Goal: Task Accomplishment & Management: Use online tool/utility

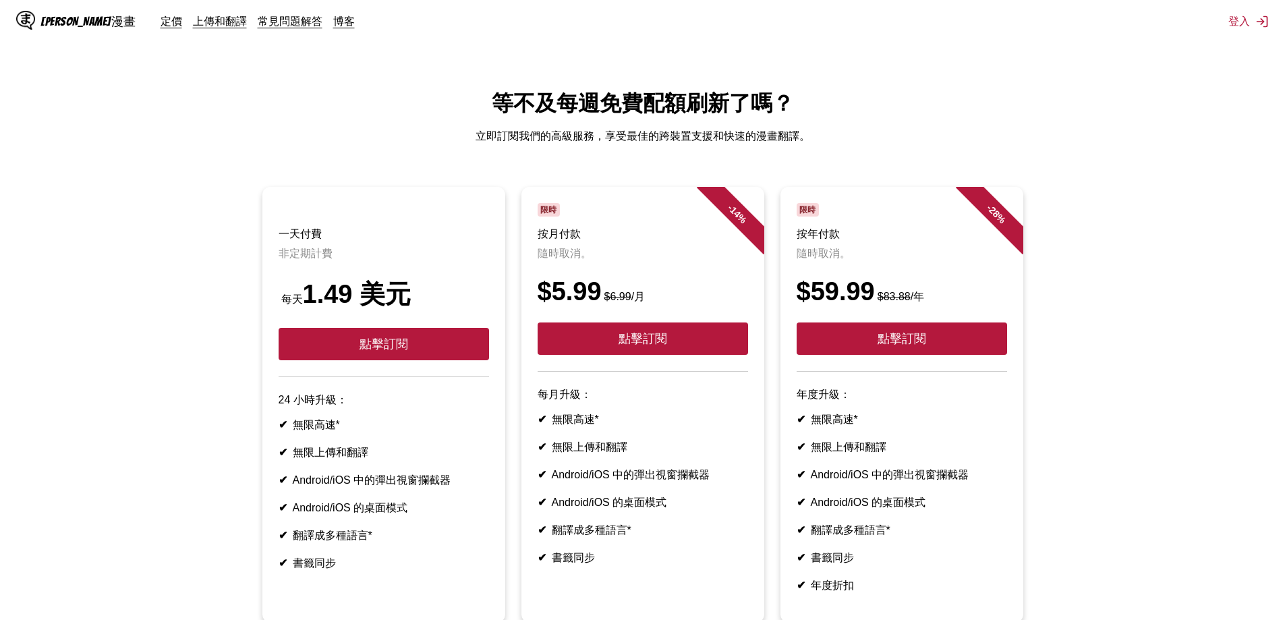
click at [1089, 275] on ul "一天付費 非定期計費 每天 1.49 美元 點擊訂閱 24 小時升級： ✔ 無限高速* ✔ 無限上傳和翻譯 ✔ Android/iOS 中的彈出視窗攔截器 ✔…" at bounding box center [643, 413] width 1264 height 452
click at [193, 20] on font "上傳和翻譯" at bounding box center [220, 20] width 54 height 13
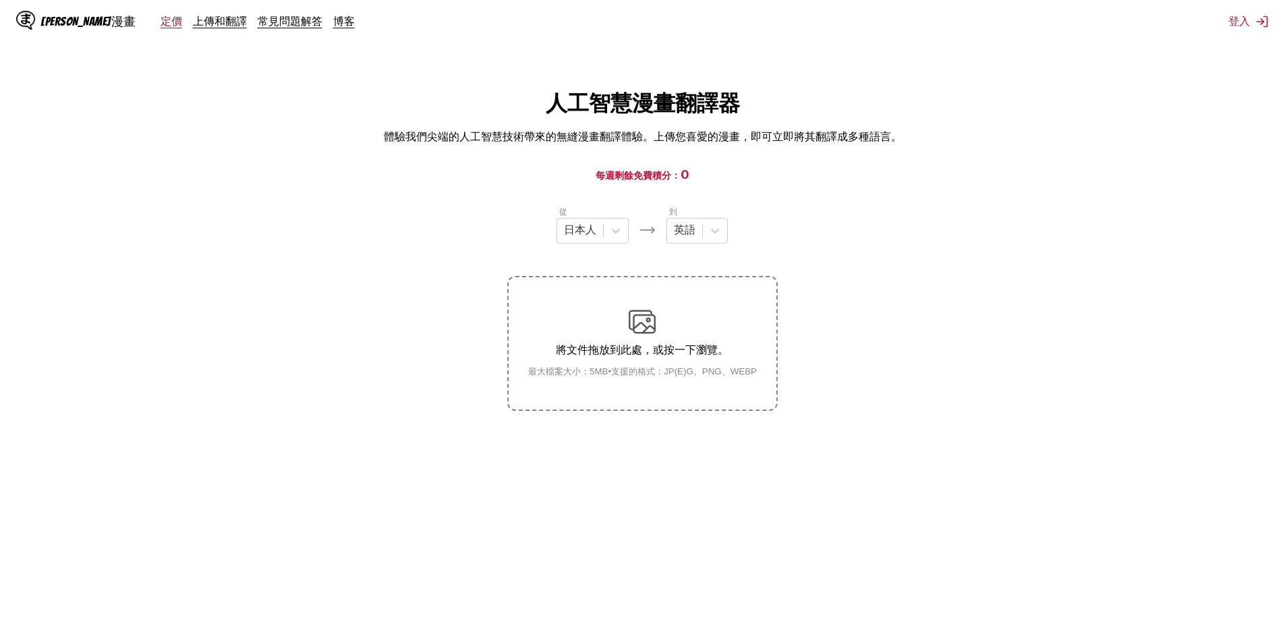
click at [161, 23] on font "定價" at bounding box center [172, 20] width 22 height 13
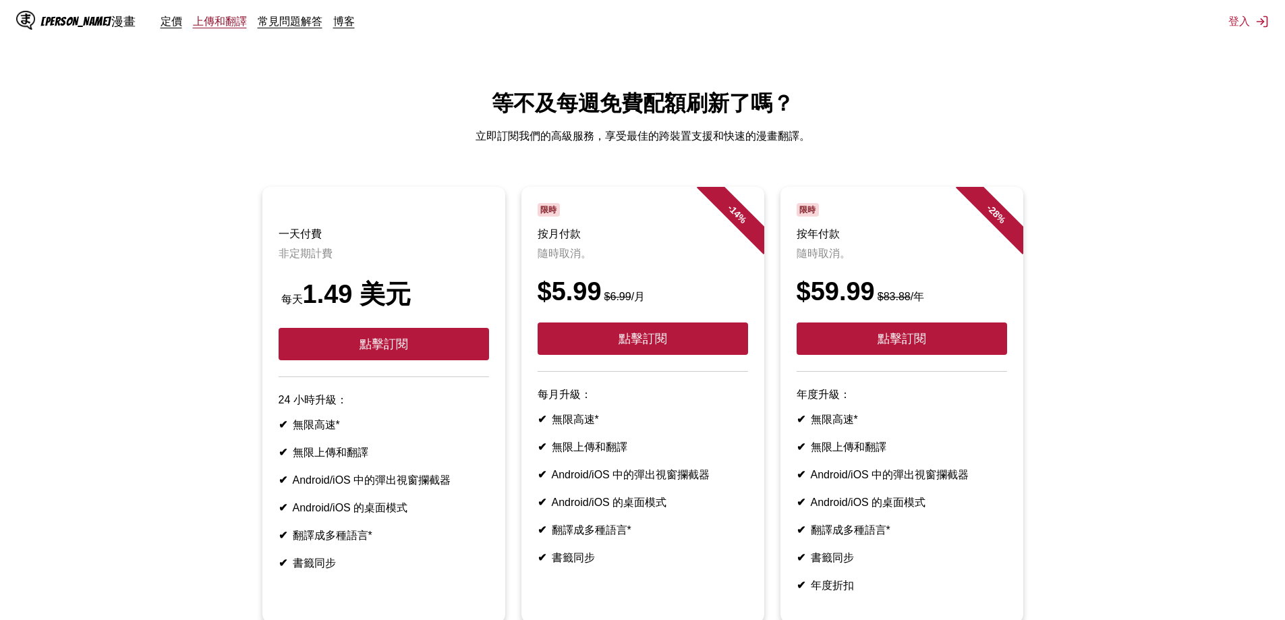
click at [193, 22] on font "上傳和翻譯" at bounding box center [220, 20] width 54 height 13
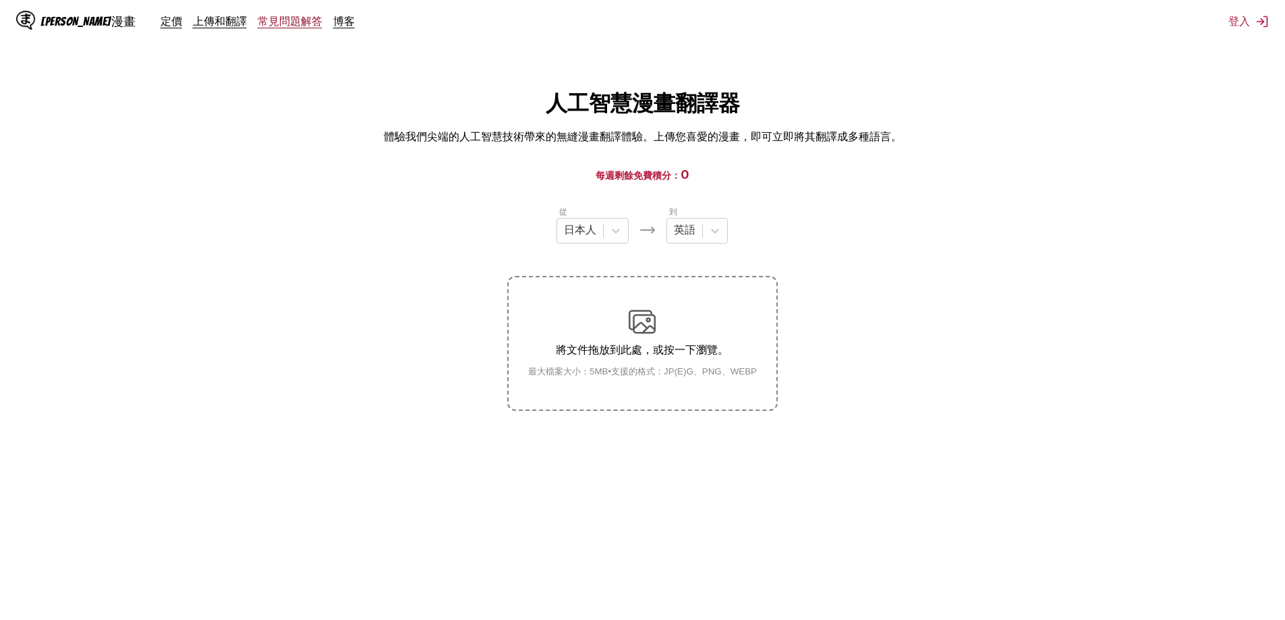
click at [258, 23] on font "常見問題解答" at bounding box center [290, 20] width 65 height 13
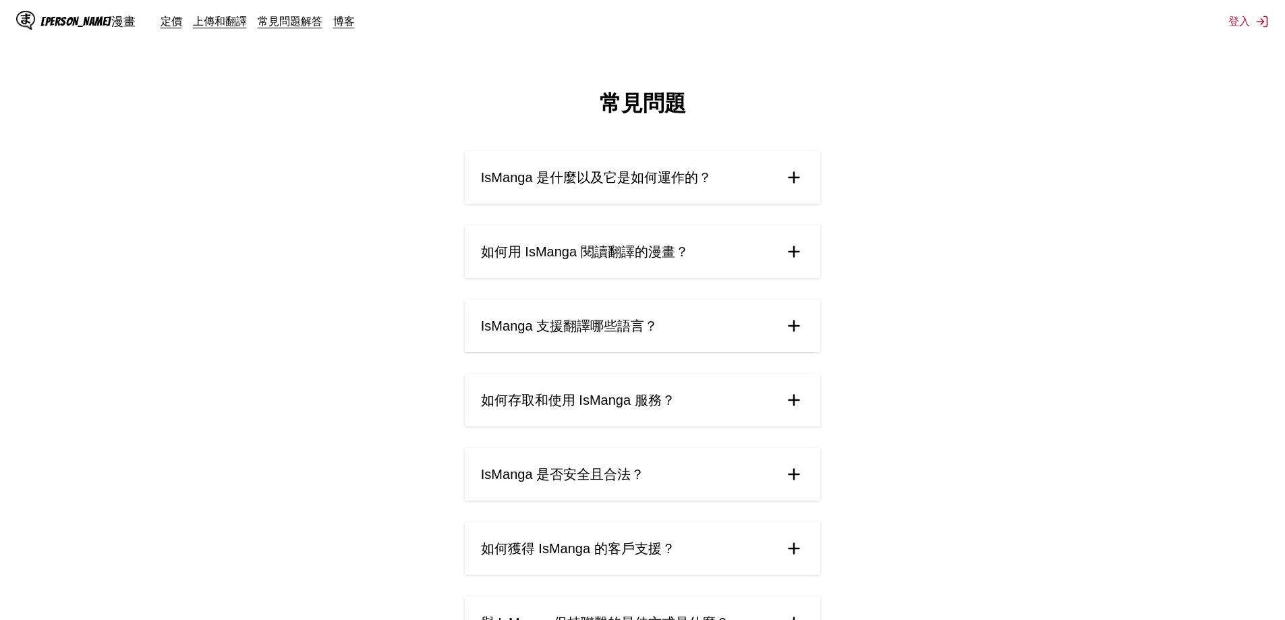
click at [798, 252] on img at bounding box center [794, 252] width 20 height 20
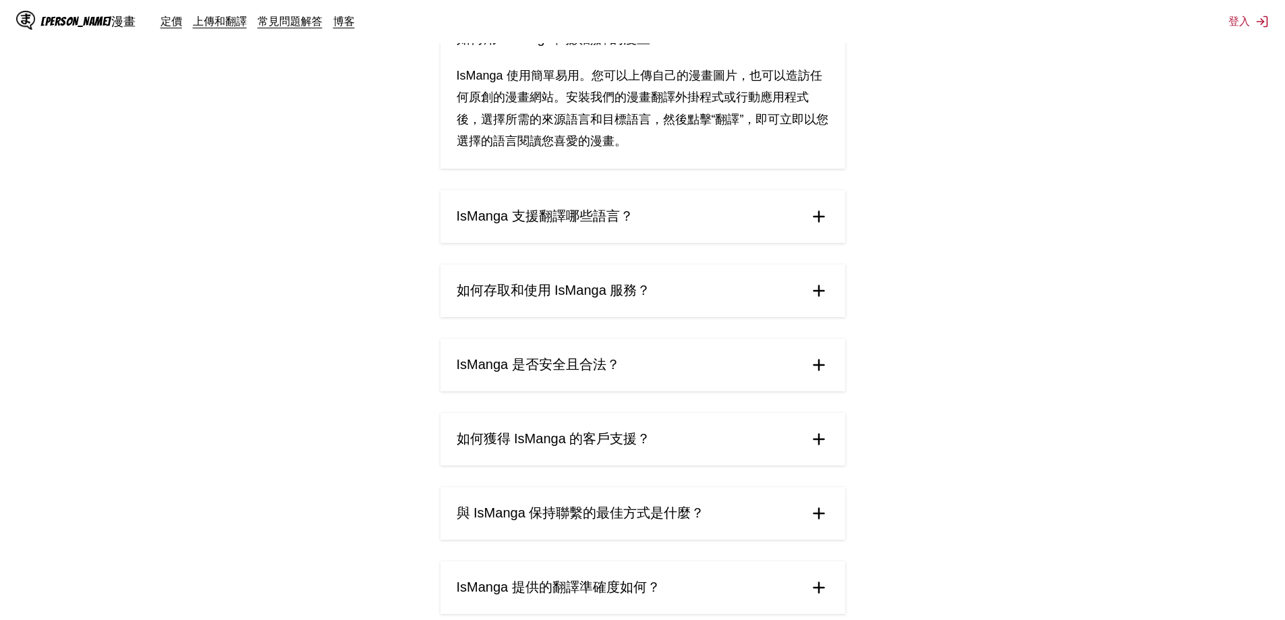
scroll to position [225, 0]
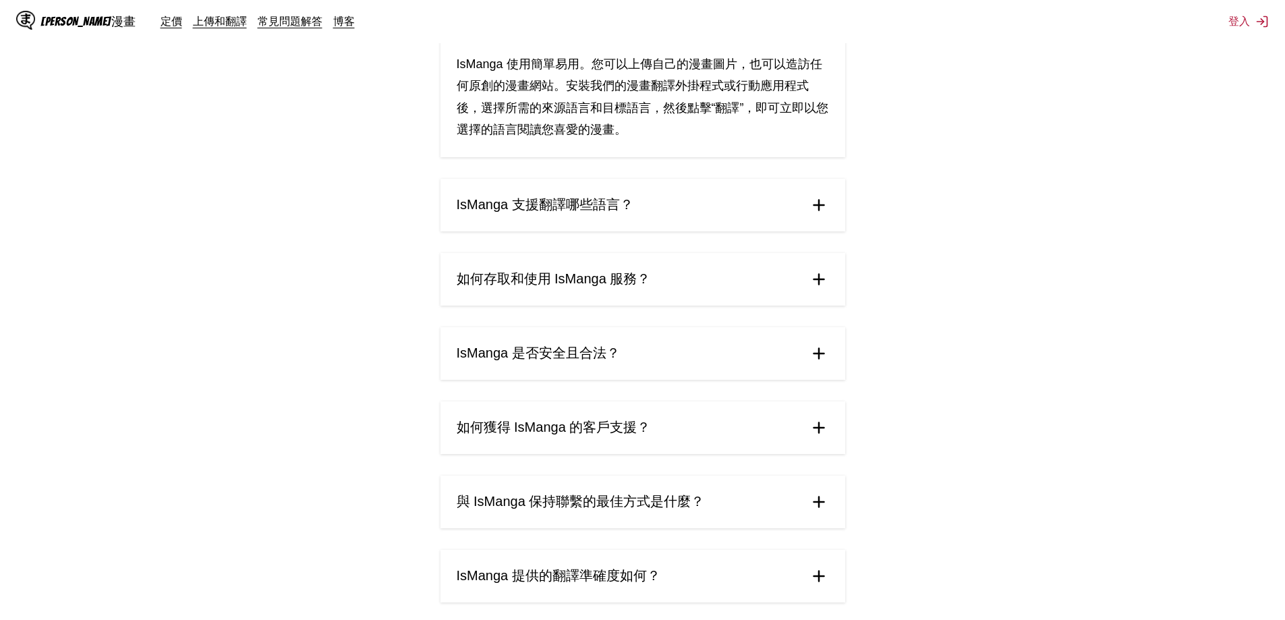
click at [833, 292] on summary "如何存取和使用 IsManga 服務？" at bounding box center [643, 279] width 405 height 53
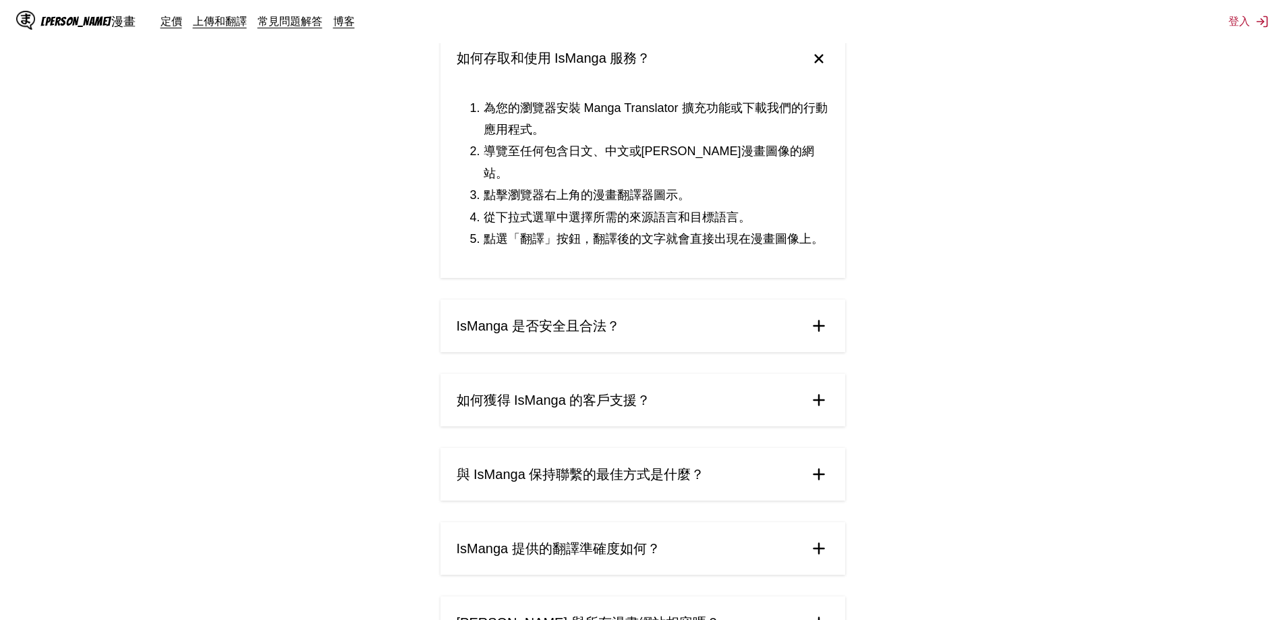
scroll to position [450, 0]
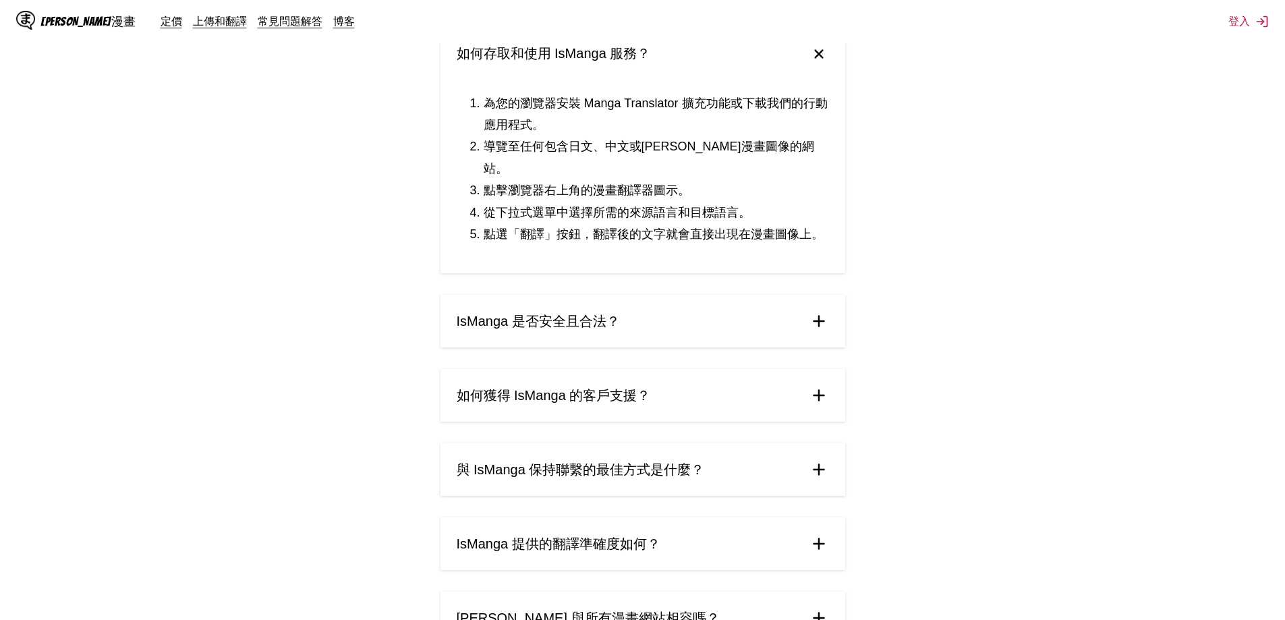
click at [818, 311] on img at bounding box center [819, 321] width 20 height 20
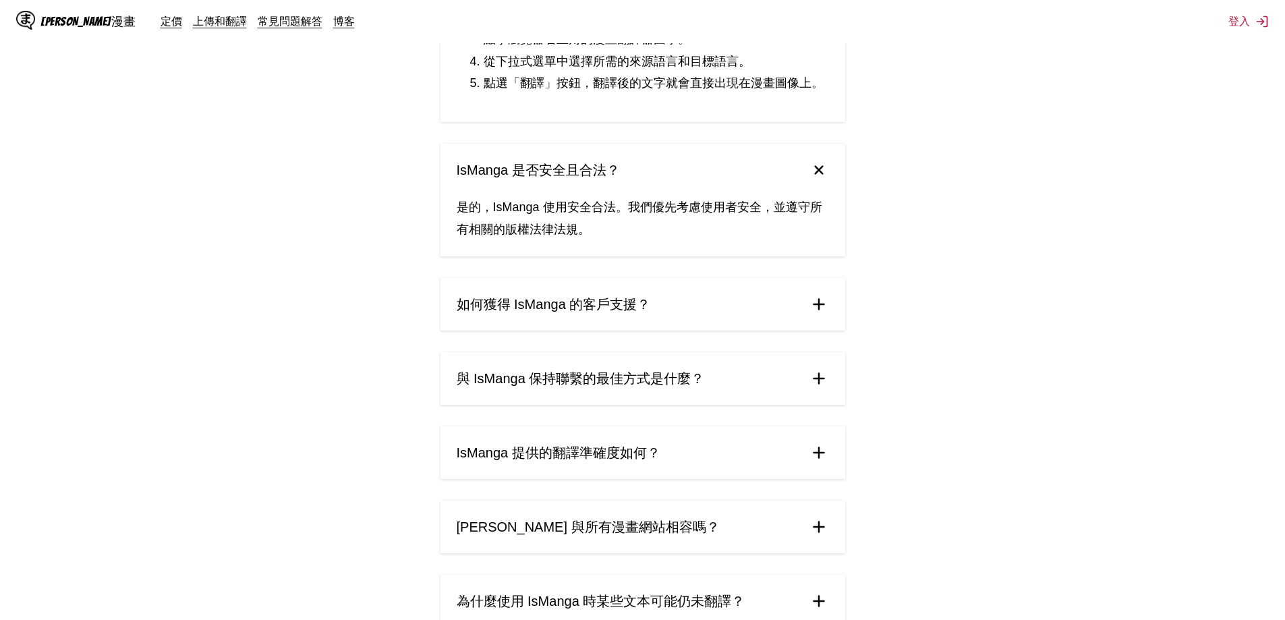
scroll to position [675, 0]
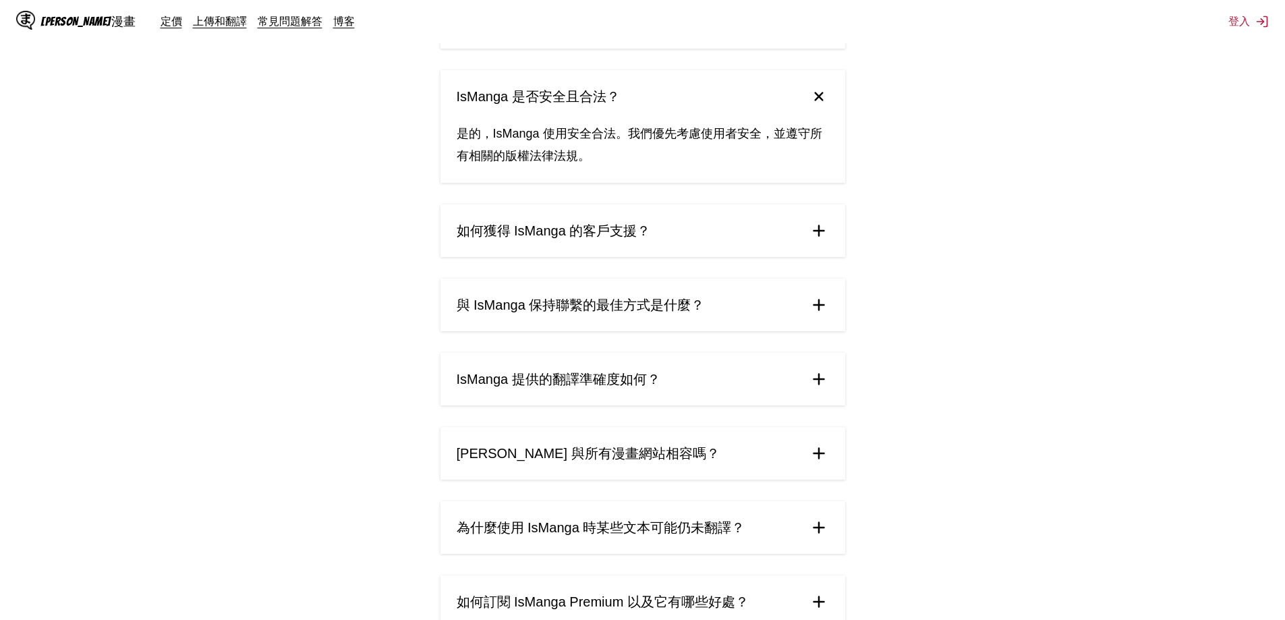
click at [812, 221] on img at bounding box center [819, 231] width 20 height 20
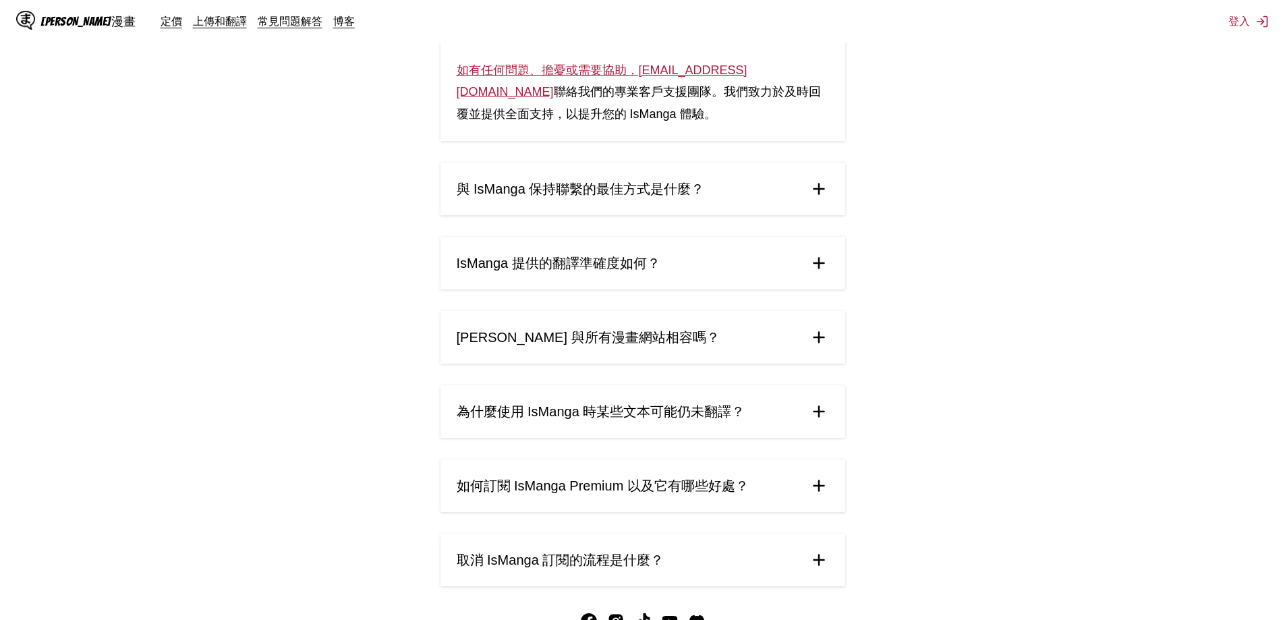
scroll to position [899, 0]
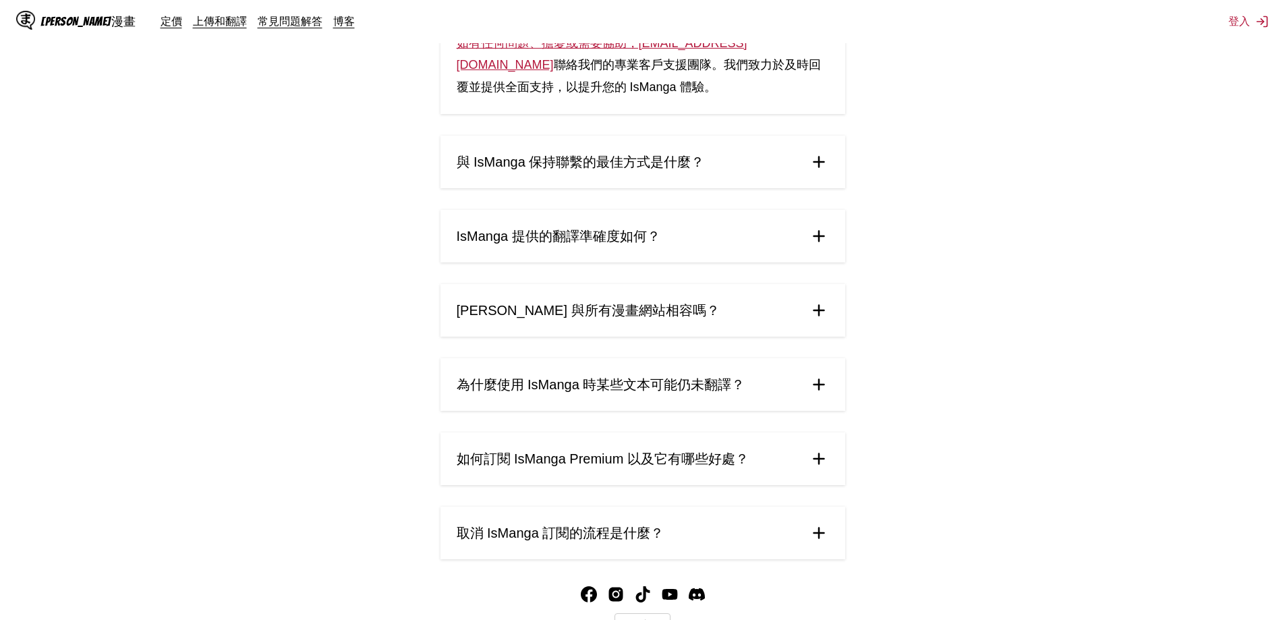
click at [822, 163] on summary "與 IsManga 保持聯繫的最佳方式是什麼？" at bounding box center [643, 162] width 405 height 53
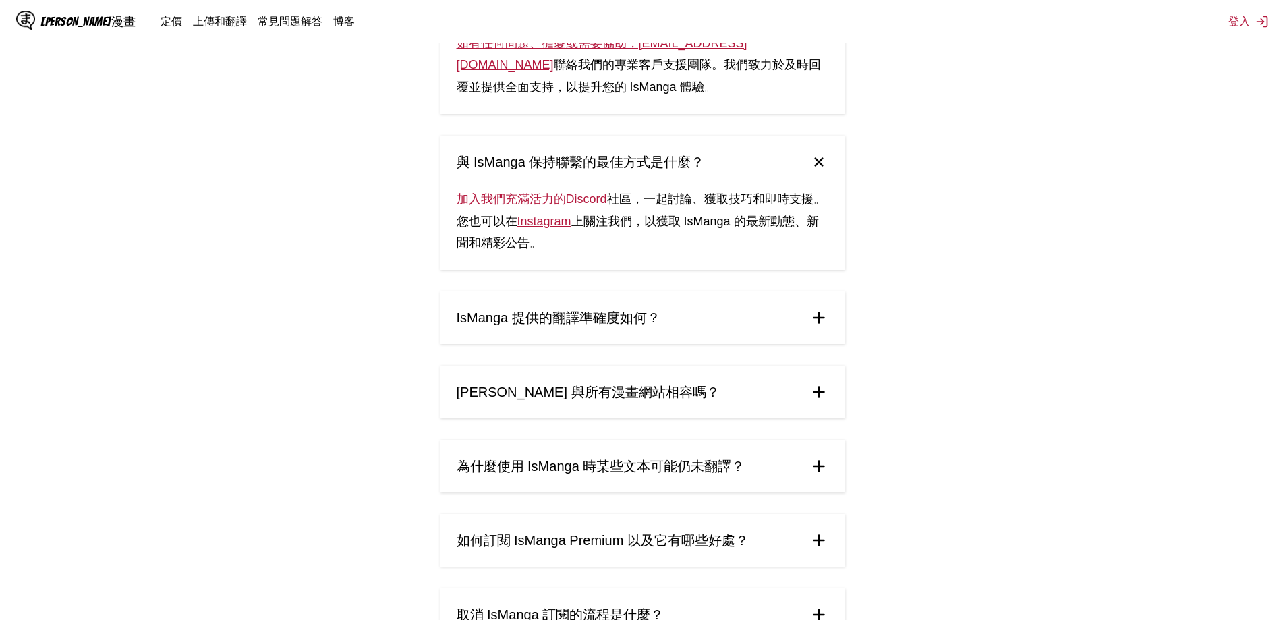
click at [819, 308] on img at bounding box center [819, 318] width 20 height 20
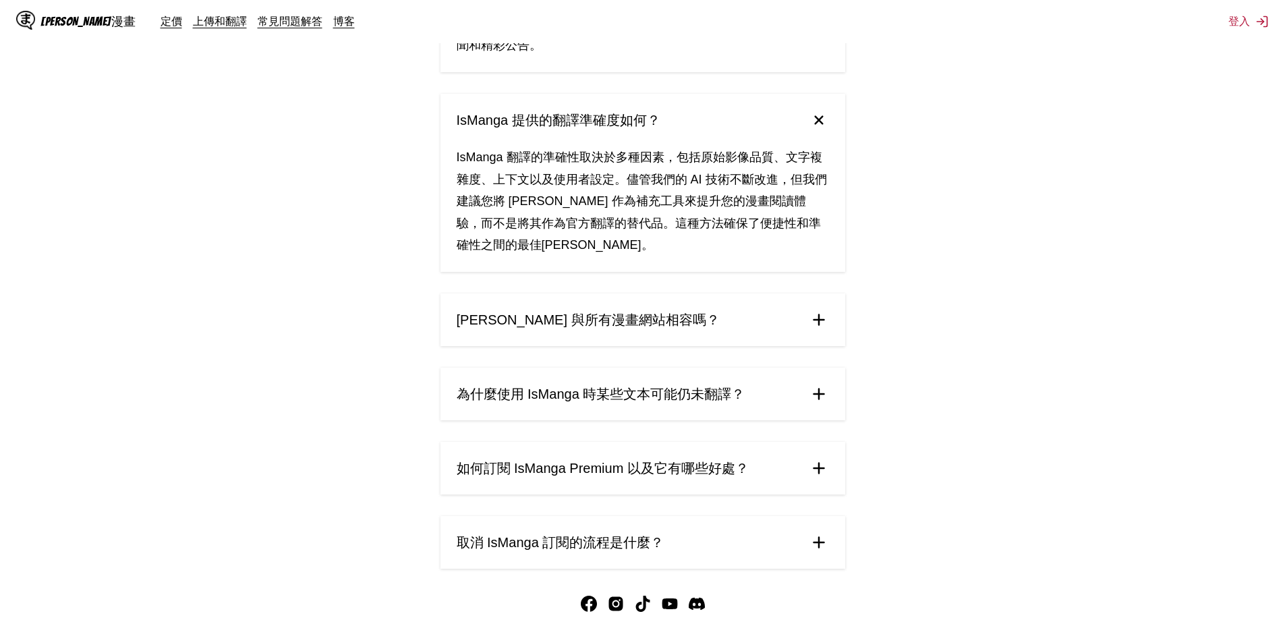
scroll to position [1125, 0]
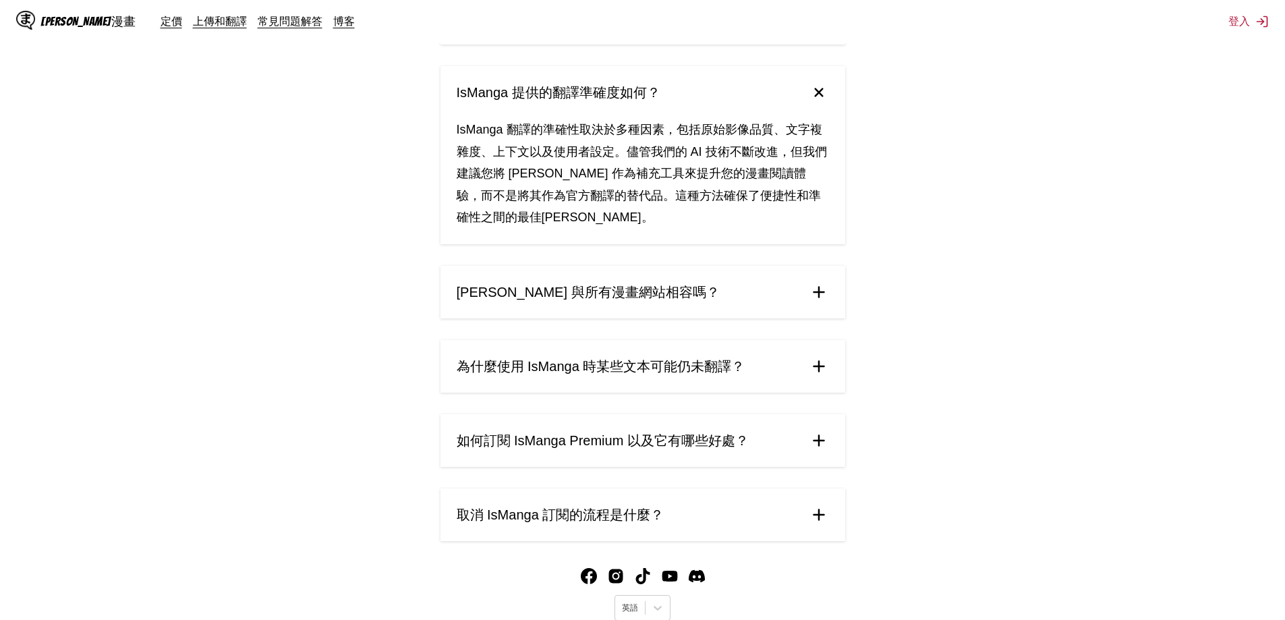
click at [818, 283] on summary "IsManga 與所有漫畫網站相容嗎？" at bounding box center [643, 292] width 405 height 53
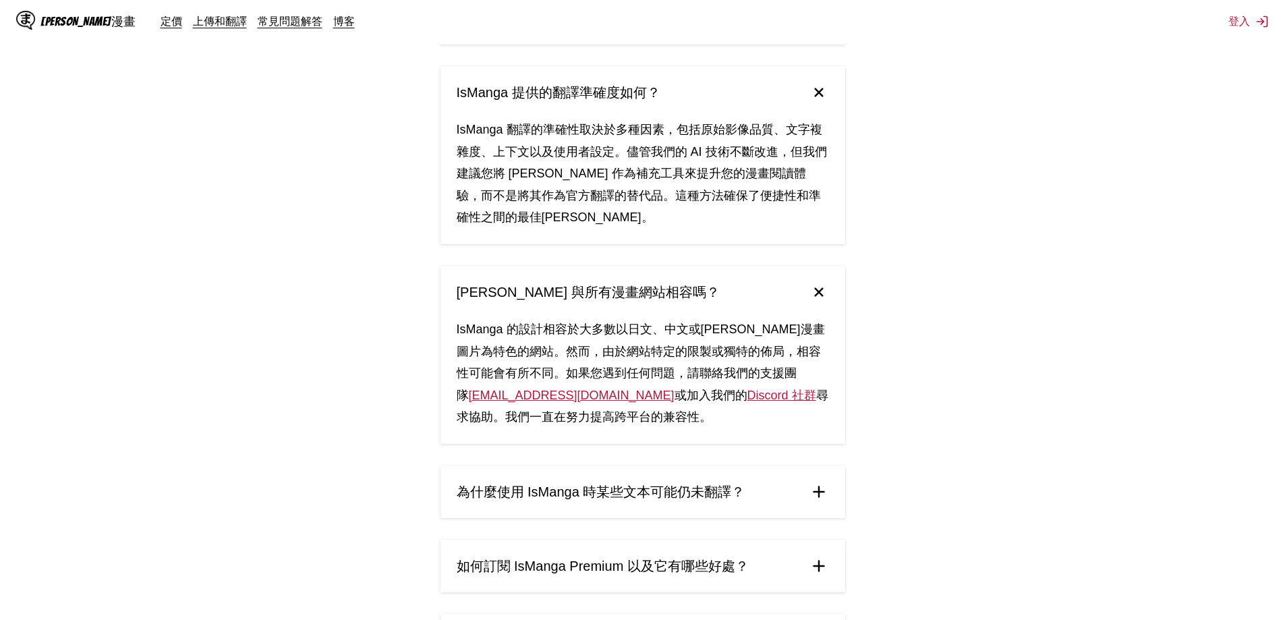
click at [822, 482] on img at bounding box center [819, 492] width 20 height 20
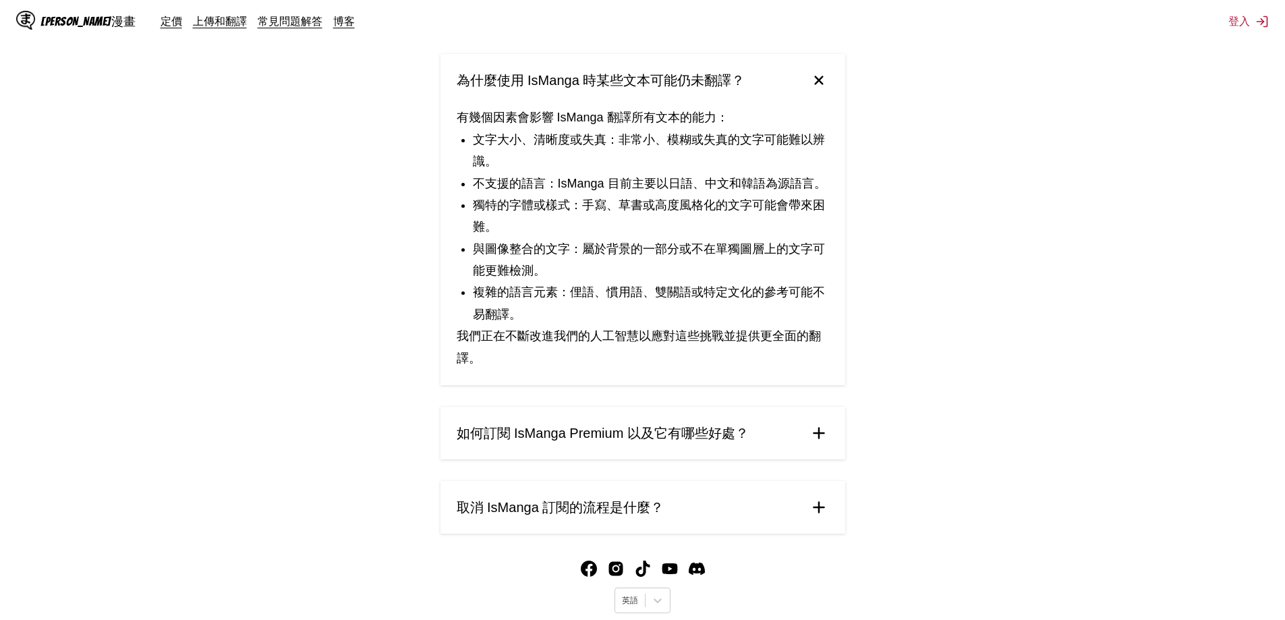
scroll to position [1555, 0]
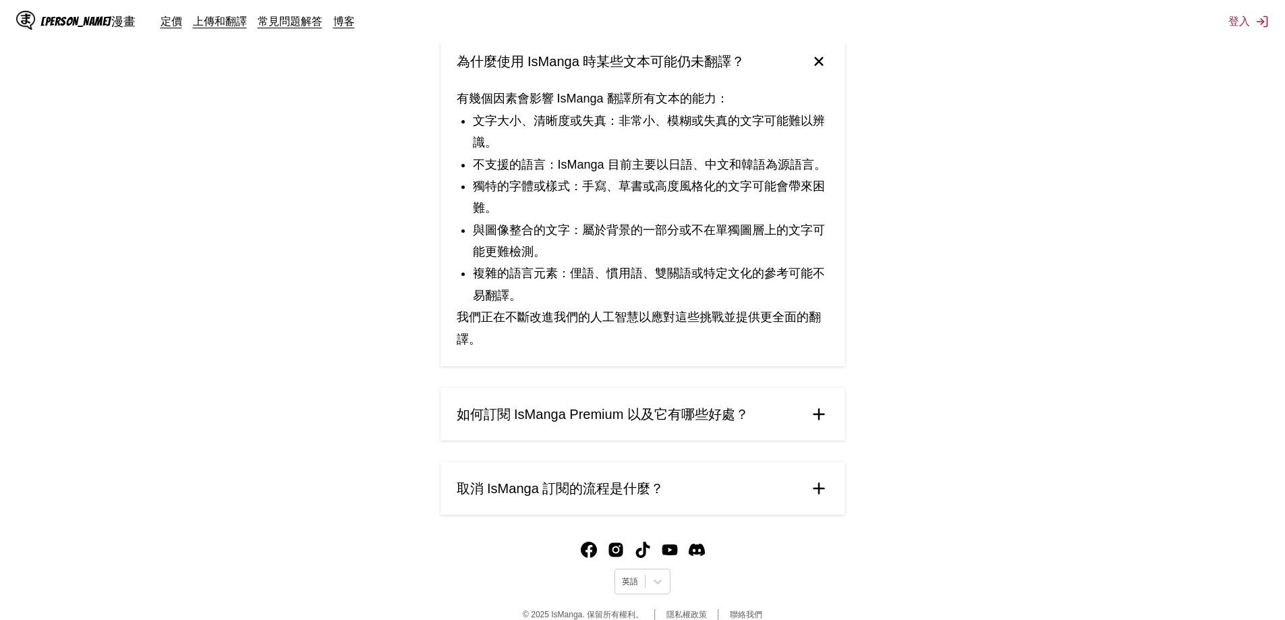
click at [823, 404] on img at bounding box center [819, 414] width 20 height 20
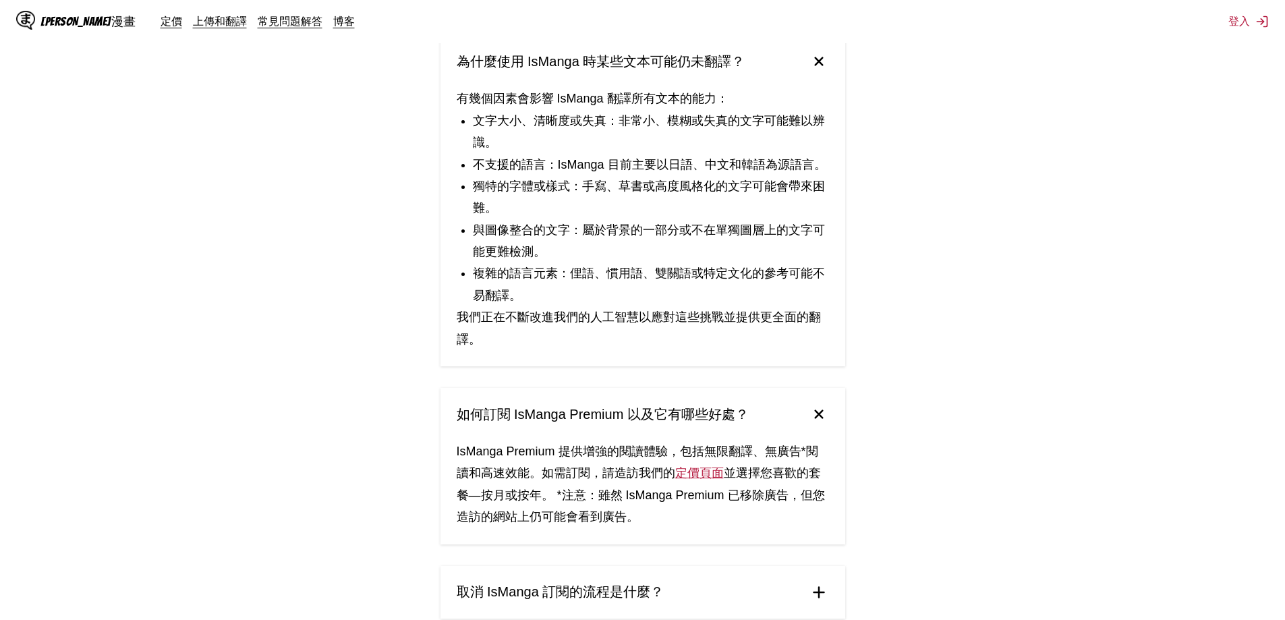
scroll to position [1658, 0]
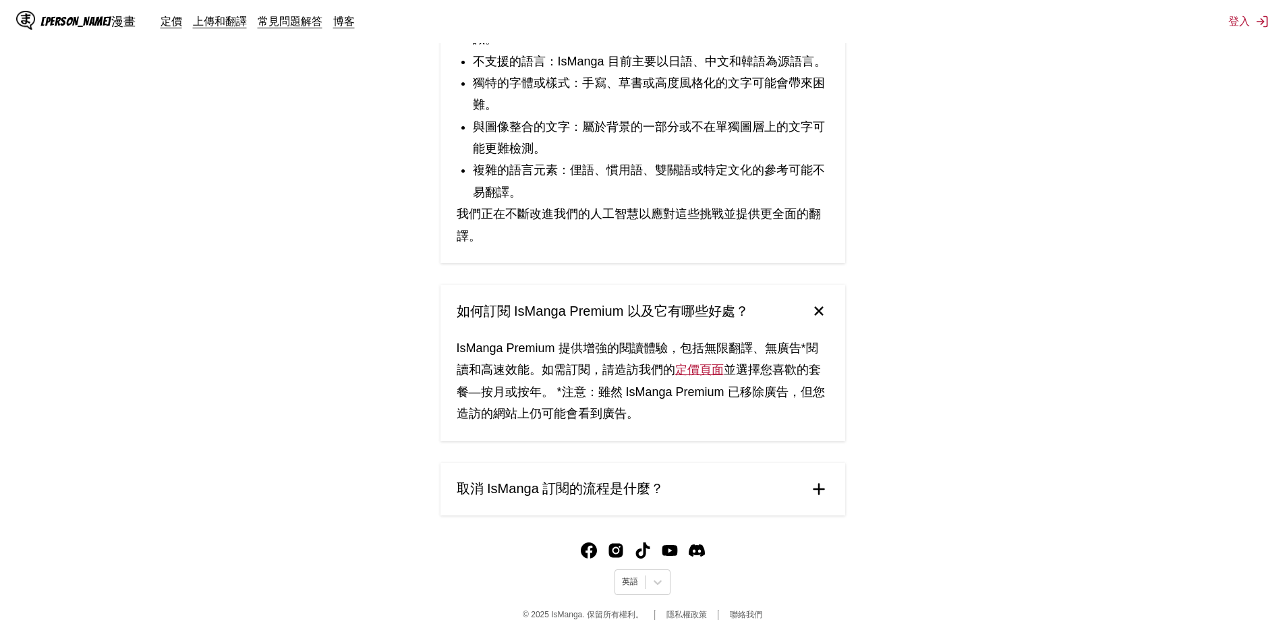
click at [815, 479] on img at bounding box center [819, 489] width 20 height 20
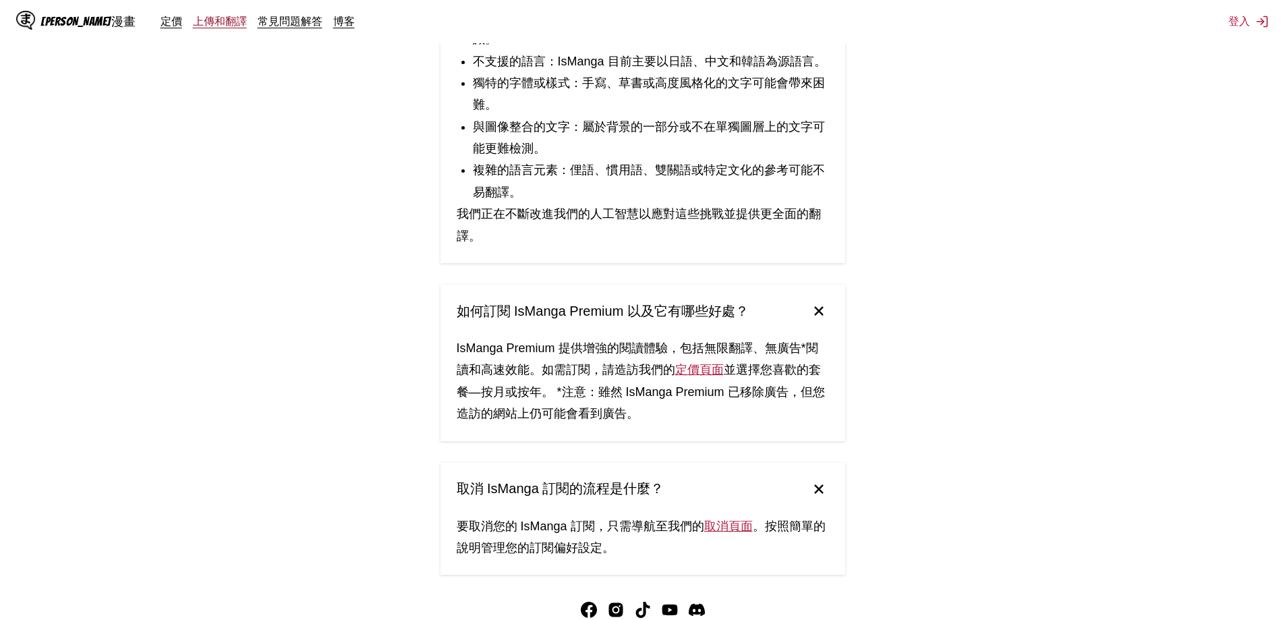
click at [193, 24] on font "上傳和翻譯" at bounding box center [220, 20] width 54 height 13
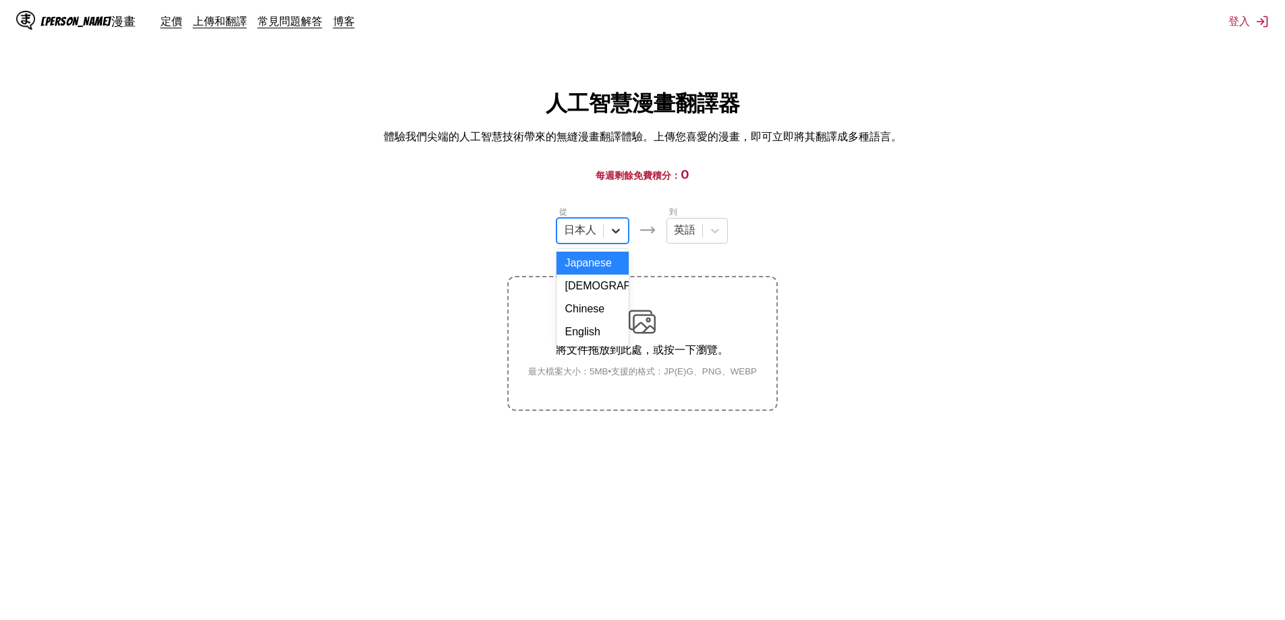
click at [617, 237] on icon at bounding box center [615, 230] width 13 height 13
click at [1241, 27] on font "登入" at bounding box center [1240, 20] width 22 height 13
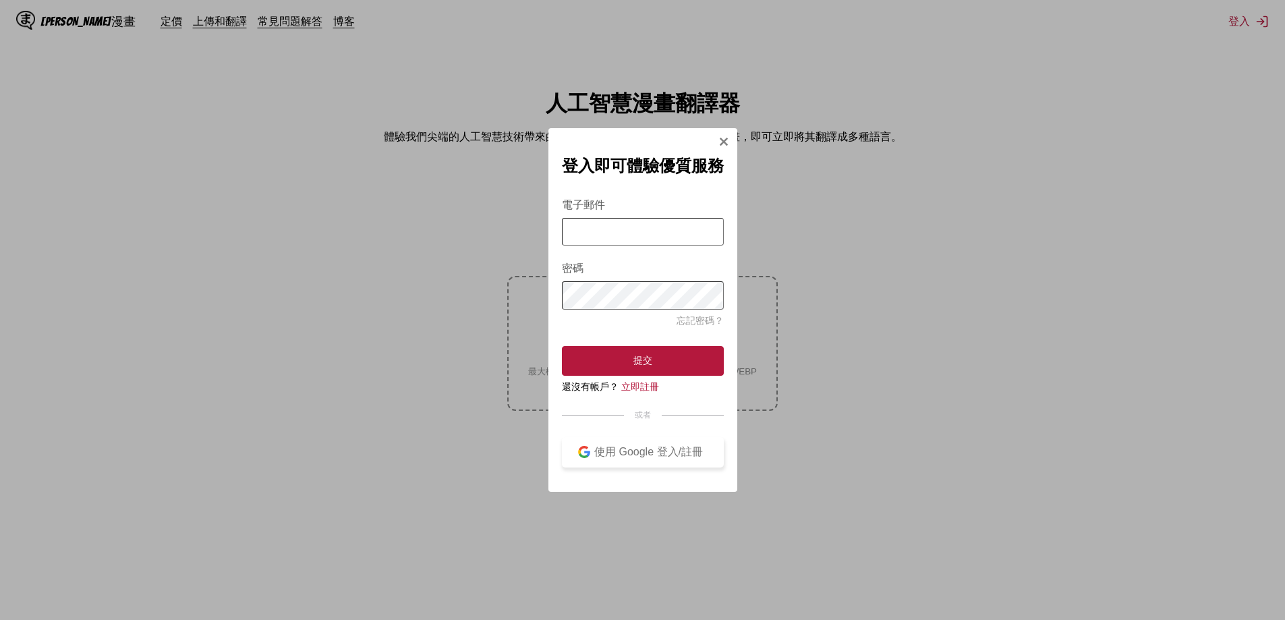
click at [674, 453] on font "使用 Google 登入/註冊" at bounding box center [648, 451] width 109 height 11
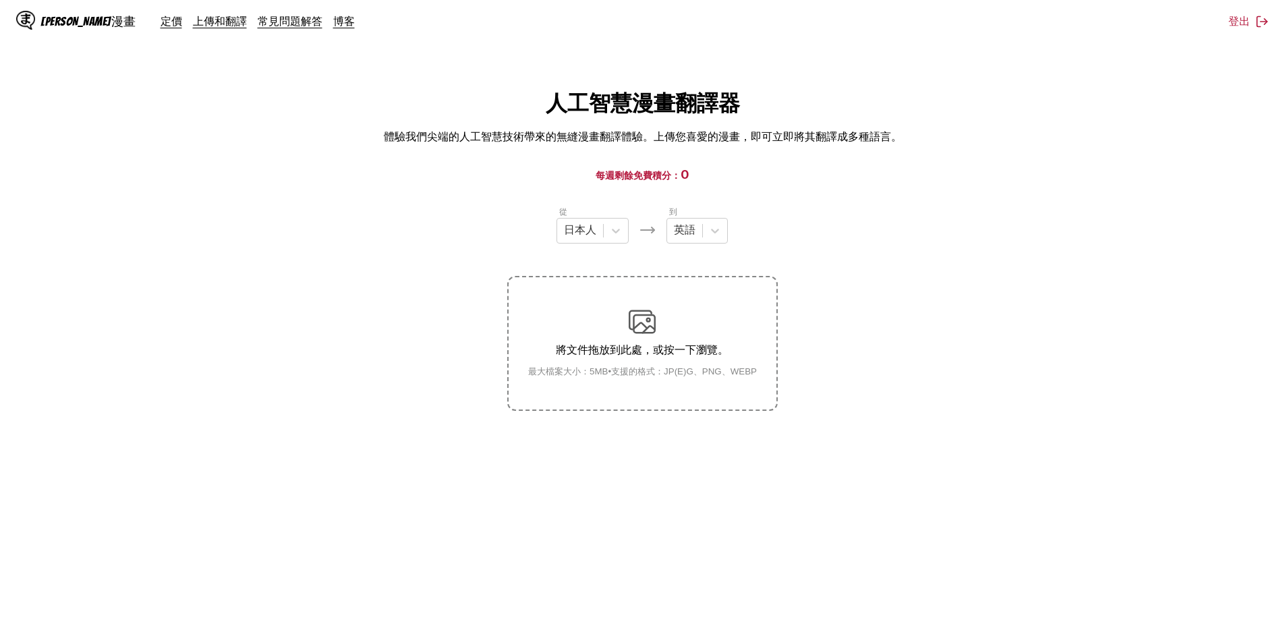
click at [646, 173] on font "每週剩餘免費積分：" at bounding box center [638, 174] width 85 height 11
click at [619, 231] on icon at bounding box center [615, 230] width 13 height 13
click at [832, 237] on section "從 共有 4 個結果。 使用「向上」和「向下」鍵選擇選項，按 Enter 鍵選擇目前焦點選項，按 Esc 鍵退出選單，按 Tab 鍵選擇選項並退出選單。 日本…" at bounding box center [643, 308] width 1264 height 206
click at [679, 314] on div "將文件拖放到此處，或按一下瀏覽。 最大檔案大小：5MB • 支援的格式：JP(E)G、PNG、WEBP" at bounding box center [643, 342] width 250 height 69
click at [0, 0] on input "將文件拖放到此處，或按一下瀏覽。 最大檔案大小：5MB • 支援的格式：JP(E)G、PNG、WEBP" at bounding box center [0, 0] width 0 height 0
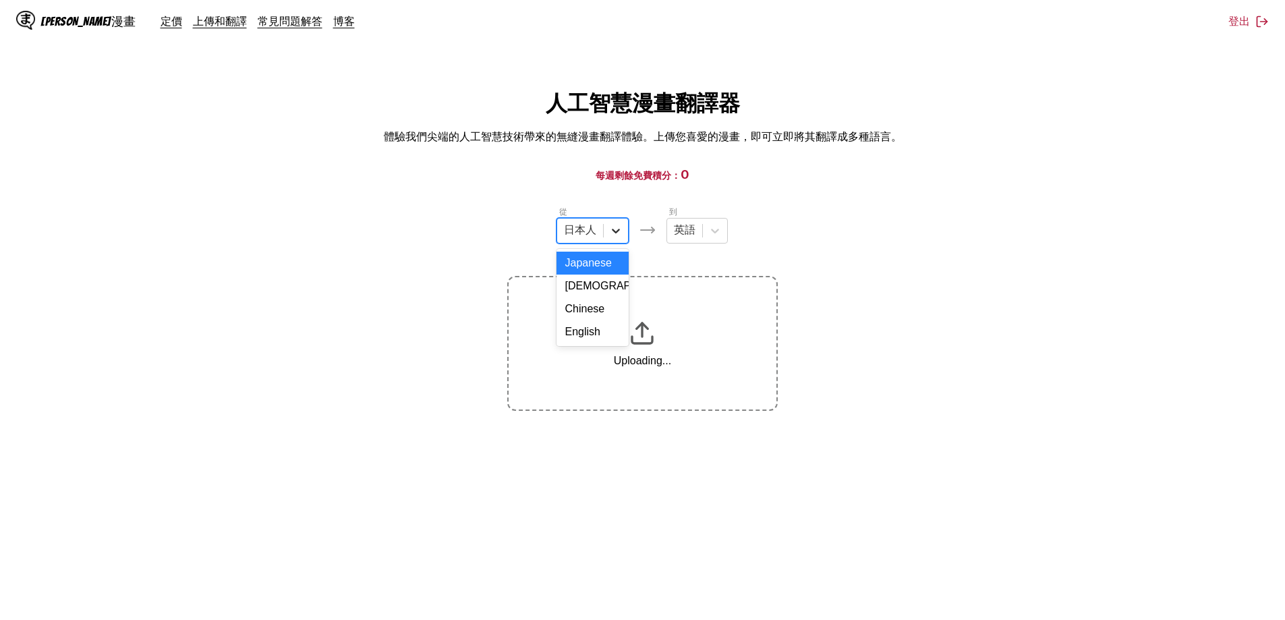
click at [619, 235] on icon at bounding box center [615, 230] width 13 height 13
click at [609, 337] on div "English" at bounding box center [593, 331] width 72 height 23
click at [710, 232] on icon at bounding box center [716, 230] width 13 height 13
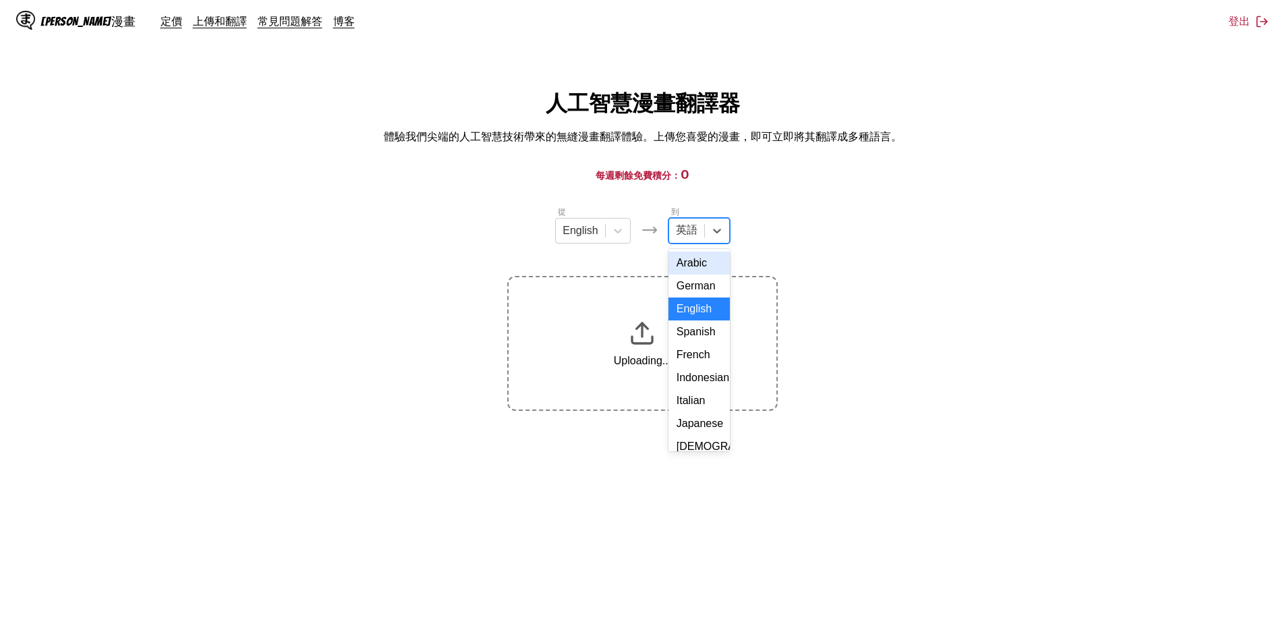
click at [698, 619] on div "Chinese" at bounding box center [699, 630] width 61 height 23
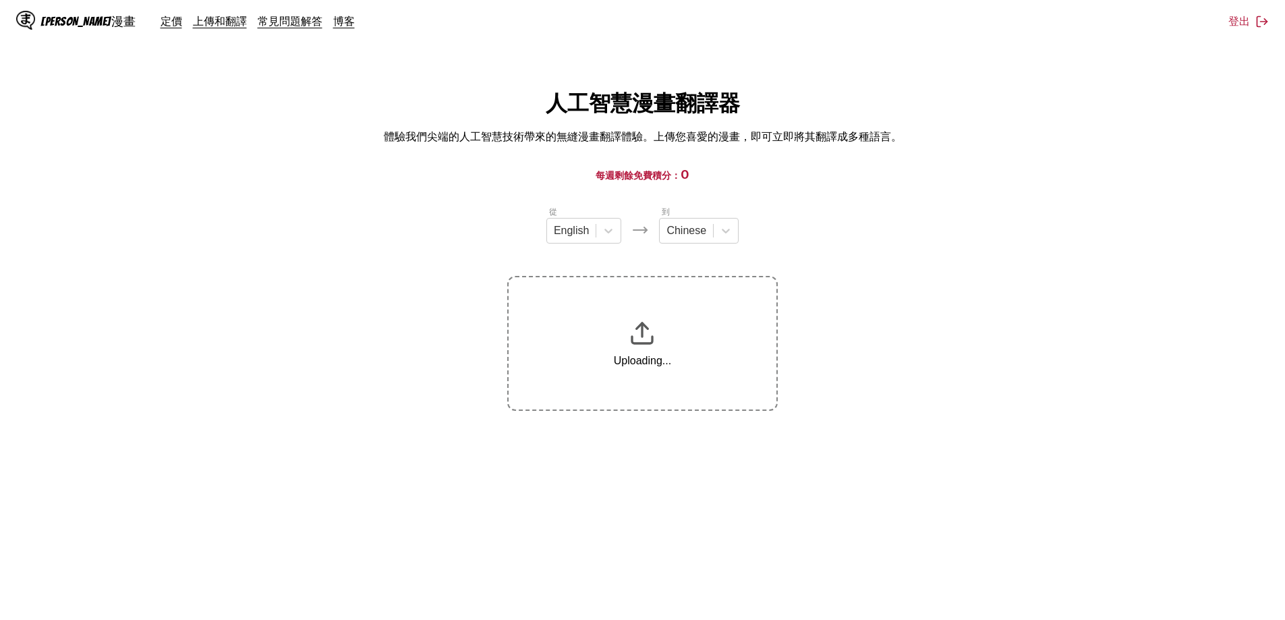
click at [914, 284] on section "從 English 到 Chinese Uploading..." at bounding box center [643, 308] width 1264 height 206
drag, startPoint x: 644, startPoint y: 182, endPoint x: 926, endPoint y: 96, distance: 294.1
click at [644, 320] on img at bounding box center [642, 333] width 27 height 27
drag, startPoint x: 289, startPoint y: 17, endPoint x: 308, endPoint y: 3, distance: 23.8
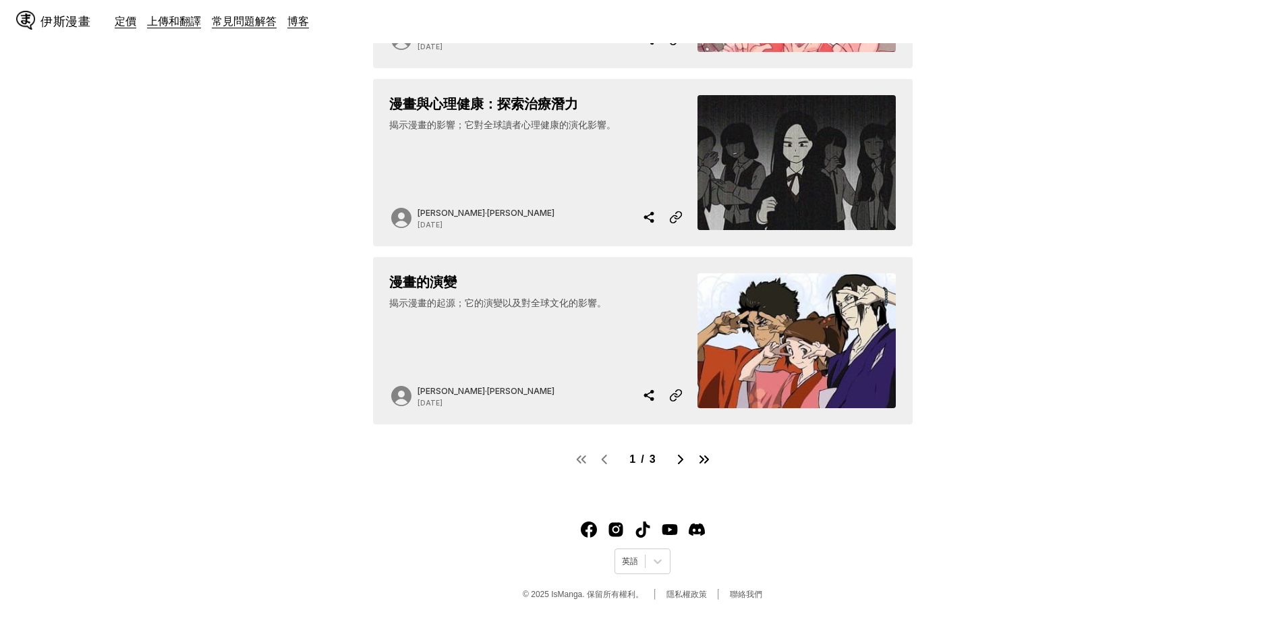
scroll to position [1131, 0]
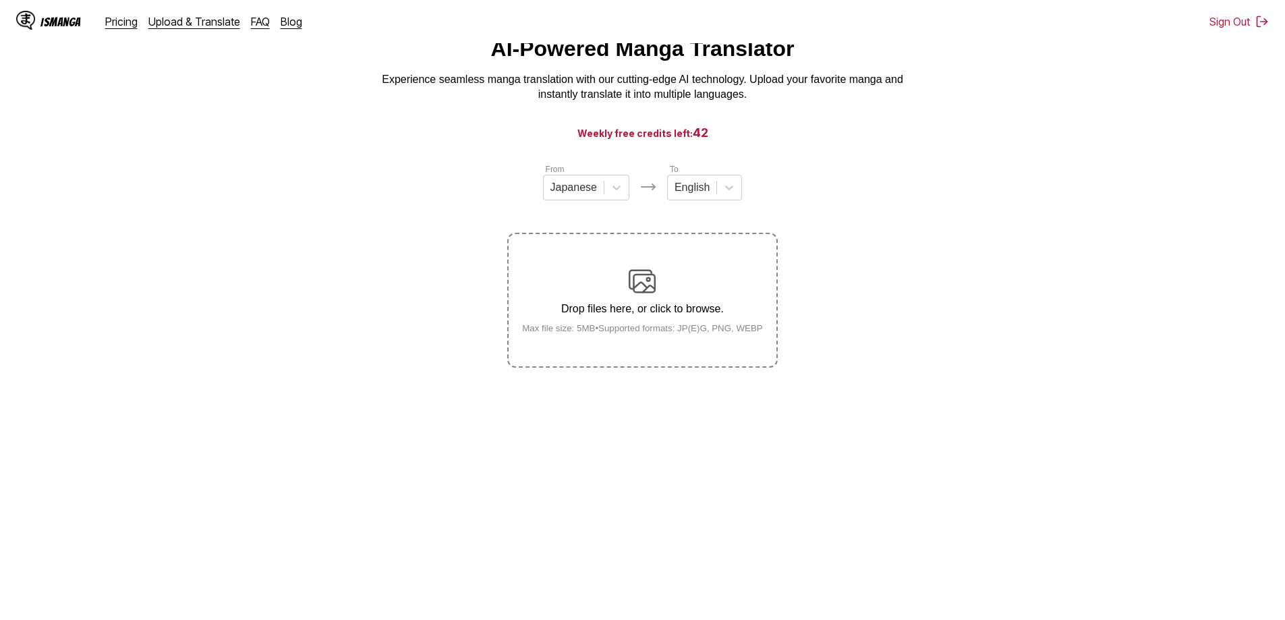
scroll to position [152, 0]
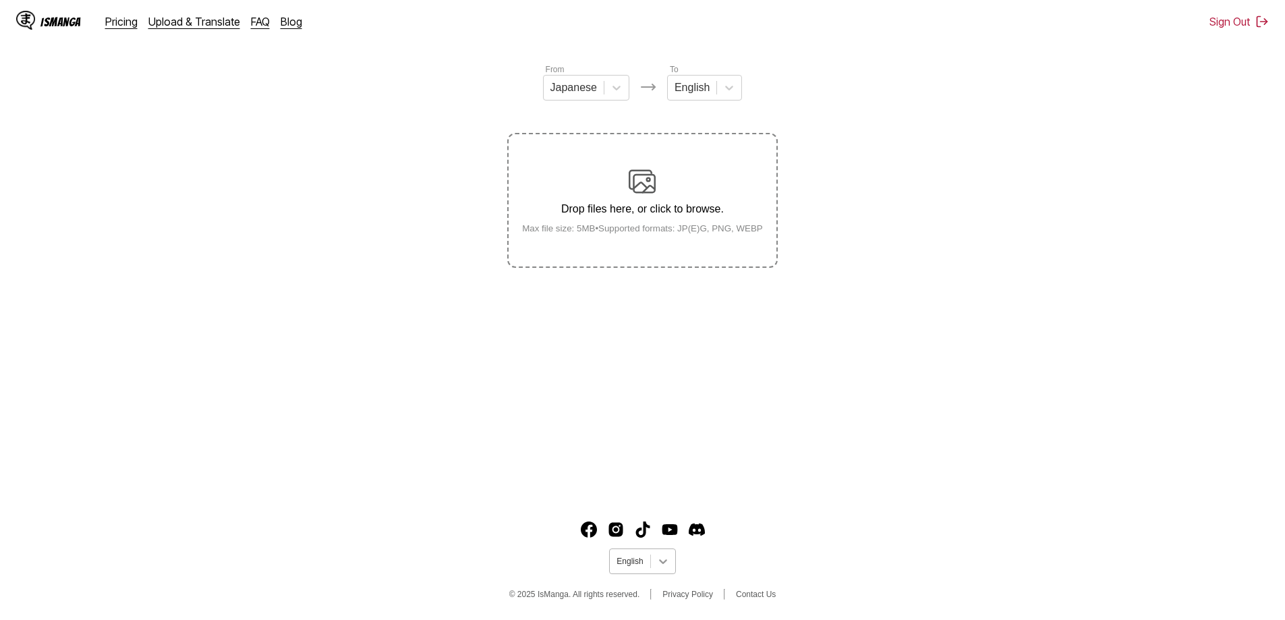
click at [659, 571] on div at bounding box center [663, 561] width 24 height 24
click at [631, 528] on div "中文(正體)" at bounding box center [642, 529] width 66 height 22
click at [849, 404] on main "AI 漫畫翻譯 透過我們尖端的 AI 技術，體驗順暢的漫畫翻譯。上傳您喜愛的漫畫，並立即翻譯成多種語言。 每週免費點數剩餘： 42 自 日文 至 英文 將檔案…" at bounding box center [642, 216] width 1285 height 558
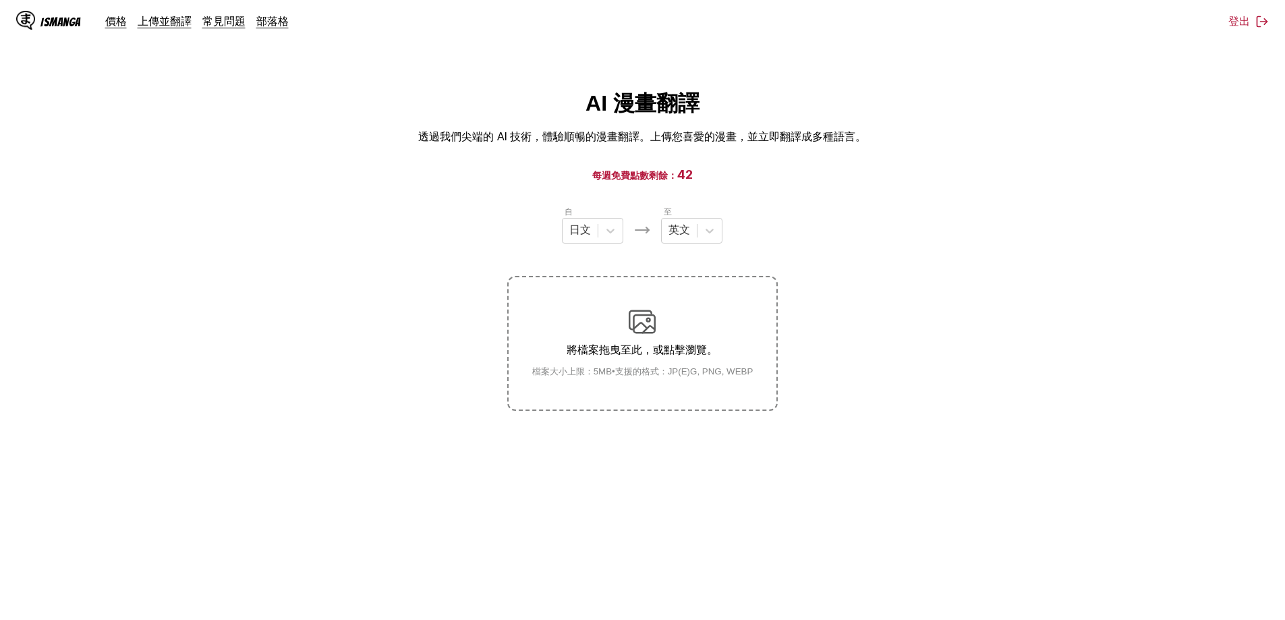
click at [667, 308] on div "將檔案拖曳至此，或點擊瀏覽。 檔案大小上限：5MB • 支援的格式：JP(E)G, PNG, WEBP" at bounding box center [643, 342] width 243 height 69
click at [0, 0] on input "將檔案拖曳至此，或點擊瀏覽。 檔案大小上限：5MB • 支援的格式：JP(E)G, PNG, WEBP" at bounding box center [0, 0] width 0 height 0
click at [613, 237] on icon at bounding box center [610, 230] width 13 height 13
click at [604, 337] on div "英文" at bounding box center [592, 339] width 61 height 25
click at [701, 230] on div at bounding box center [710, 231] width 24 height 24
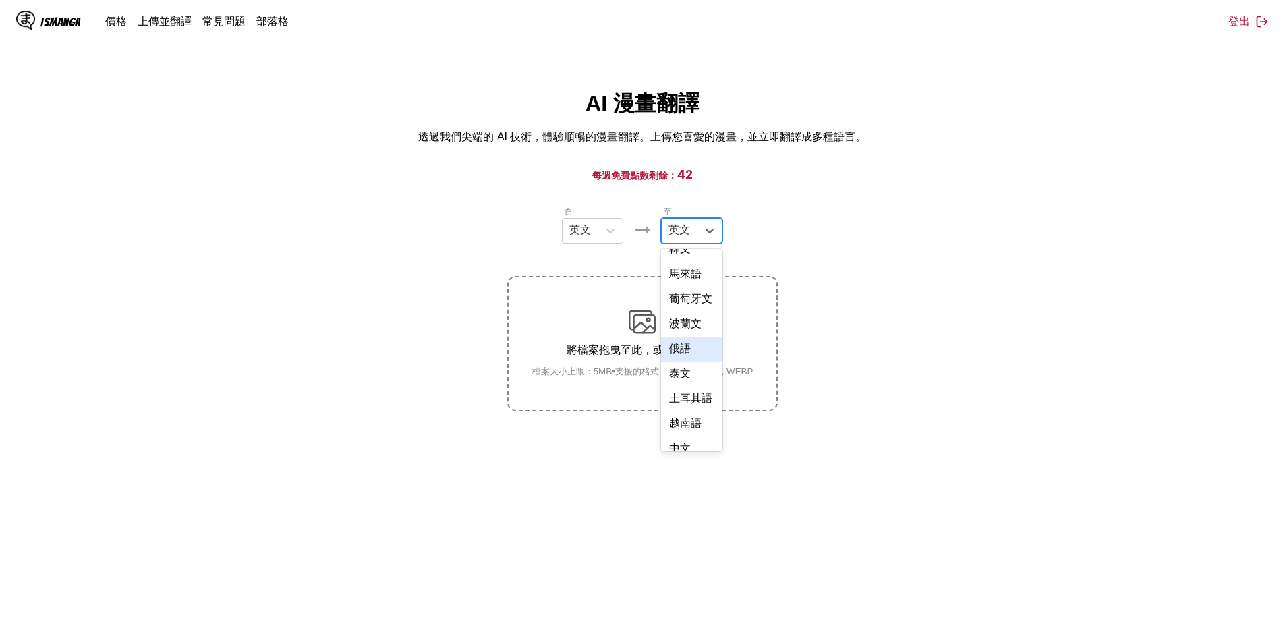
scroll to position [343, 0]
click at [696, 432] on div "中文" at bounding box center [691, 436] width 61 height 25
click at [640, 333] on img at bounding box center [642, 321] width 27 height 27
click at [0, 0] on input "將檔案拖曳至此，或點擊瀏覽。 檔案大小上限：5MB • 支援的格式：JP(E)G, PNG, WEBP" at bounding box center [0, 0] width 0 height 0
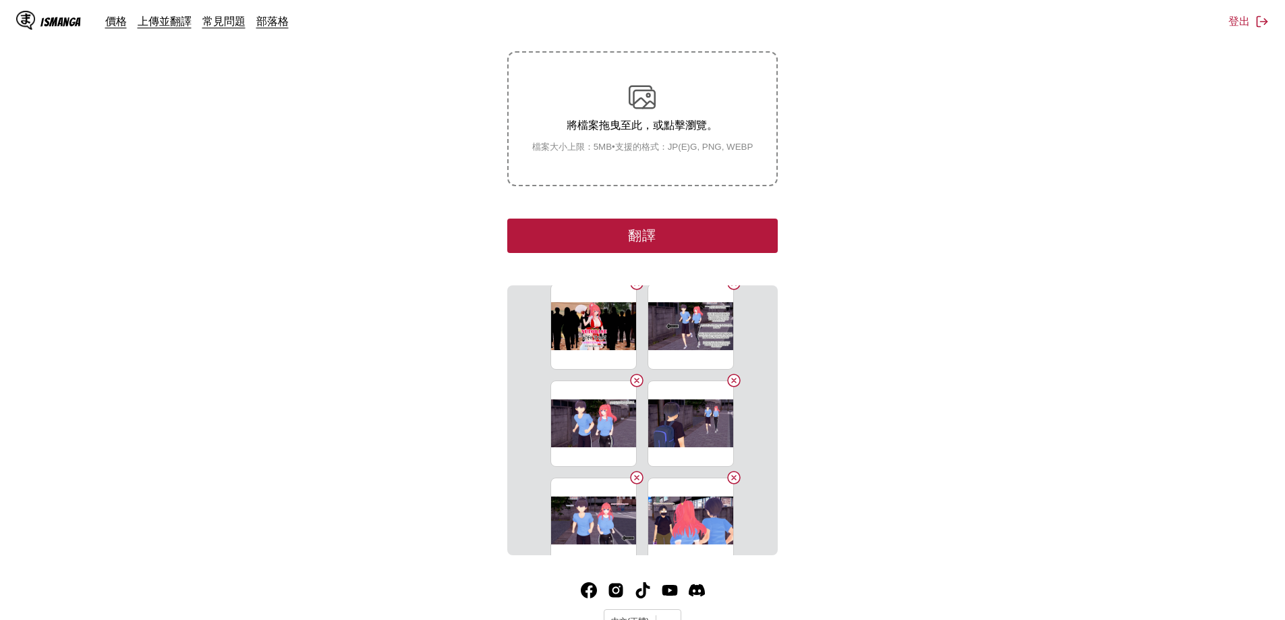
scroll to position [0, 0]
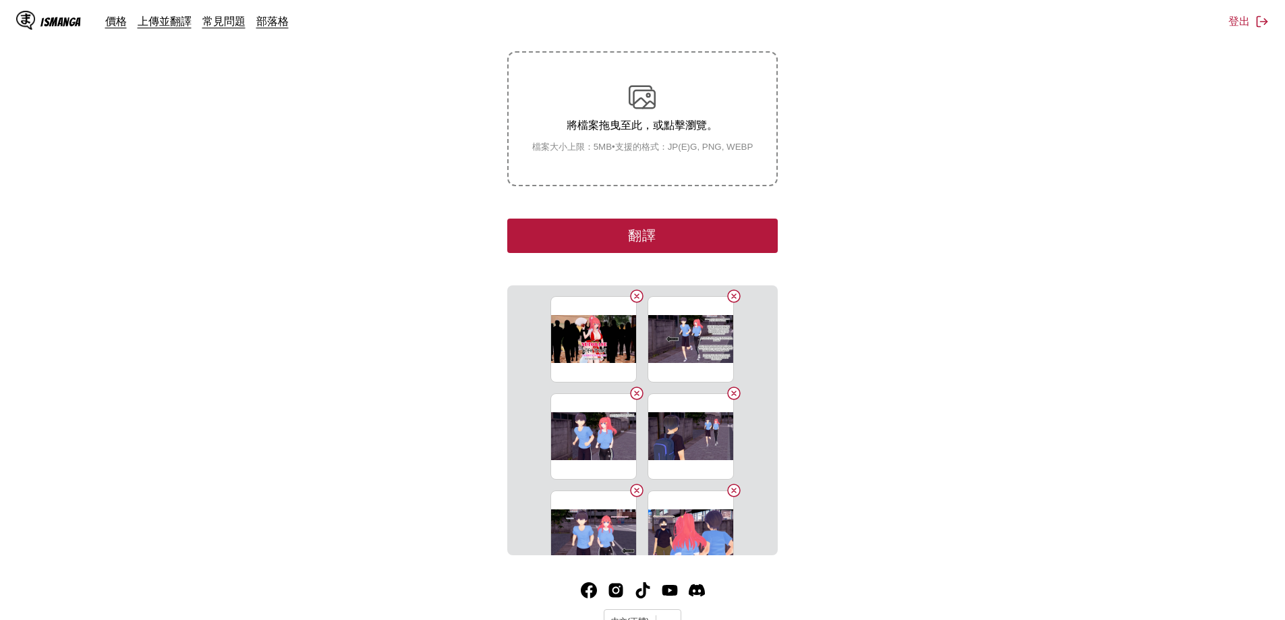
click at [723, 235] on button "翻譯" at bounding box center [642, 236] width 270 height 34
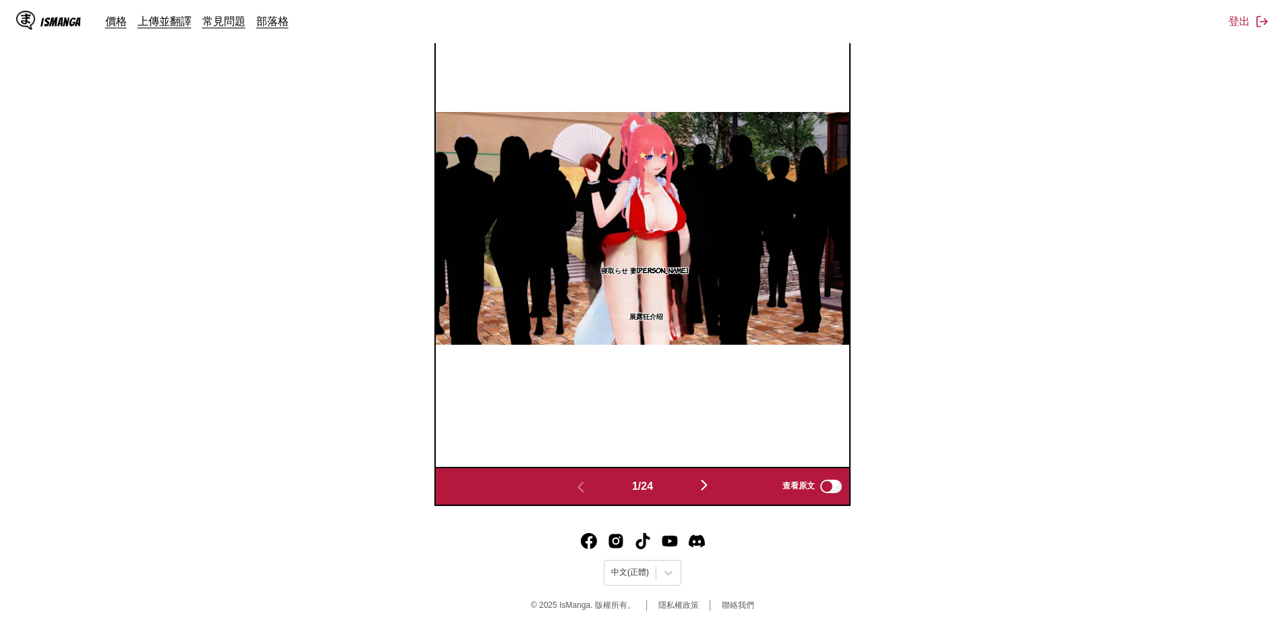
scroll to position [557, 0]
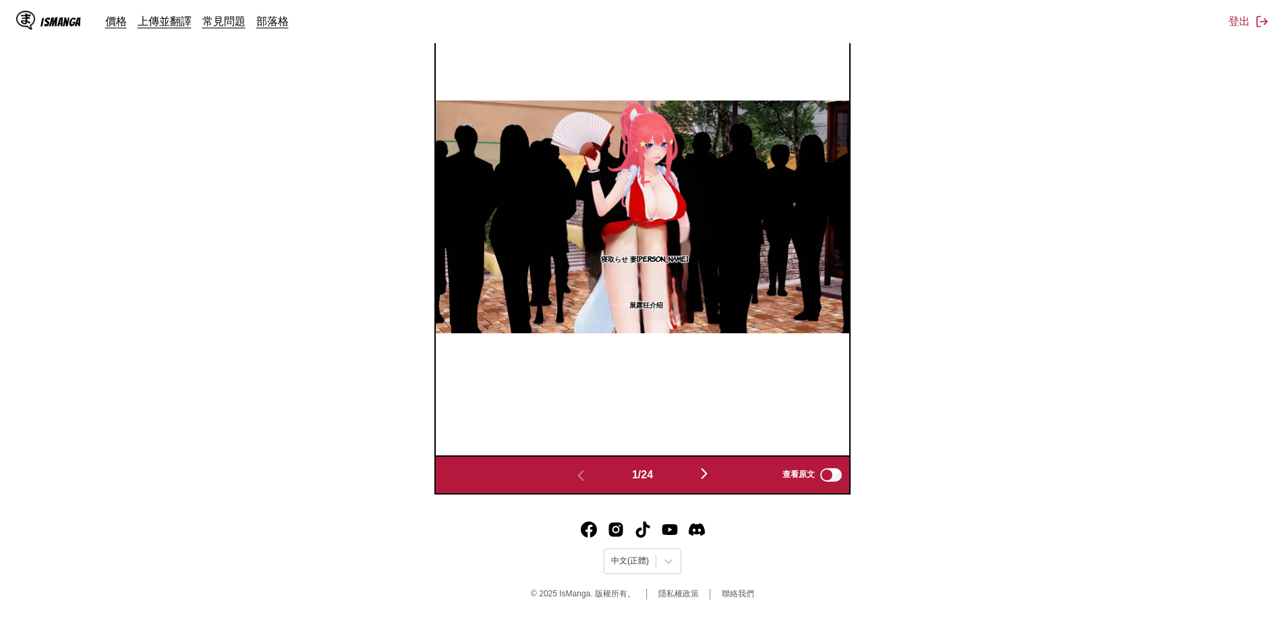
click at [712, 473] on img "button" at bounding box center [704, 474] width 16 height 16
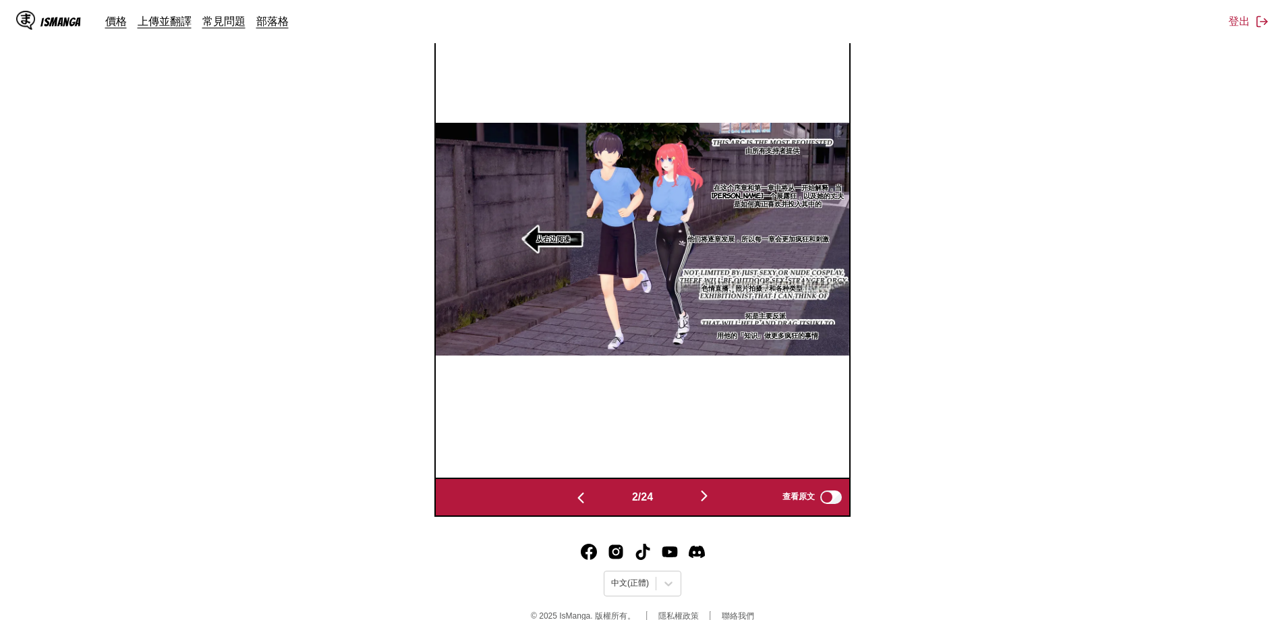
click at [712, 491] on img "button" at bounding box center [704, 496] width 16 height 16
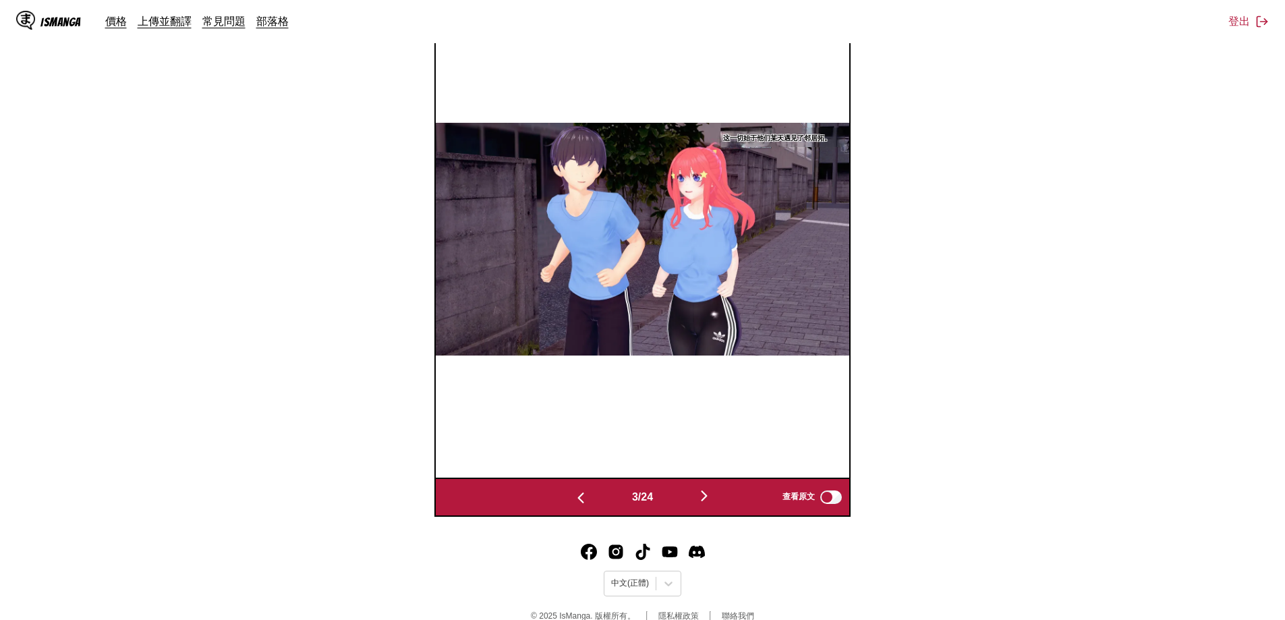
click at [712, 491] on img "button" at bounding box center [704, 496] width 16 height 16
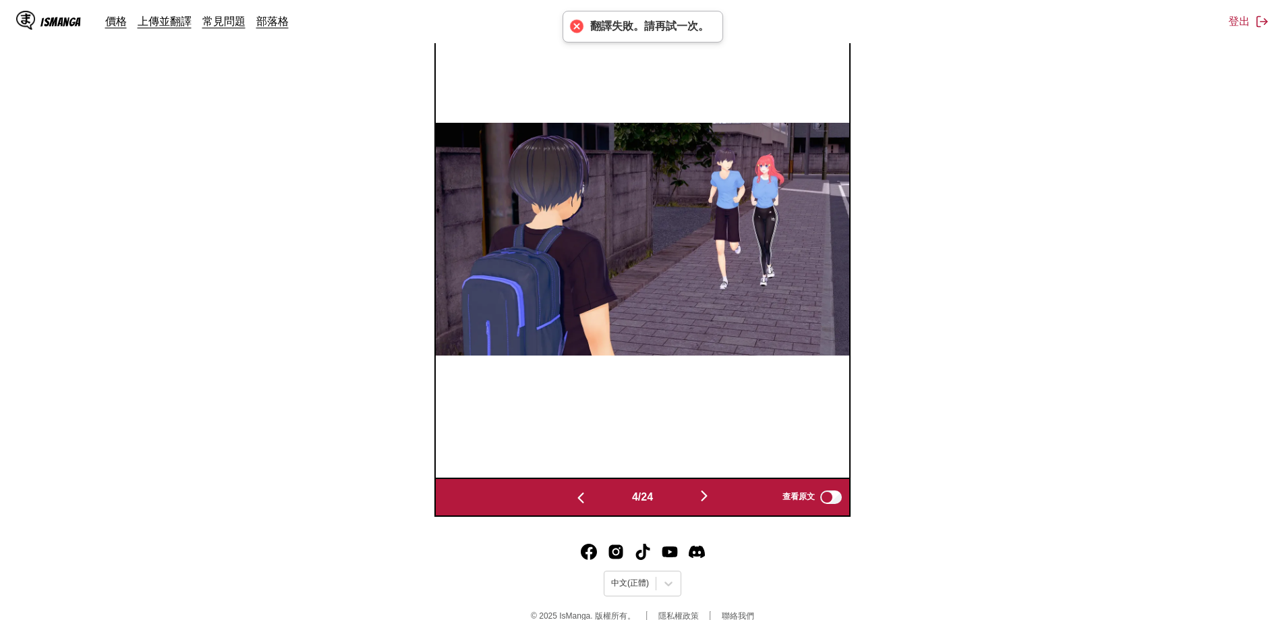
click at [712, 492] on img "button" at bounding box center [704, 496] width 16 height 16
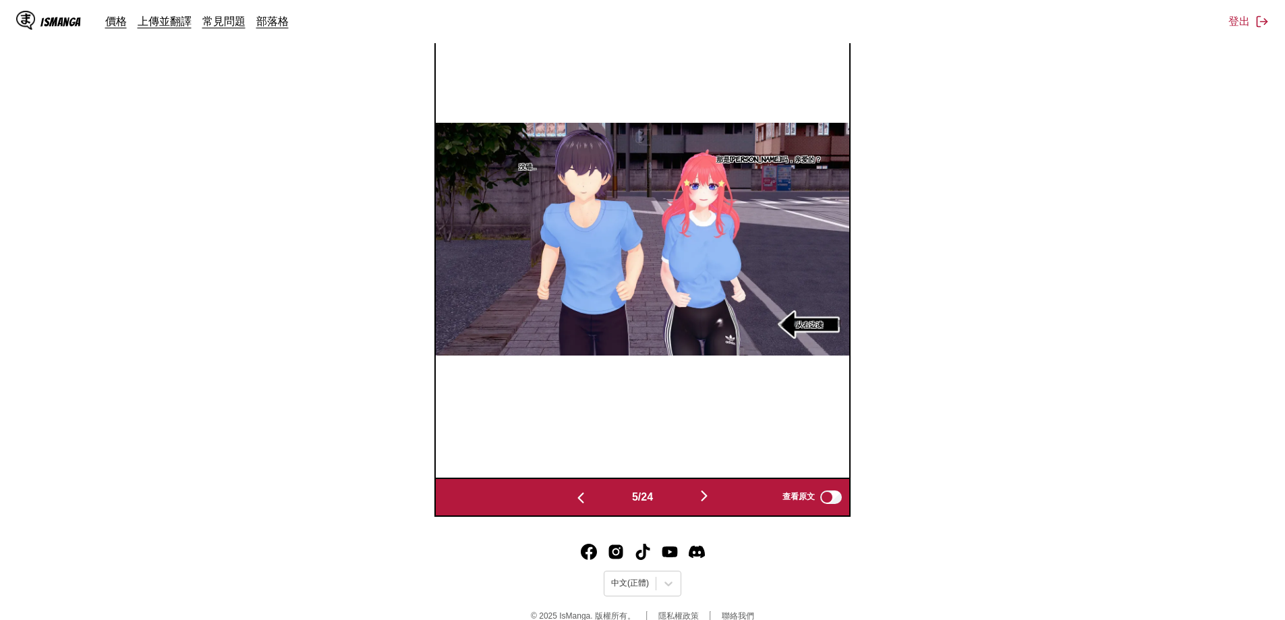
click at [712, 493] on img "button" at bounding box center [704, 496] width 16 height 16
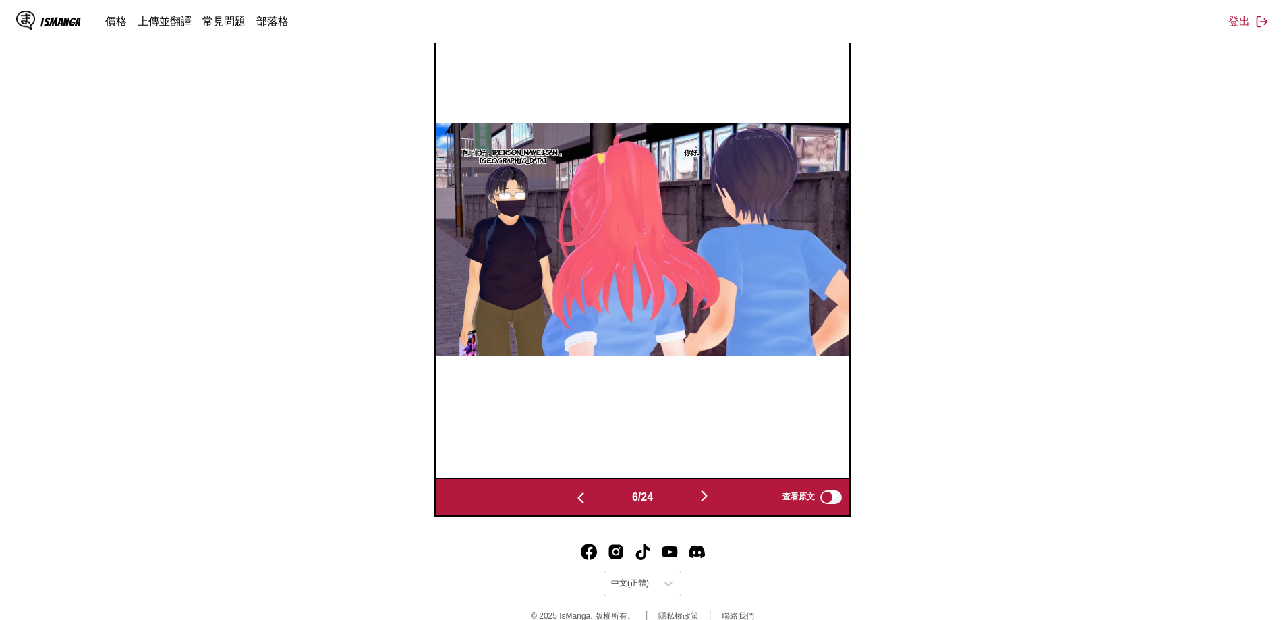
click at [712, 493] on img "button" at bounding box center [704, 496] width 16 height 16
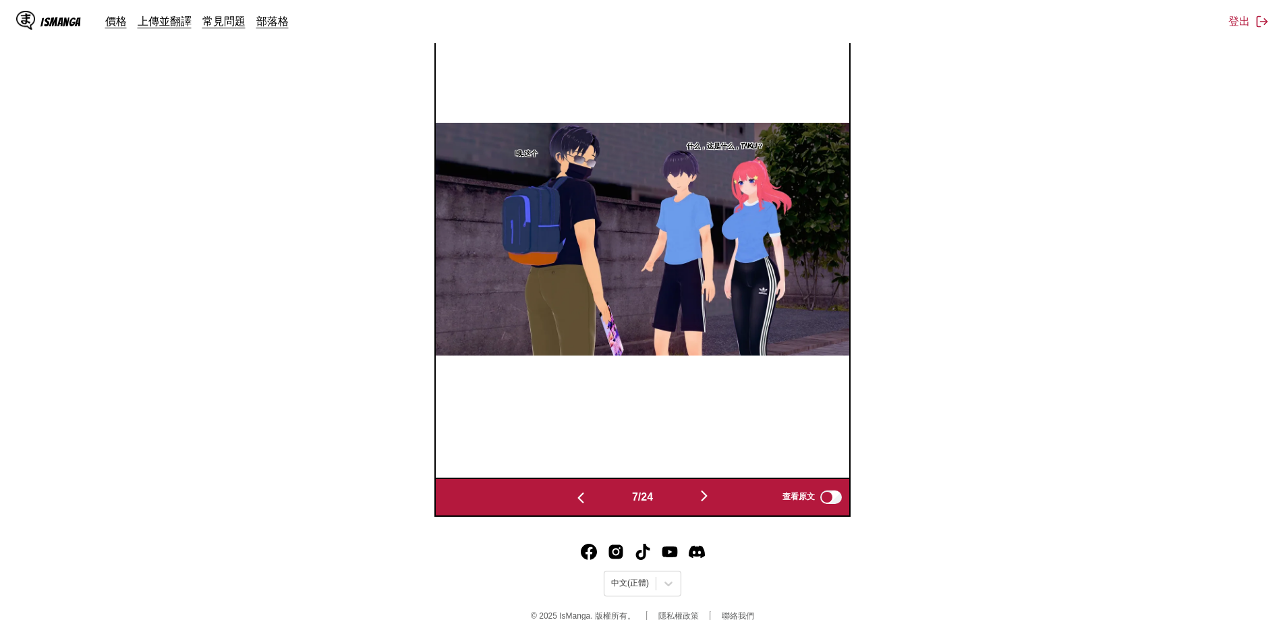
click at [712, 493] on img "button" at bounding box center [704, 496] width 16 height 16
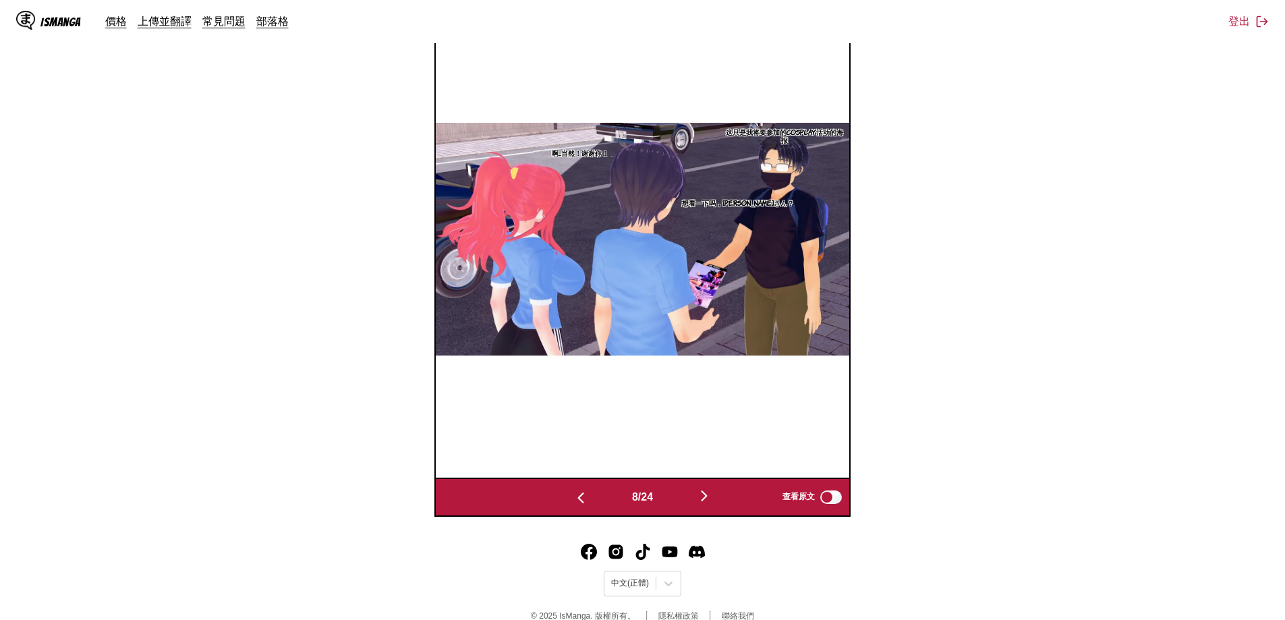
click at [579, 505] on img "button" at bounding box center [581, 498] width 16 height 16
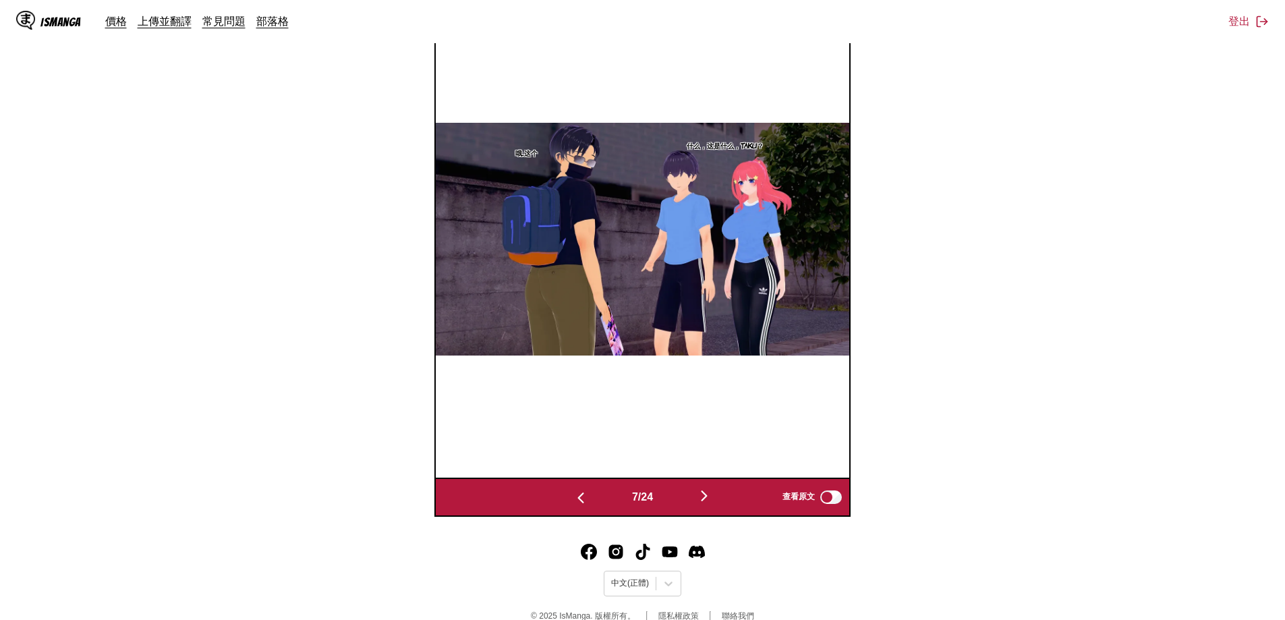
click at [579, 505] on img "button" at bounding box center [581, 498] width 16 height 16
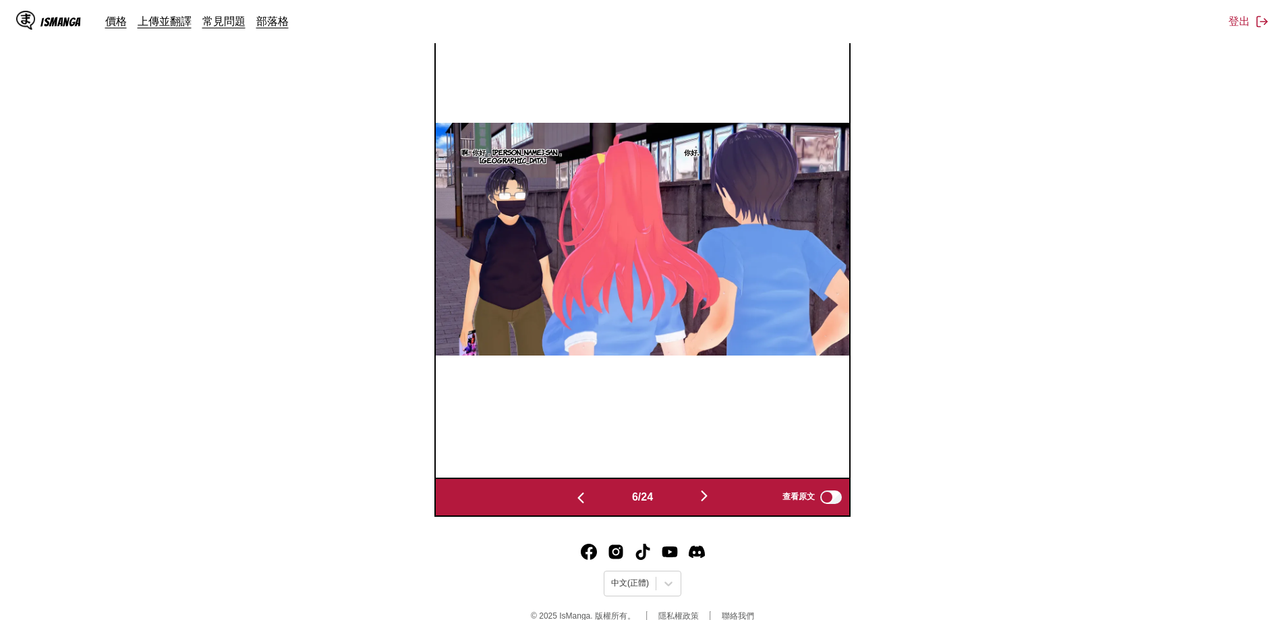
click at [579, 505] on img "button" at bounding box center [581, 498] width 16 height 16
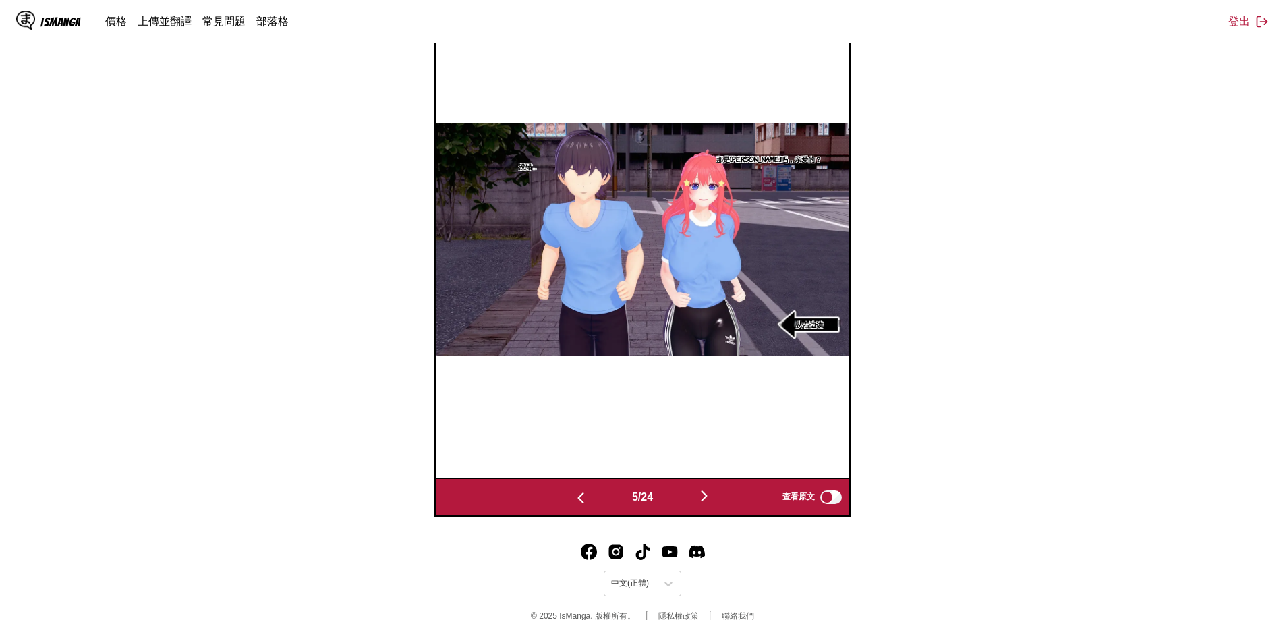
click at [579, 505] on img "button" at bounding box center [581, 498] width 16 height 16
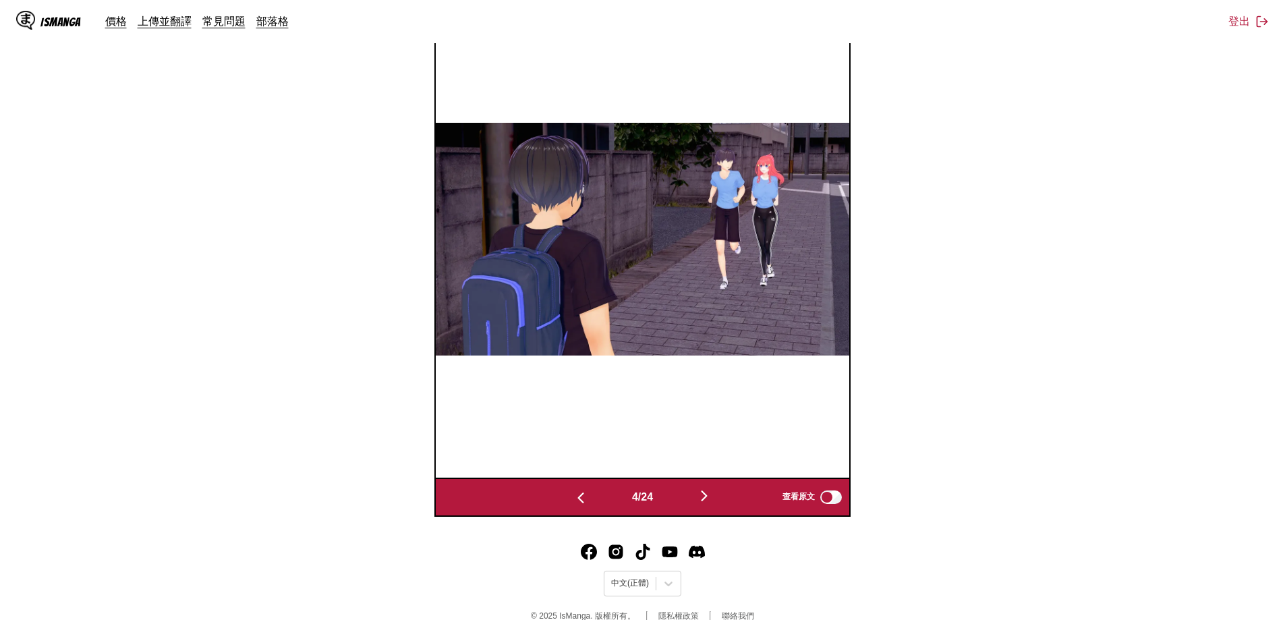
click at [579, 505] on img "button" at bounding box center [581, 498] width 16 height 16
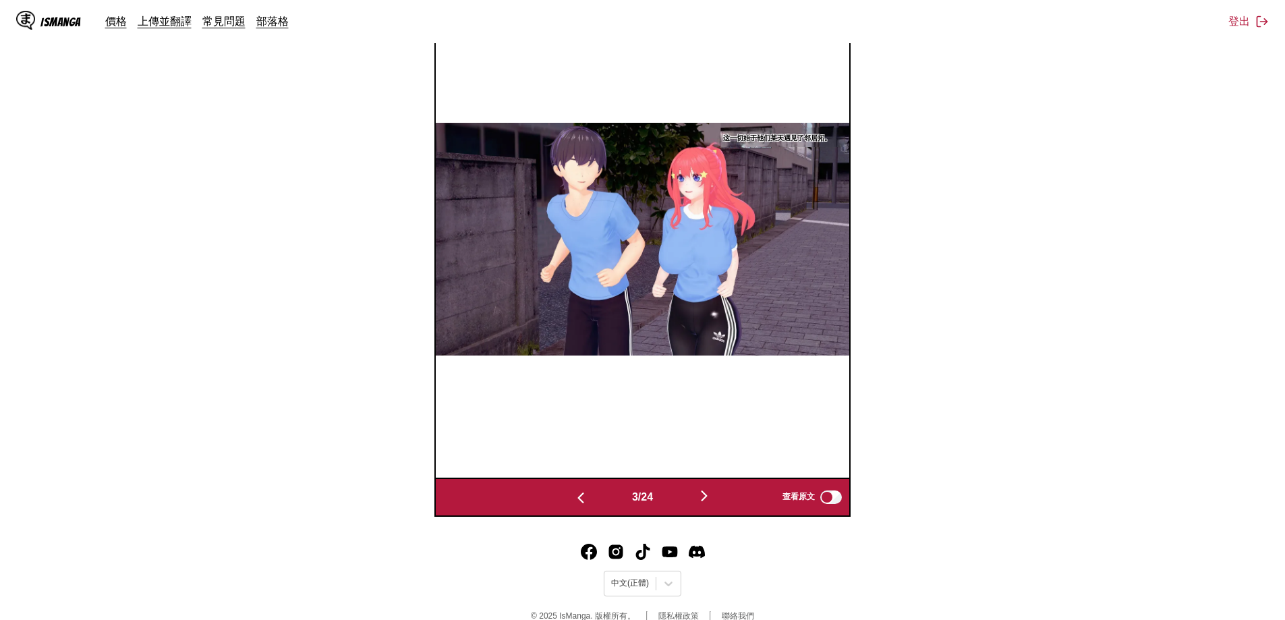
click at [579, 505] on img "button" at bounding box center [581, 498] width 16 height 16
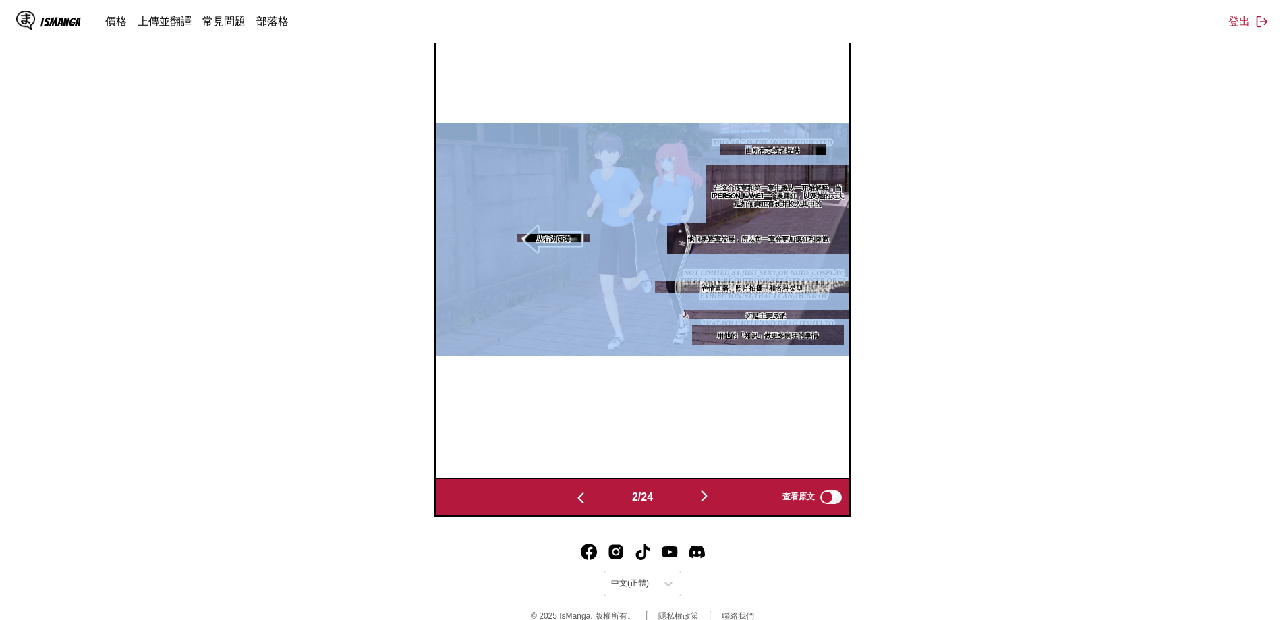
drag, startPoint x: 752, startPoint y: 154, endPoint x: 749, endPoint y: 131, distance: 23.2
click at [749, 131] on div "由所有支持者提供 在这个序章和第一章中将从一开始解释，当五木成为一个展露狂，以及她的丈夫是如何真正喜欢并投入其中的 他们将逐章发展，所以每一章会更加疯狂和刺激…" at bounding box center [643, 239] width 414 height 477
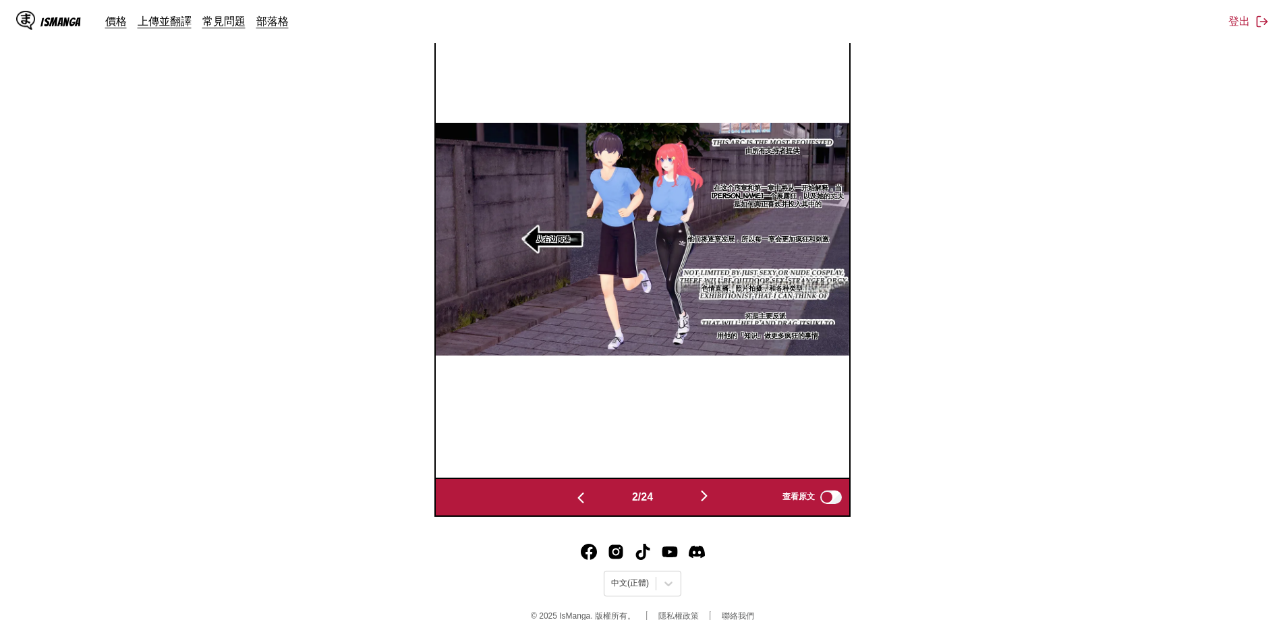
click at [778, 149] on p "由所有支持者提供" at bounding box center [772, 149] width 59 height 13
click at [800, 158] on div "由所有支持者提供" at bounding box center [782, 165] width 124 height 42
click at [811, 114] on div "由所有支持者提供 由所有支持者提供 在这个序章和第一章中将从一开始解释，当五木成为一个展露狂，以及她的丈夫是如何真正喜欢并投入其中的 他们将逐章发展，所以每一…" at bounding box center [643, 239] width 414 height 477
click at [797, 252] on section "他们将逐章发展，所以每一章会更加疯狂和刺激" at bounding box center [758, 238] width 183 height 30
click at [791, 225] on section "他们将逐章发展，所以每一章会更加疯狂和刺激" at bounding box center [758, 238] width 183 height 30
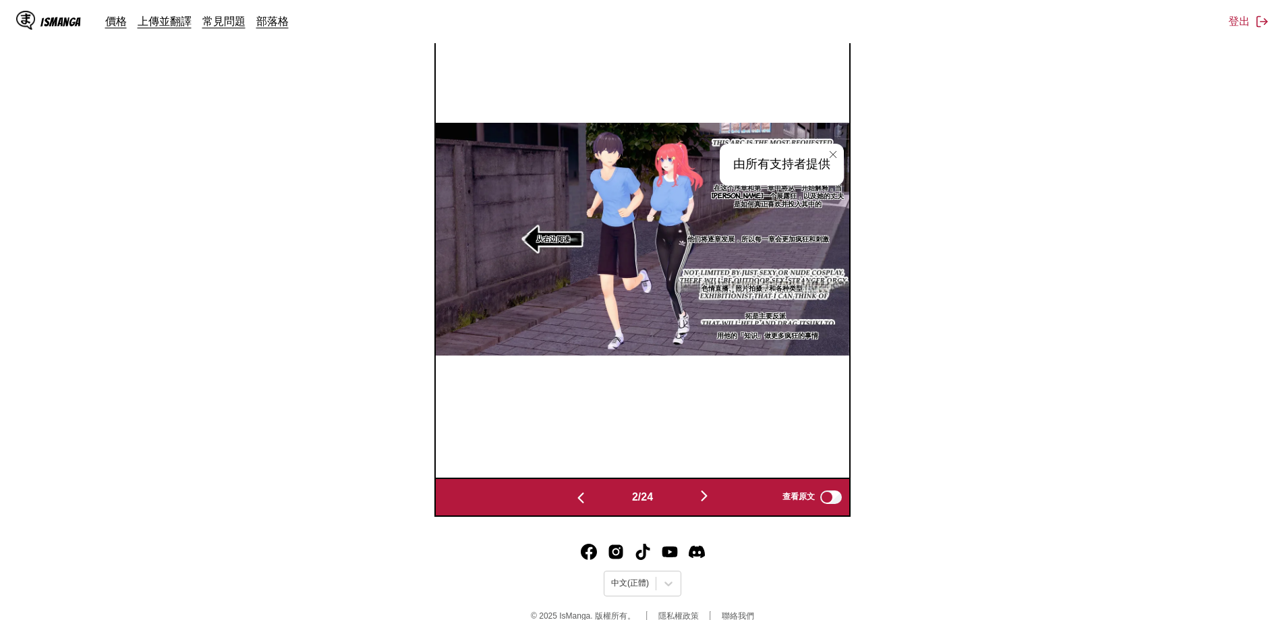
click at [711, 495] on img "button" at bounding box center [704, 496] width 16 height 16
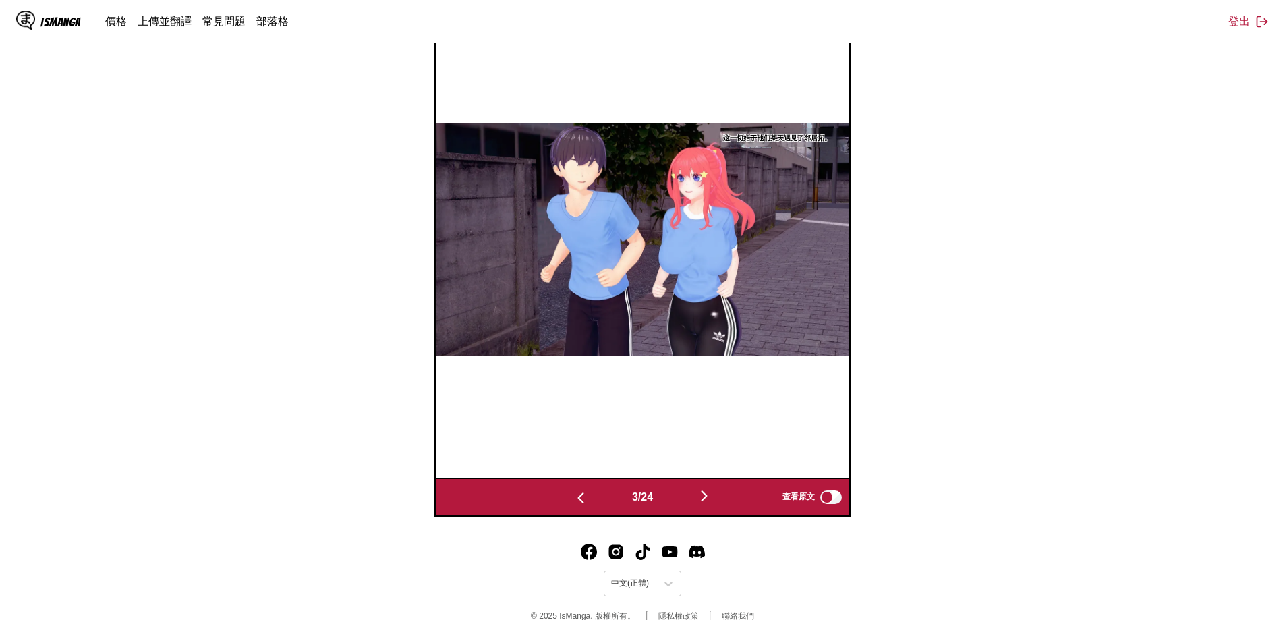
click at [711, 495] on img "button" at bounding box center [704, 496] width 16 height 16
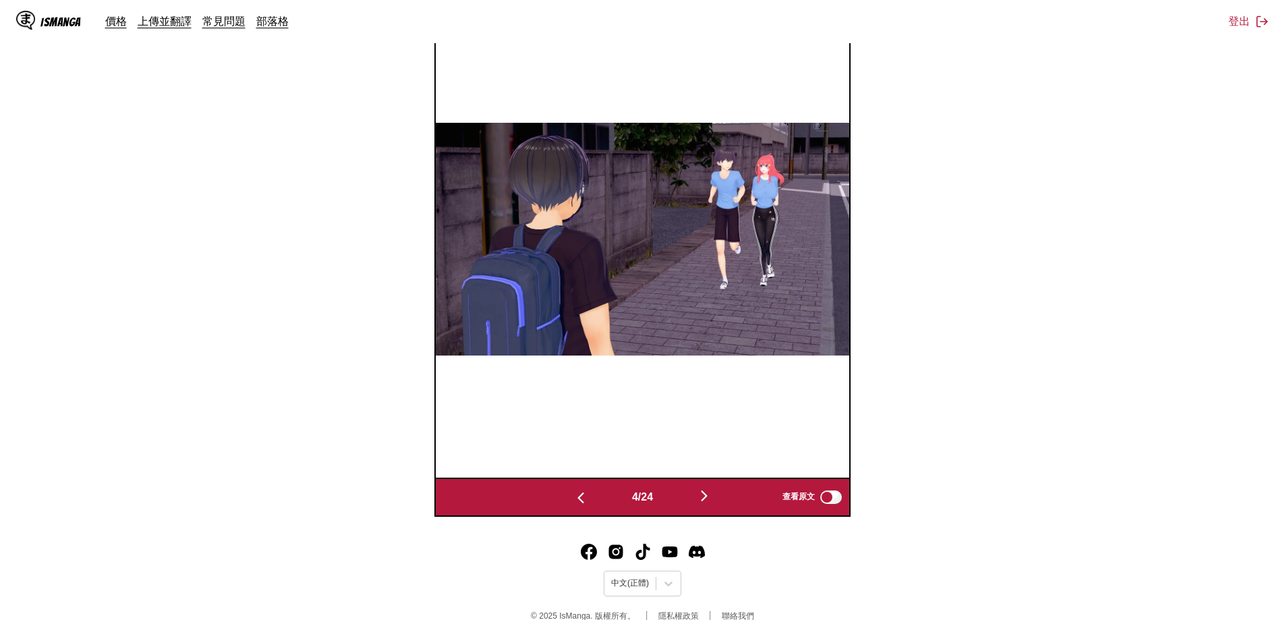
click at [573, 499] on img "button" at bounding box center [581, 498] width 16 height 16
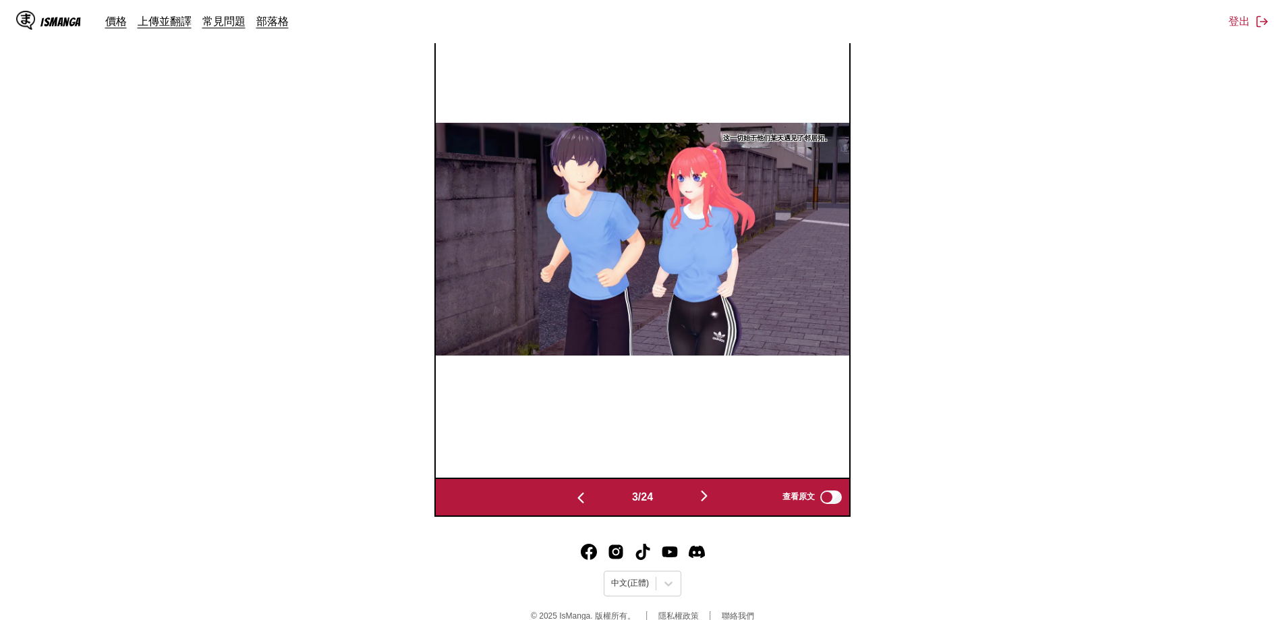
click at [573, 499] on img "button" at bounding box center [581, 498] width 16 height 16
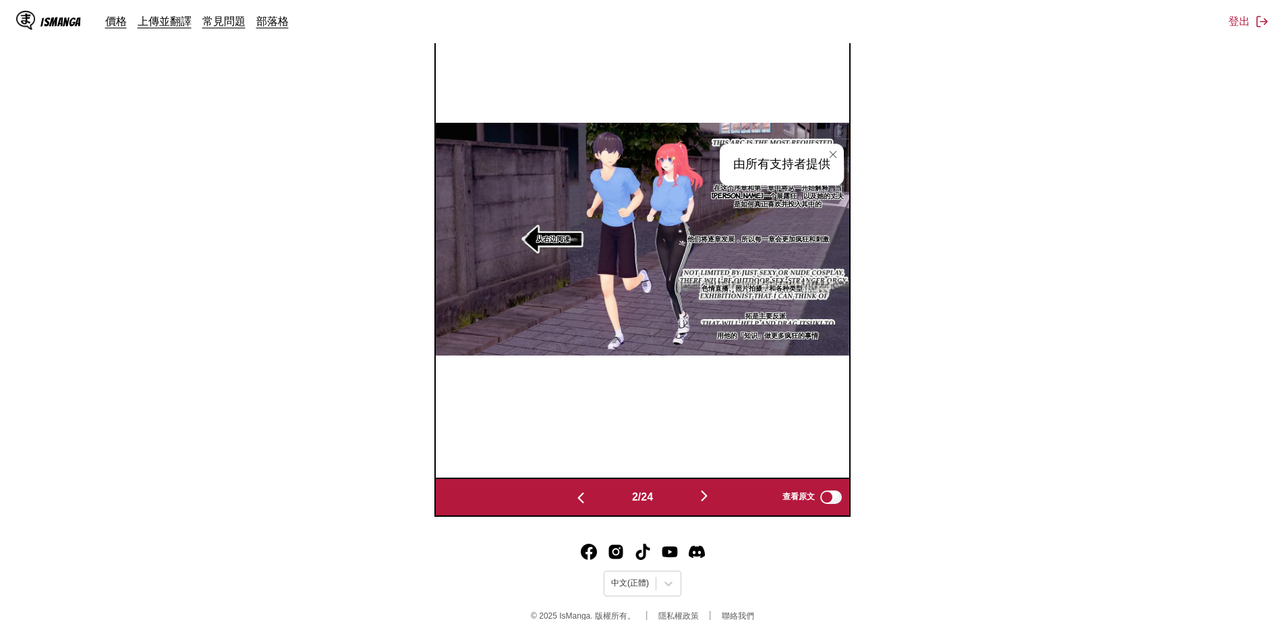
click at [773, 189] on p "在这个序章和第一章中将从一开始解释，当五木成为一个展露狂，以及她的丈夫是如何真正喜欢并投入其中的" at bounding box center [777, 195] width 143 height 30
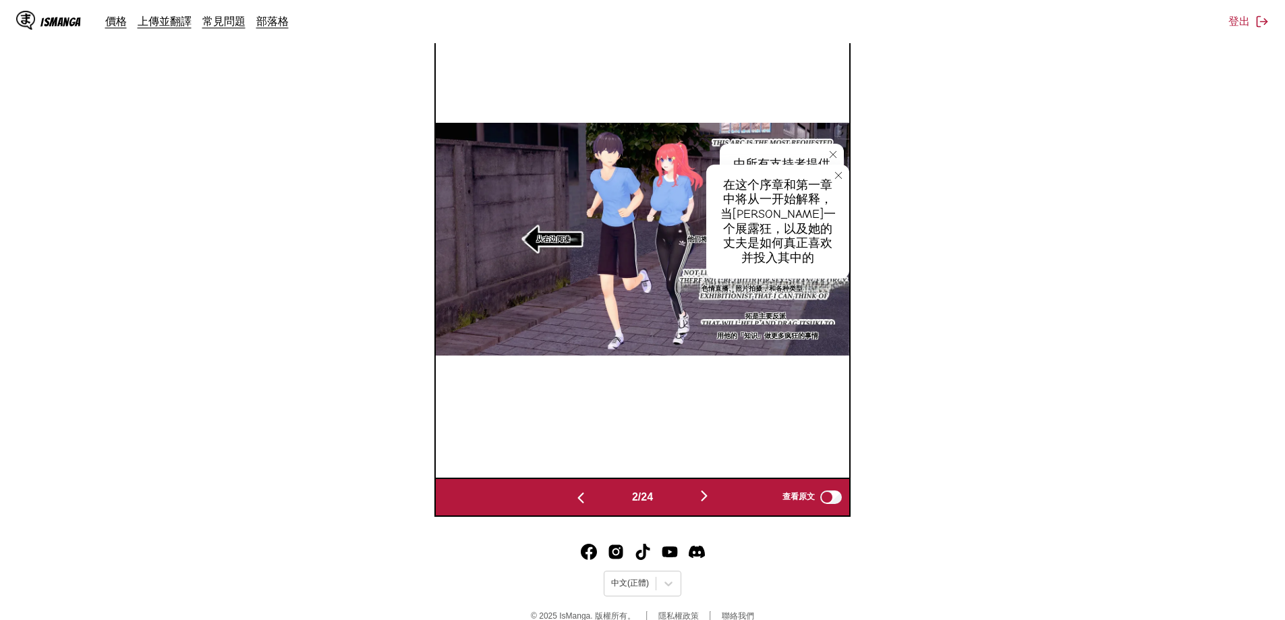
click at [841, 174] on icon "close-tooltip" at bounding box center [838, 175] width 9 height 9
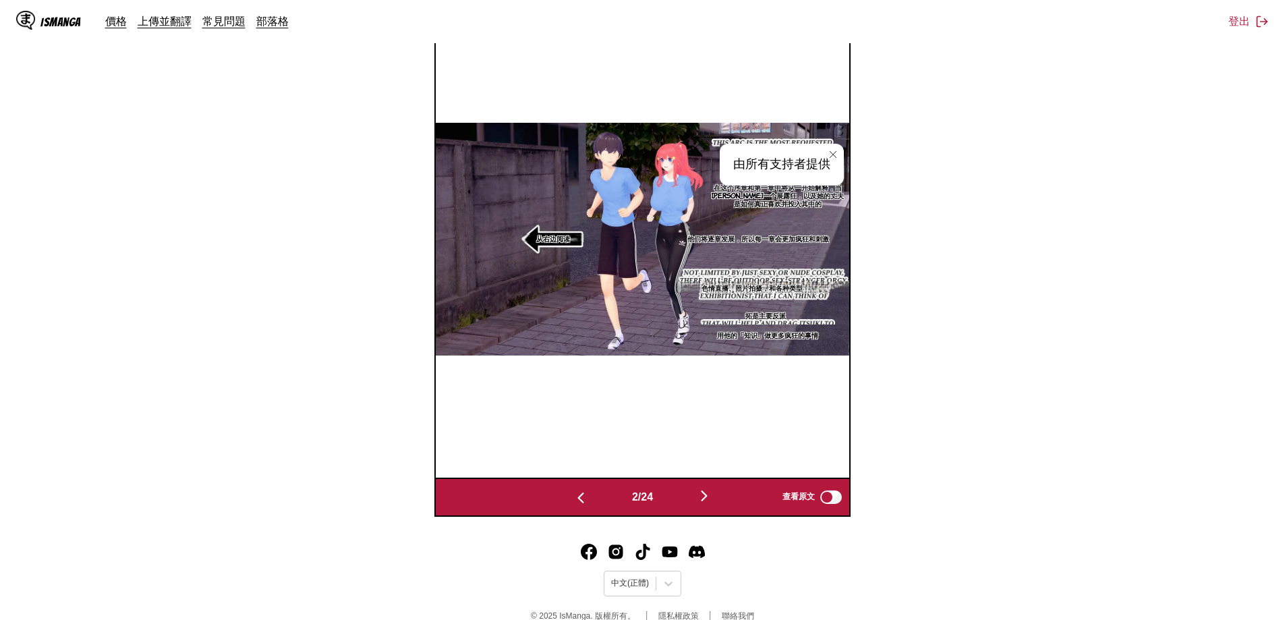
click at [831, 147] on button "close-tooltip" at bounding box center [833, 155] width 22 height 22
click at [781, 138] on img at bounding box center [643, 239] width 414 height 233
click at [710, 140] on img at bounding box center [643, 239] width 414 height 233
click at [710, 497] on img "button" at bounding box center [704, 496] width 16 height 16
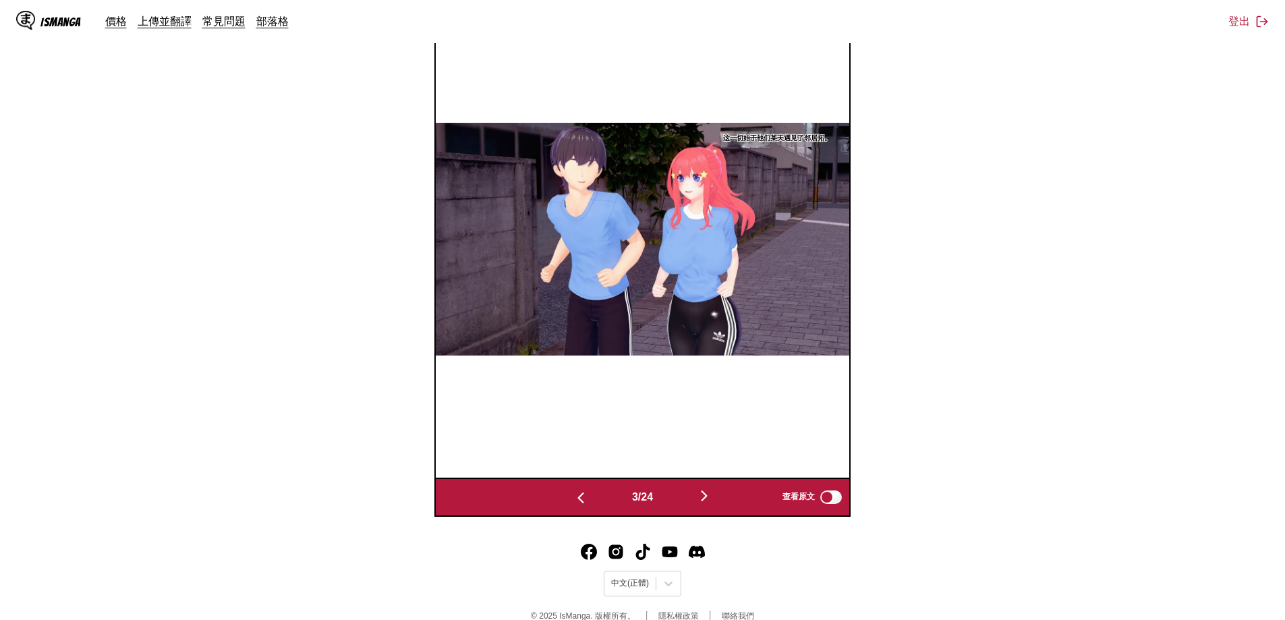
click at [710, 497] on img "button" at bounding box center [704, 496] width 16 height 16
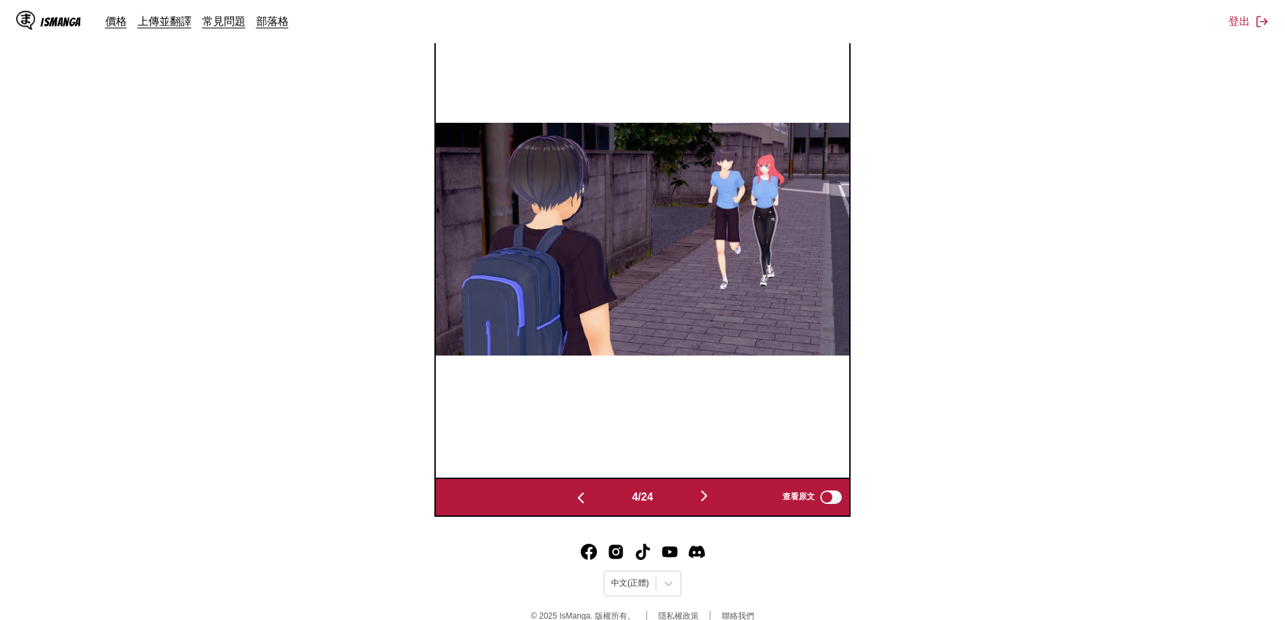
click at [710, 497] on img "button" at bounding box center [704, 496] width 16 height 16
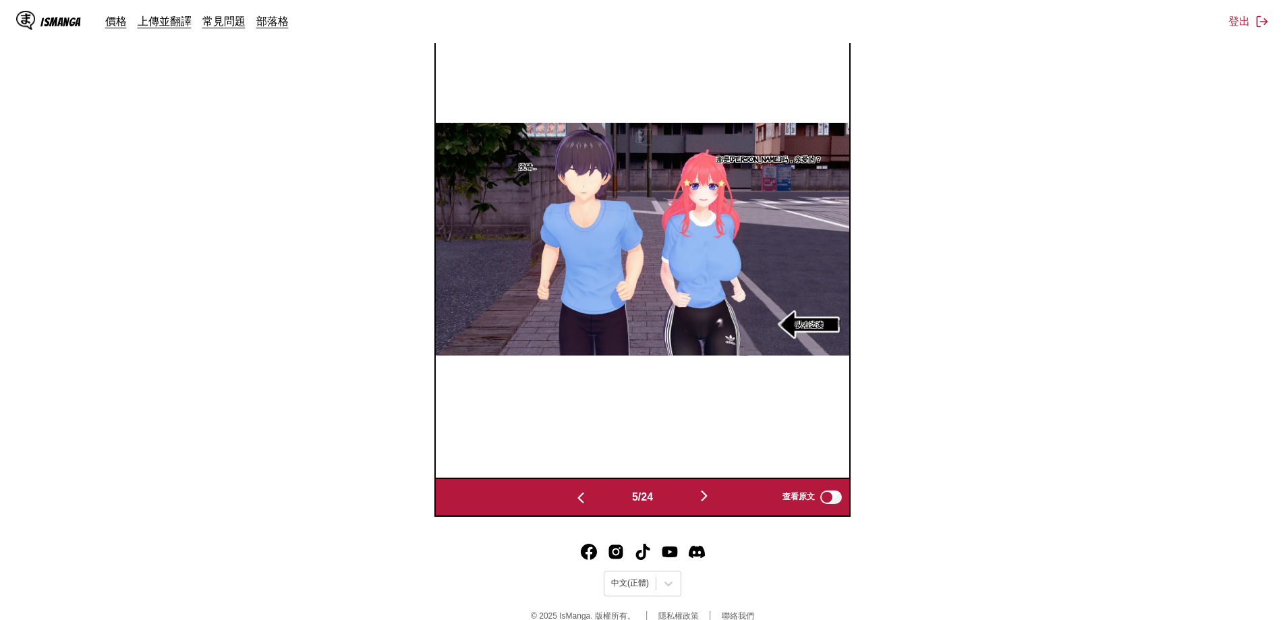
click at [710, 497] on img "button" at bounding box center [704, 496] width 16 height 16
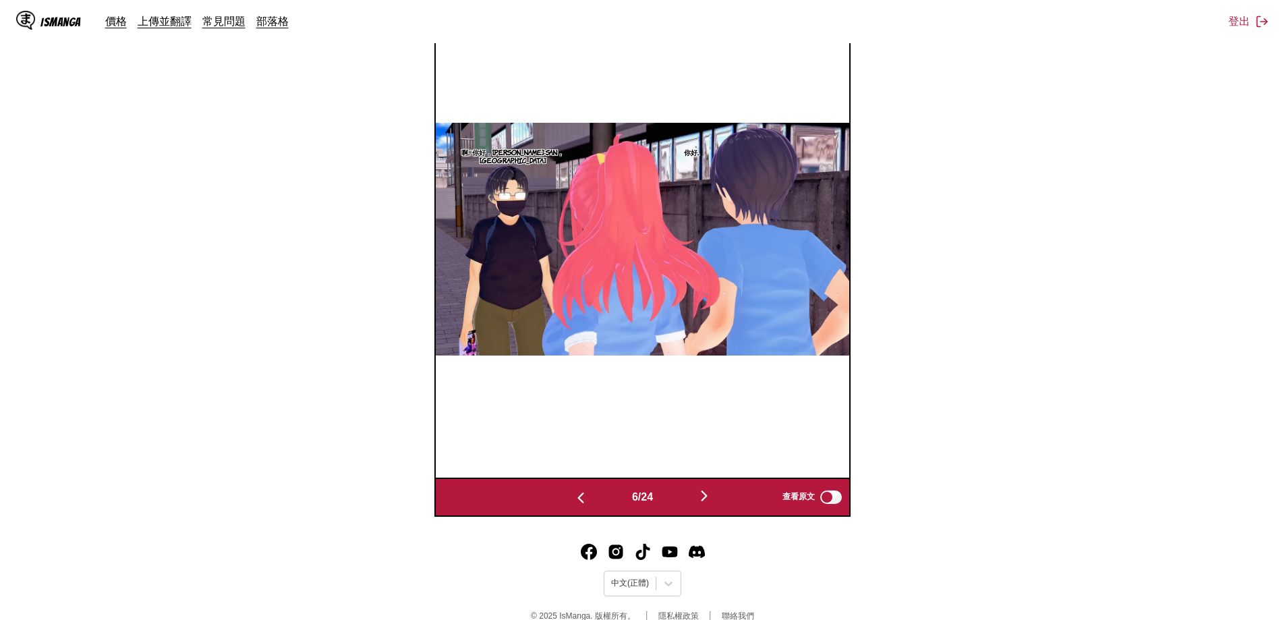
click at [710, 497] on img "button" at bounding box center [704, 496] width 16 height 16
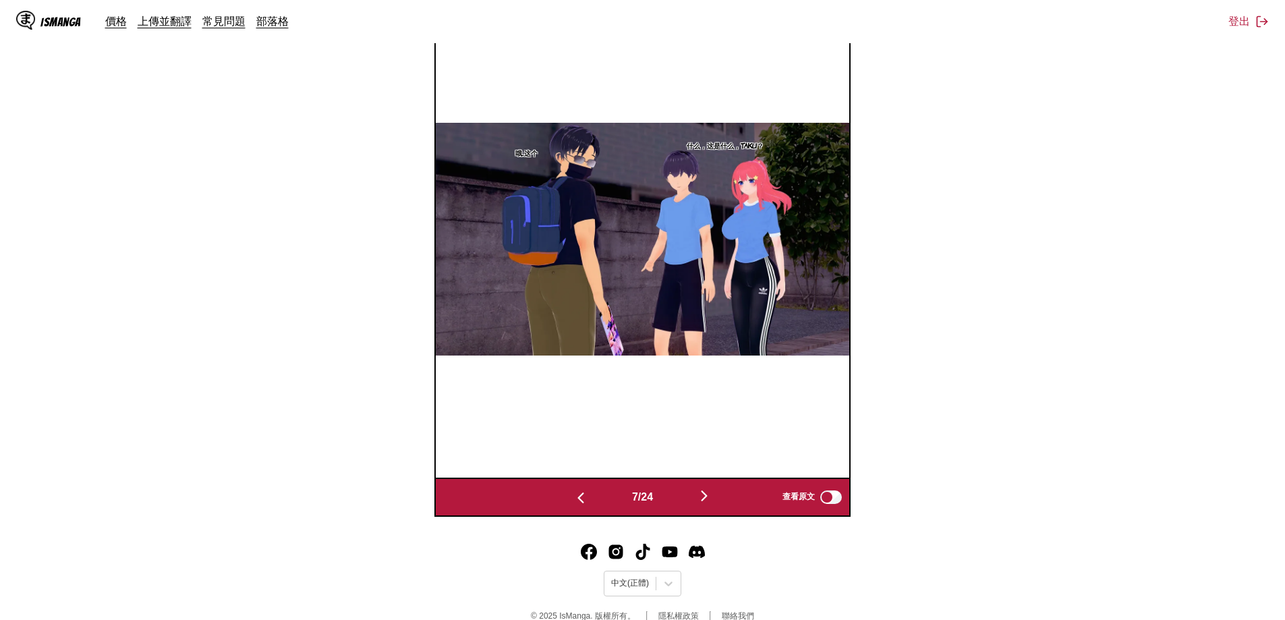
click at [710, 497] on img "button" at bounding box center [704, 496] width 16 height 16
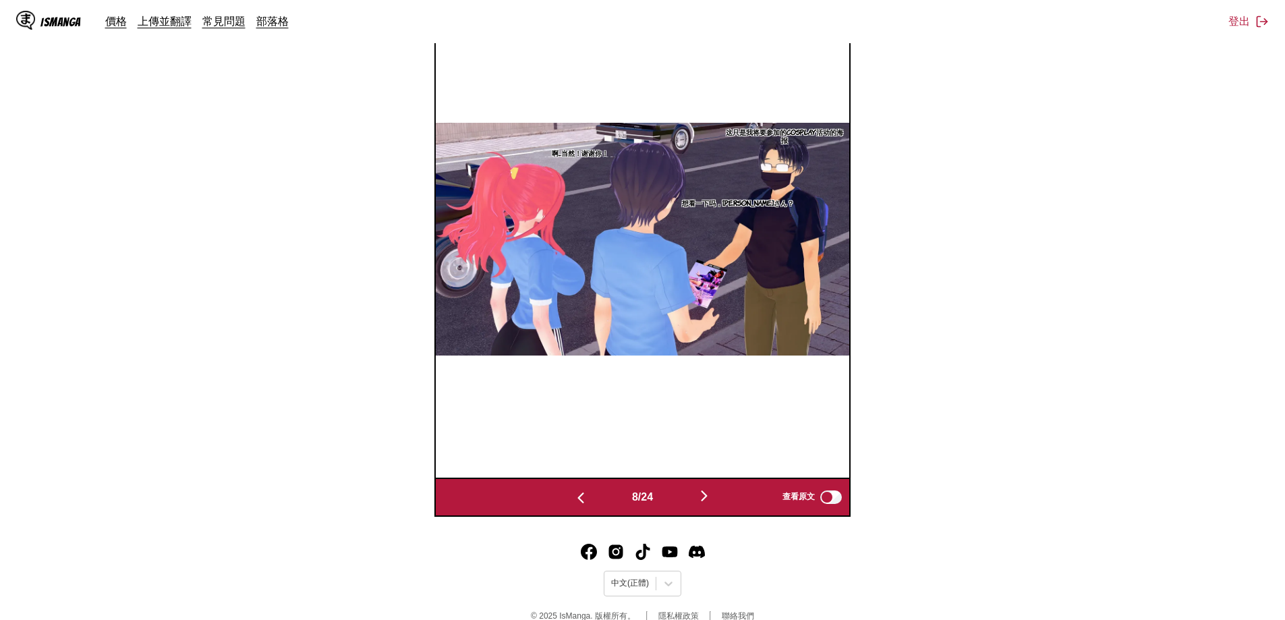
click at [710, 497] on img "button" at bounding box center [704, 496] width 16 height 16
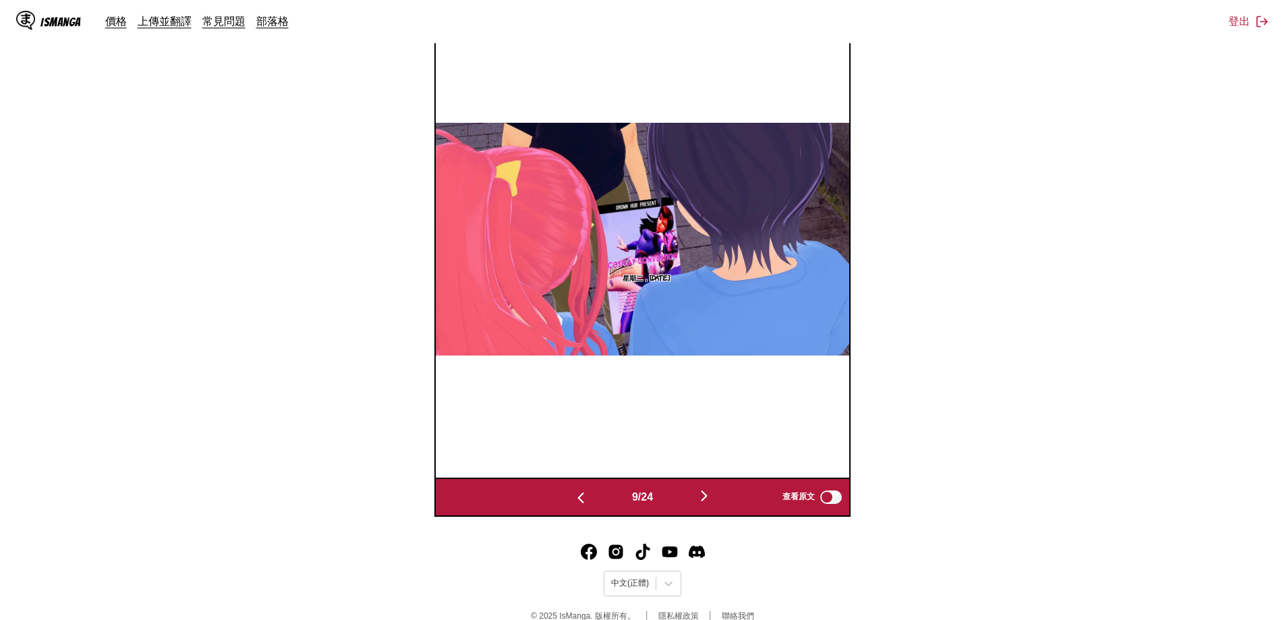
click at [710, 497] on img "button" at bounding box center [704, 496] width 16 height 16
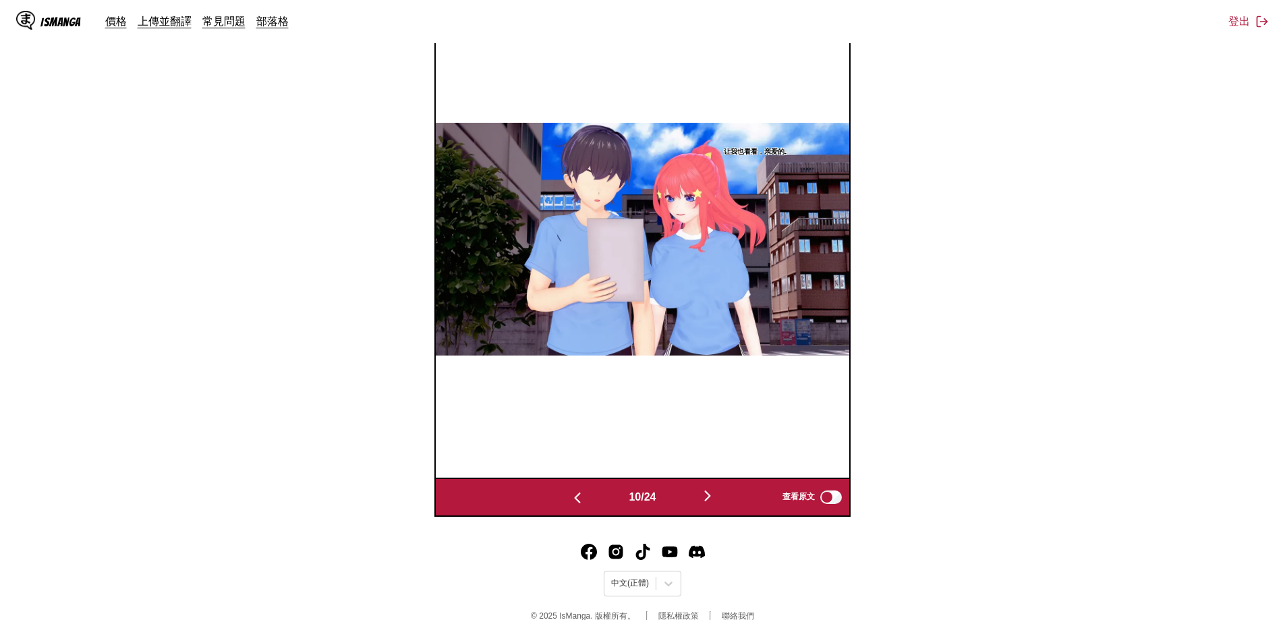
click at [710, 497] on img "button" at bounding box center [708, 496] width 16 height 16
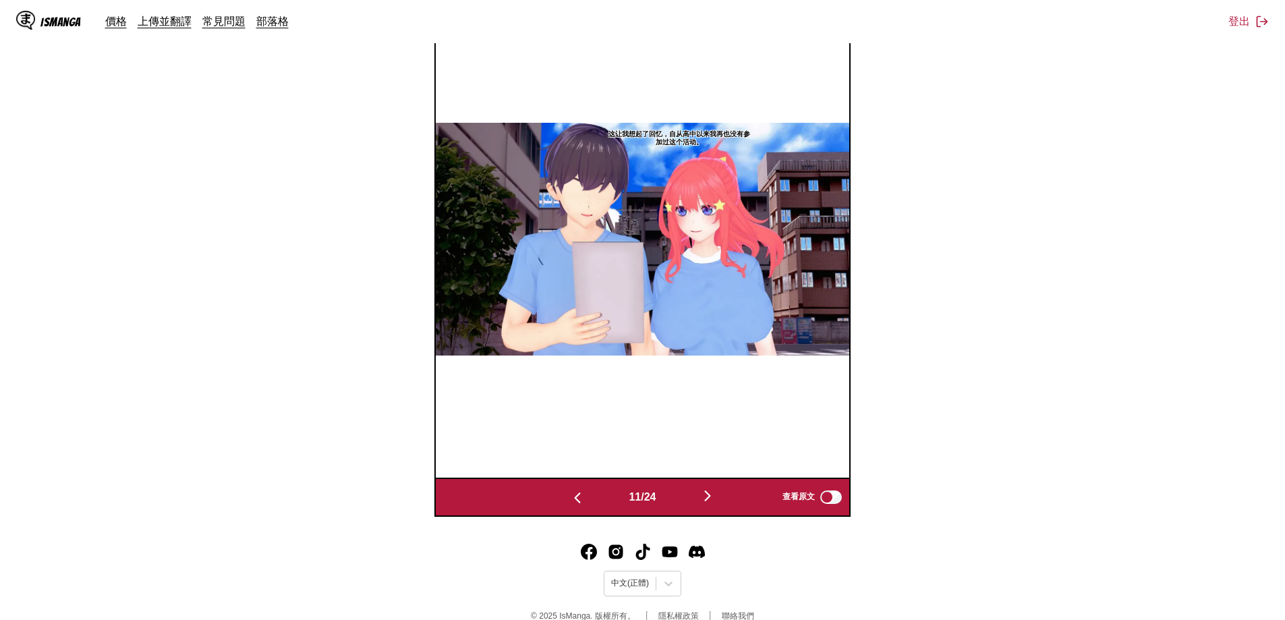
click at [710, 497] on img "button" at bounding box center [708, 496] width 16 height 16
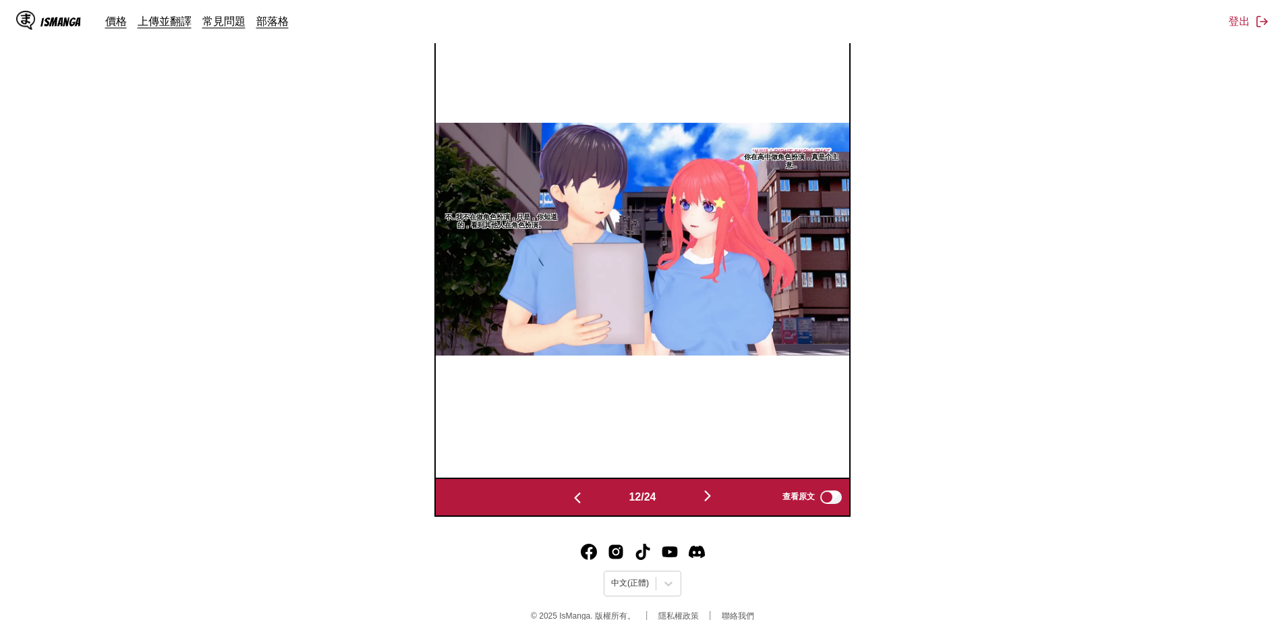
click at [710, 497] on img "button" at bounding box center [708, 496] width 16 height 16
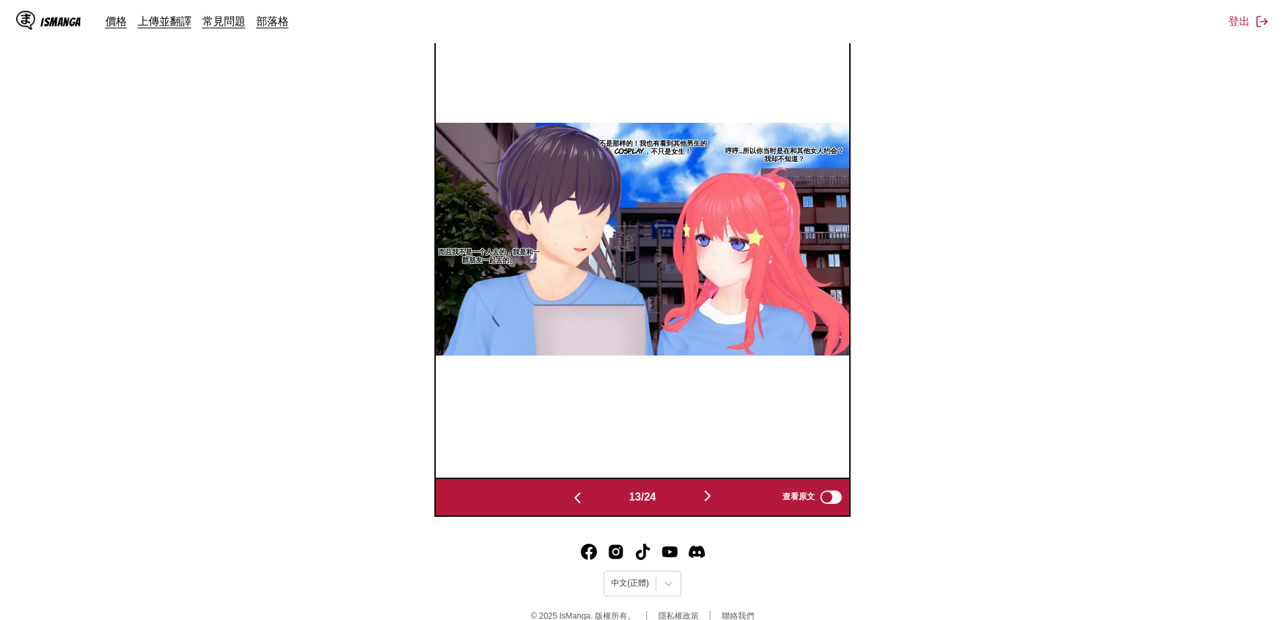
click at [710, 497] on img "button" at bounding box center [708, 496] width 16 height 16
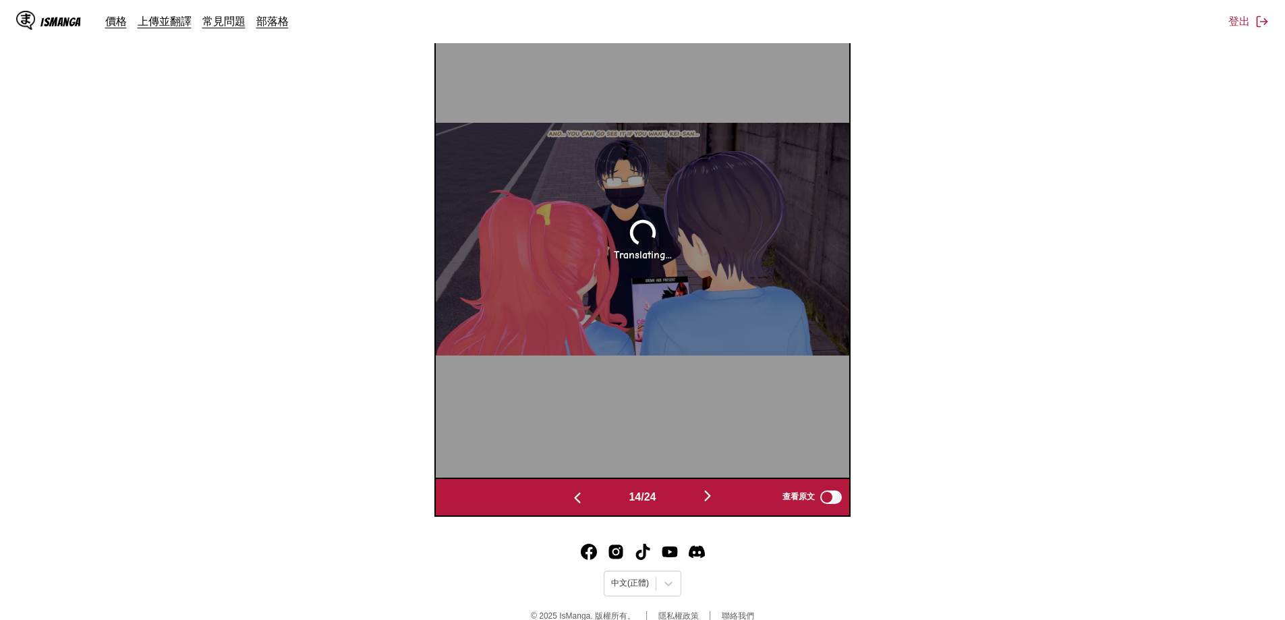
click at [710, 497] on img "button" at bounding box center [708, 496] width 16 height 16
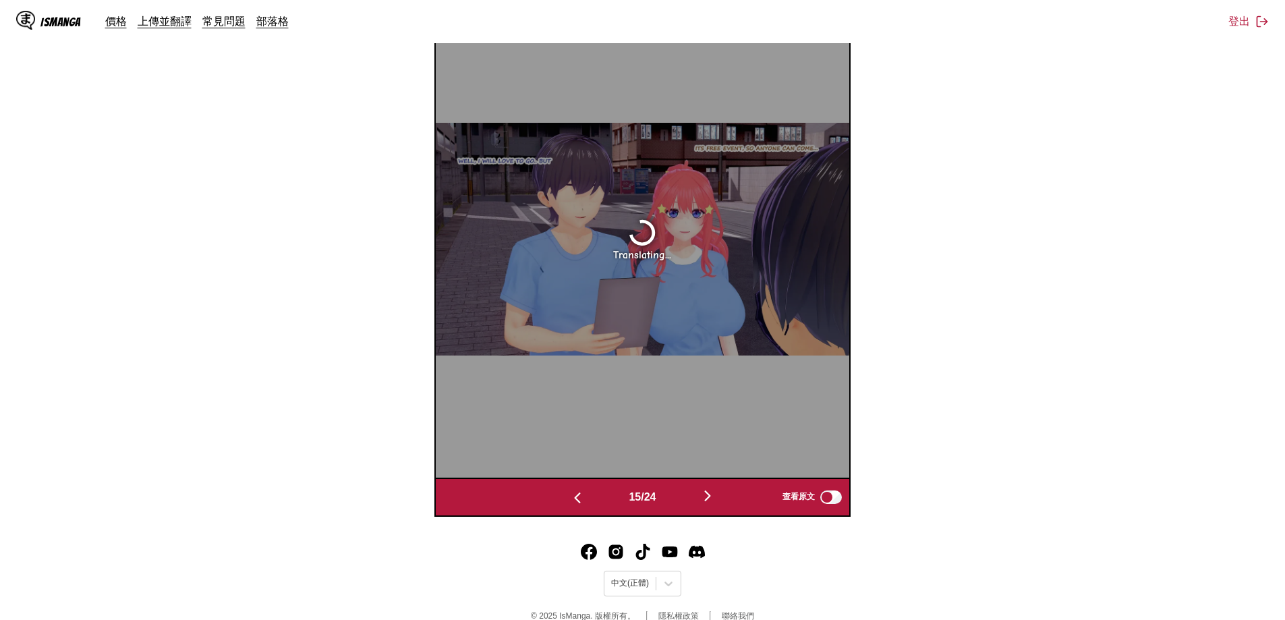
click at [710, 497] on img "button" at bounding box center [708, 496] width 16 height 16
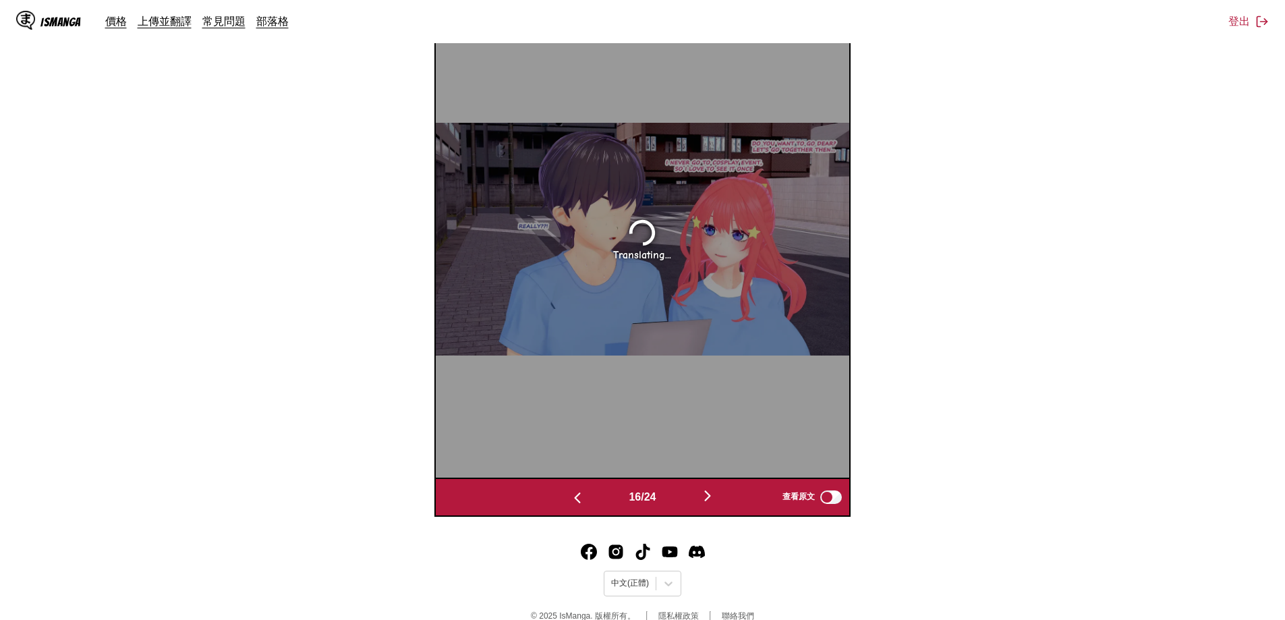
click at [710, 497] on img "button" at bounding box center [708, 496] width 16 height 16
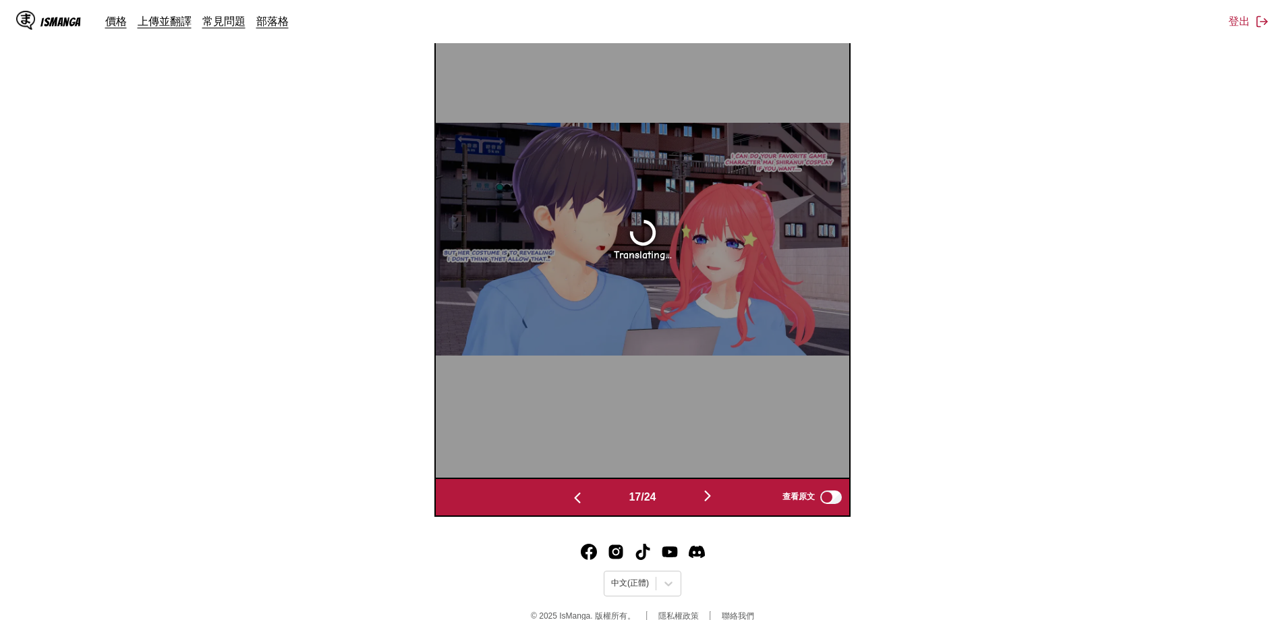
click at [710, 497] on img "button" at bounding box center [708, 496] width 16 height 16
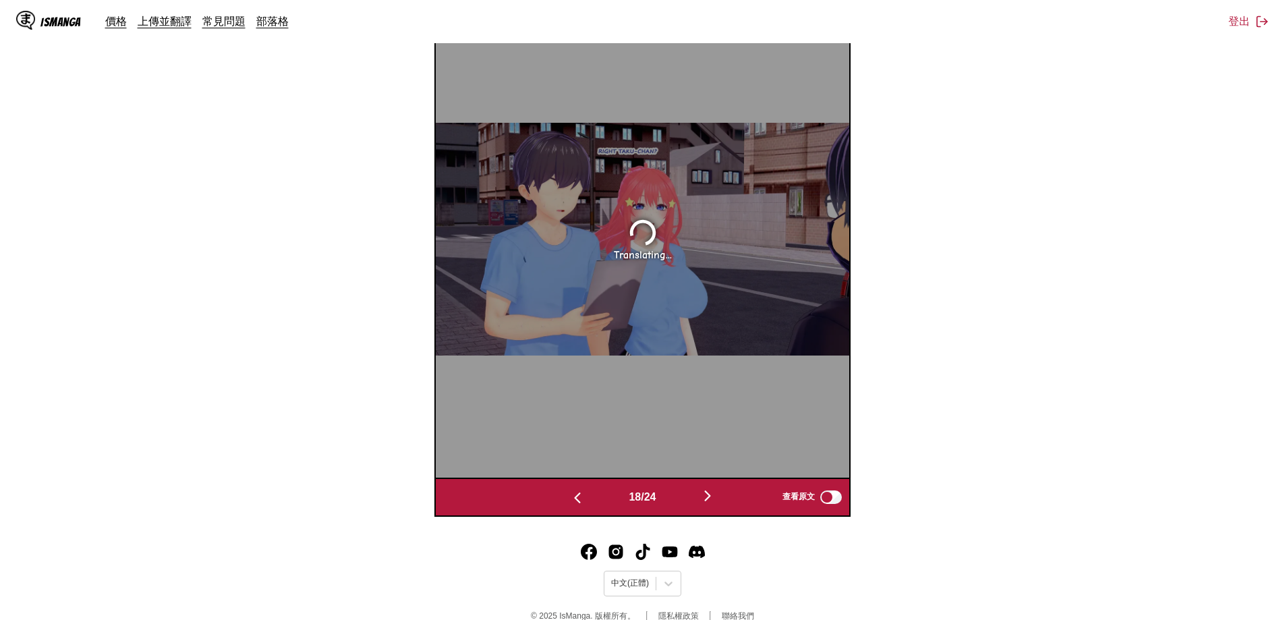
click at [710, 497] on img "button" at bounding box center [708, 496] width 16 height 16
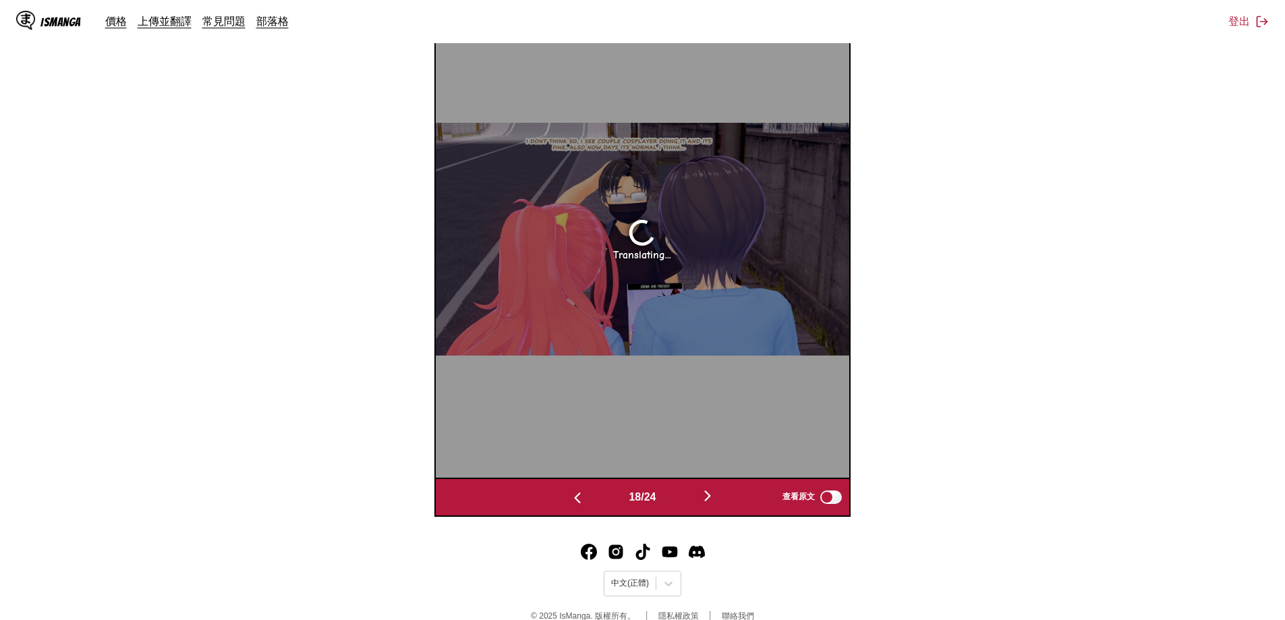
click at [710, 497] on img "button" at bounding box center [708, 496] width 16 height 16
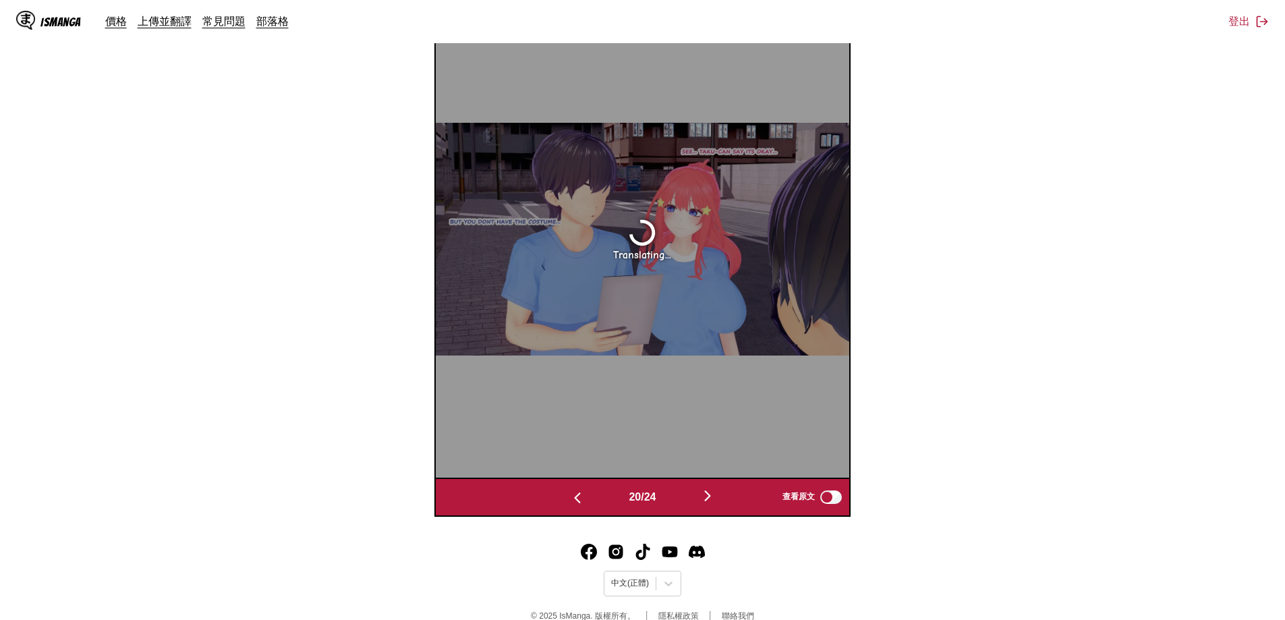
click at [710, 497] on img "button" at bounding box center [708, 496] width 16 height 16
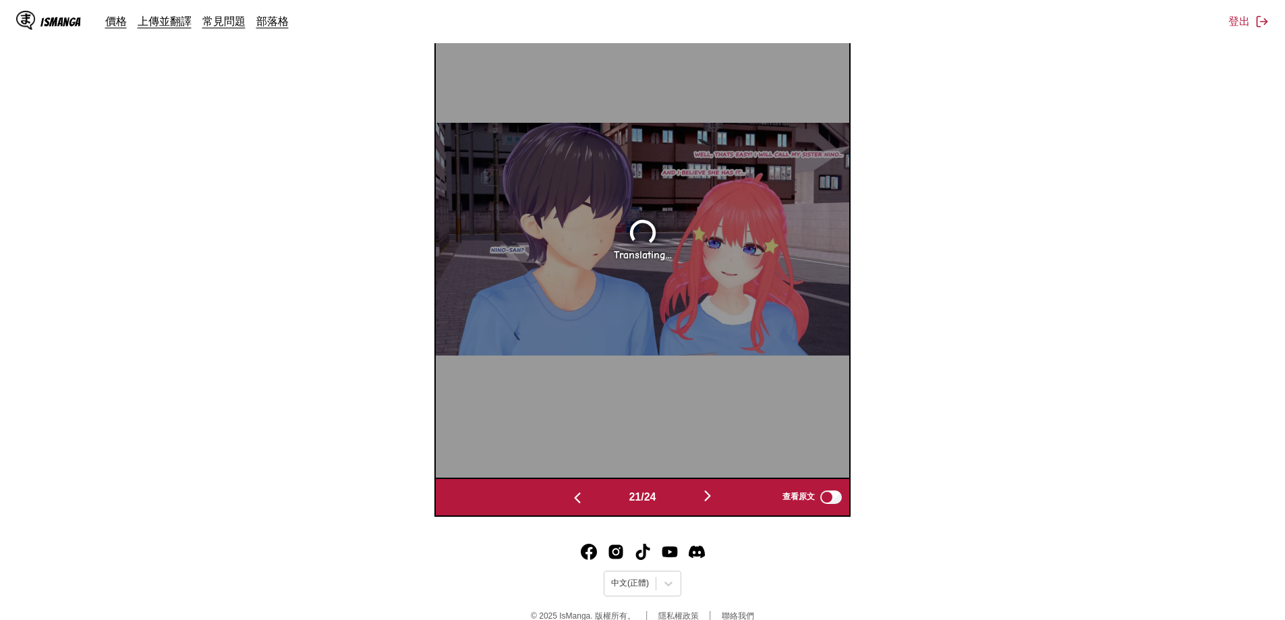
click at [710, 497] on img "button" at bounding box center [708, 496] width 16 height 16
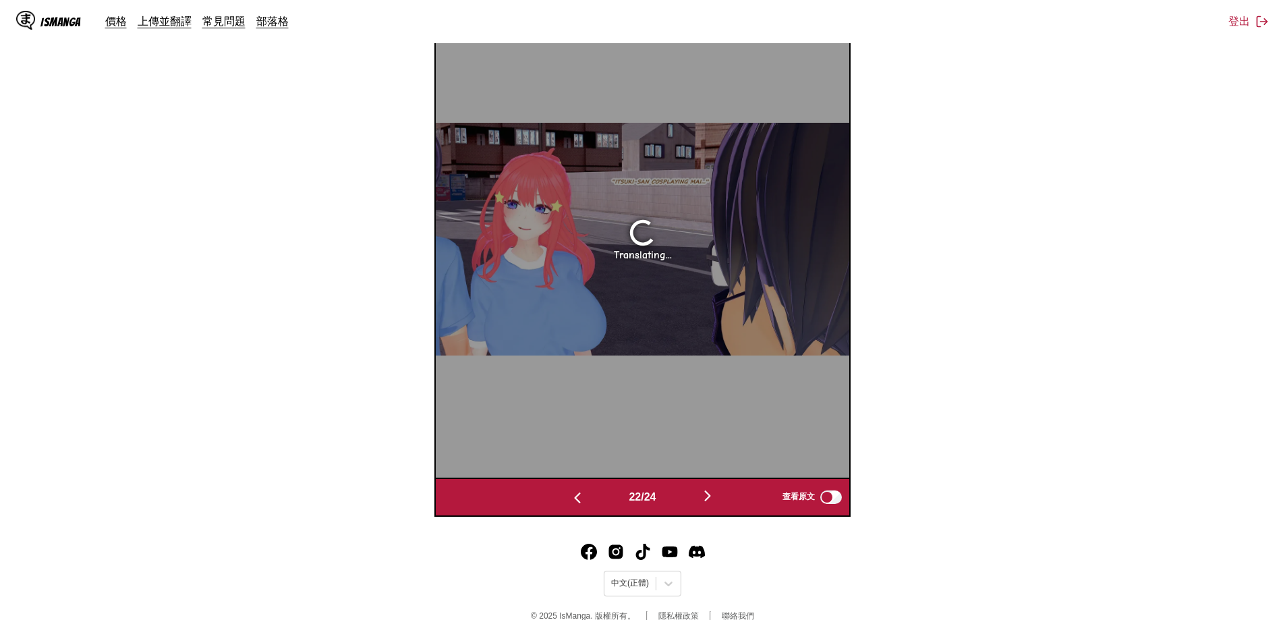
click at [710, 497] on img "button" at bounding box center [708, 496] width 16 height 16
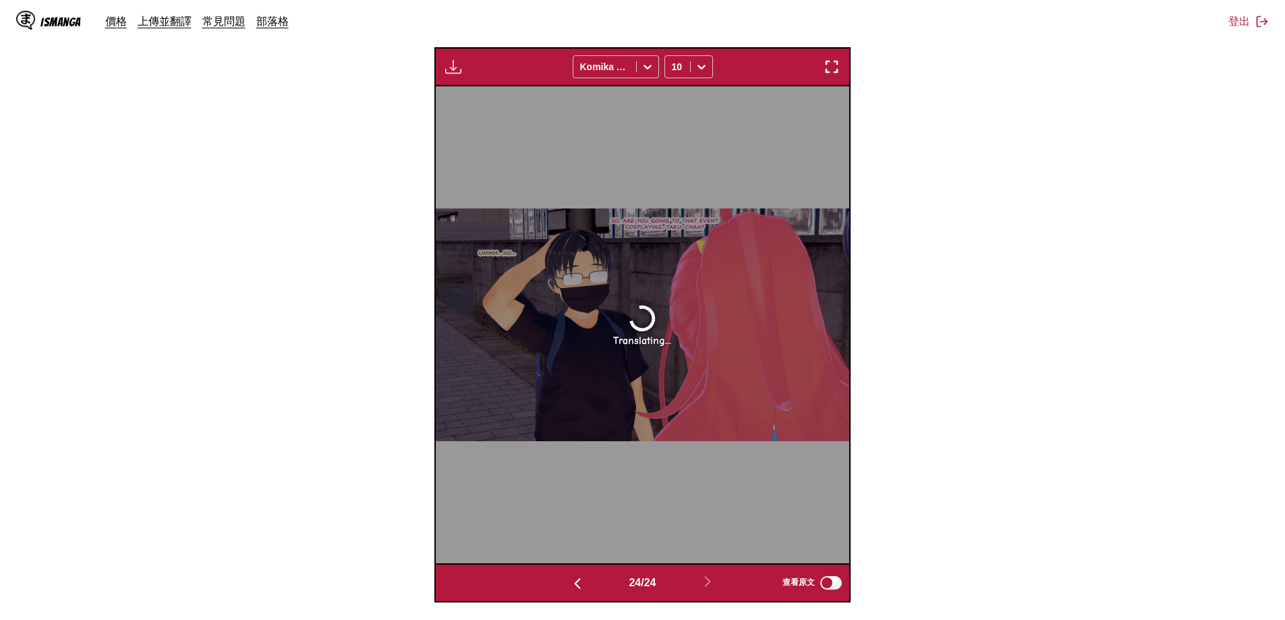
scroll to position [450, 0]
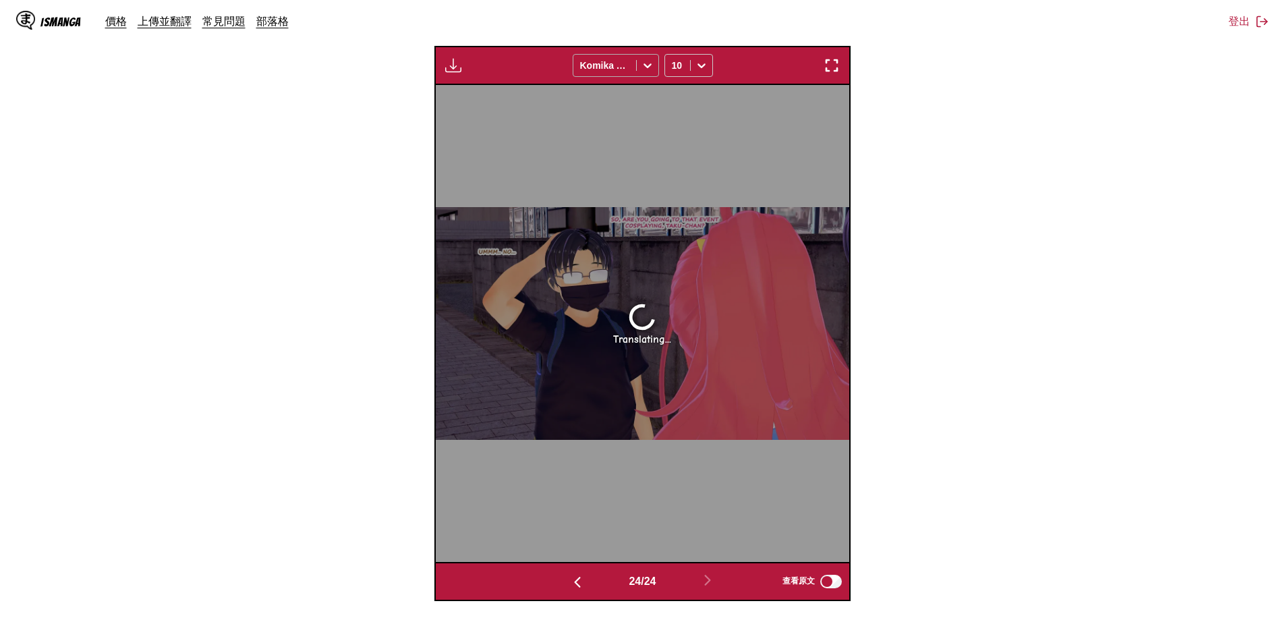
click at [638, 65] on div at bounding box center [648, 66] width 22 height 22
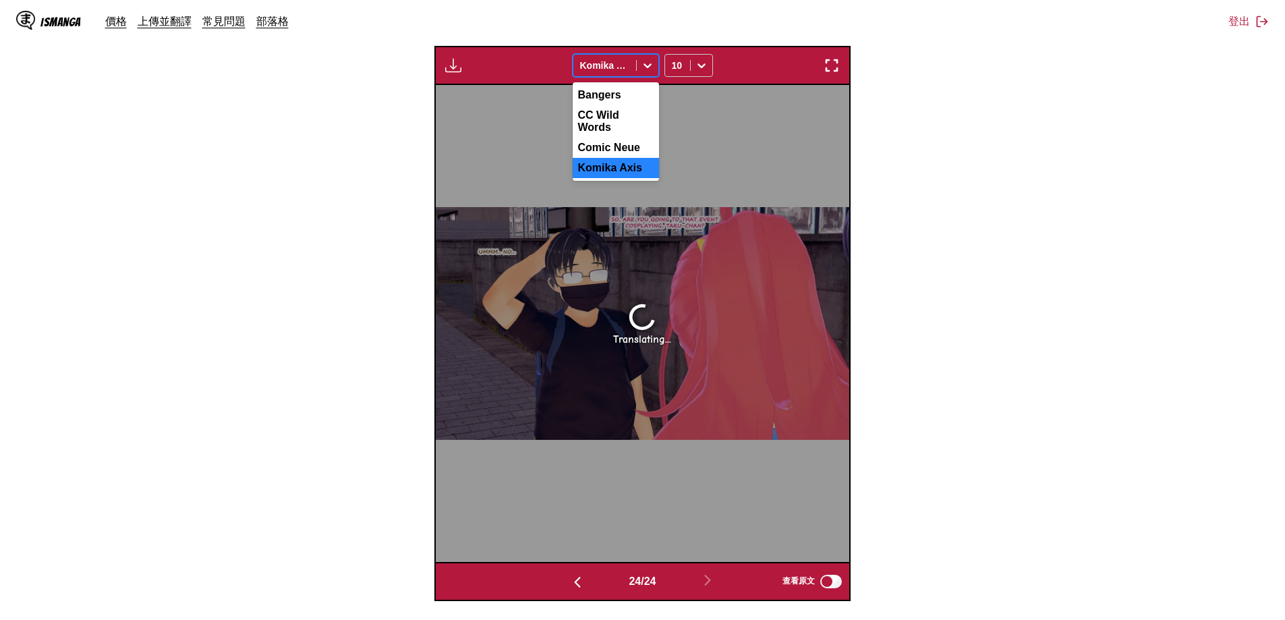
click at [643, 67] on icon at bounding box center [647, 65] width 13 height 13
click at [926, 63] on section "自 英文 至 中文 將檔案拖曳至此，或點擊瀏覽。 檔案大小上限：5MB • 支援的格式：JP(E)G, PNG, WEBP 正在翻譯 17/24 等待翻譯完成…" at bounding box center [643, 178] width 1264 height 846
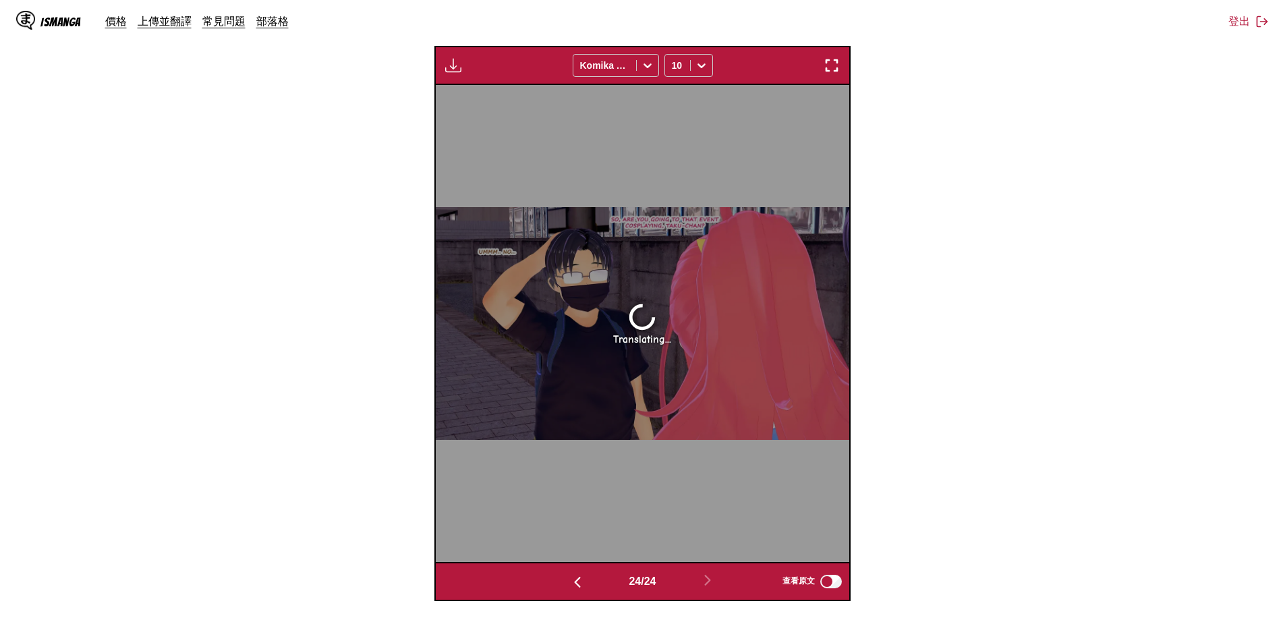
click at [581, 580] on img "button" at bounding box center [577, 582] width 16 height 16
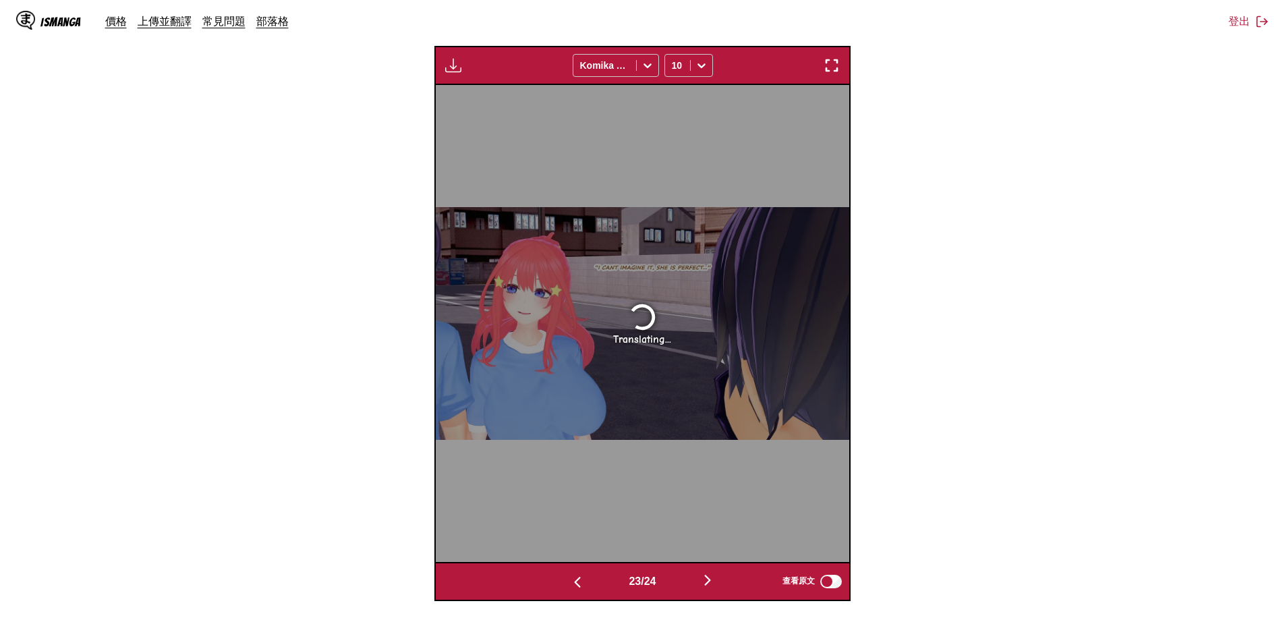
click at [581, 580] on img "button" at bounding box center [577, 582] width 16 height 16
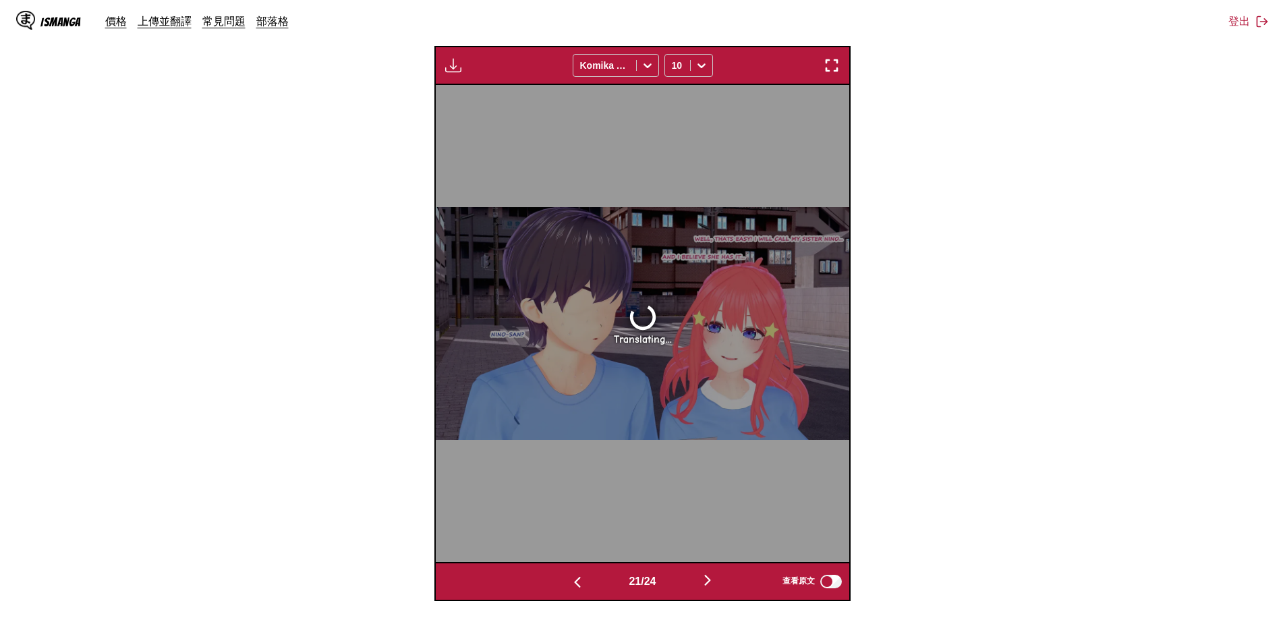
click at [581, 580] on img "button" at bounding box center [577, 582] width 16 height 16
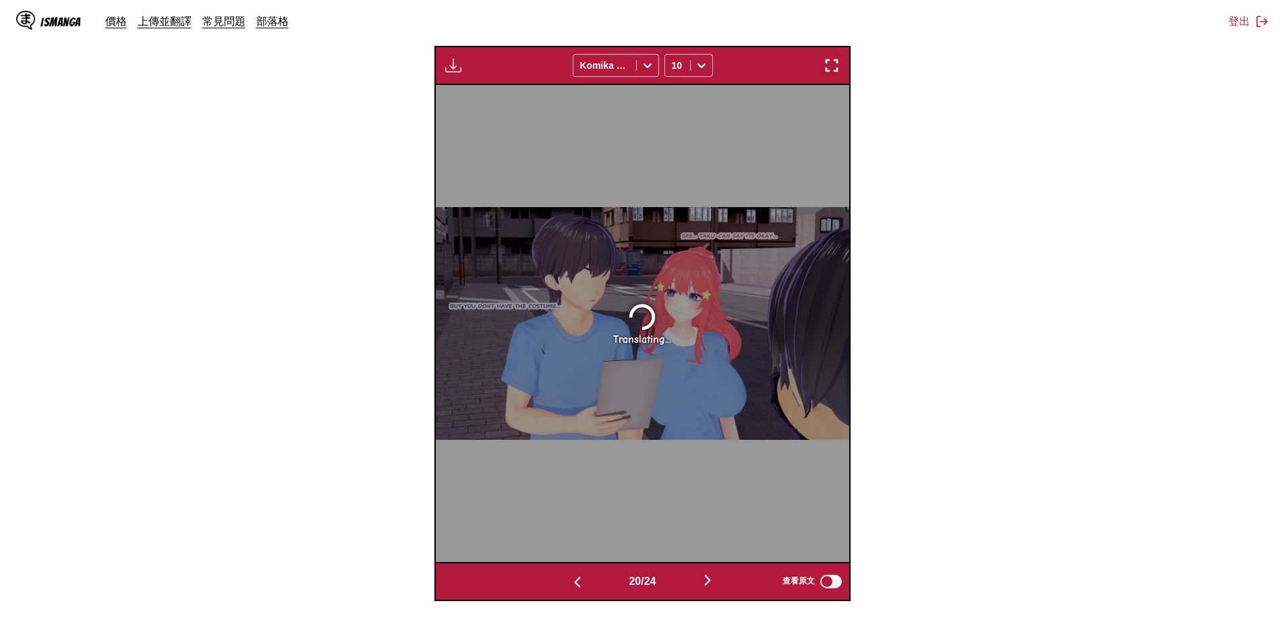
click at [581, 580] on img "button" at bounding box center [577, 582] width 16 height 16
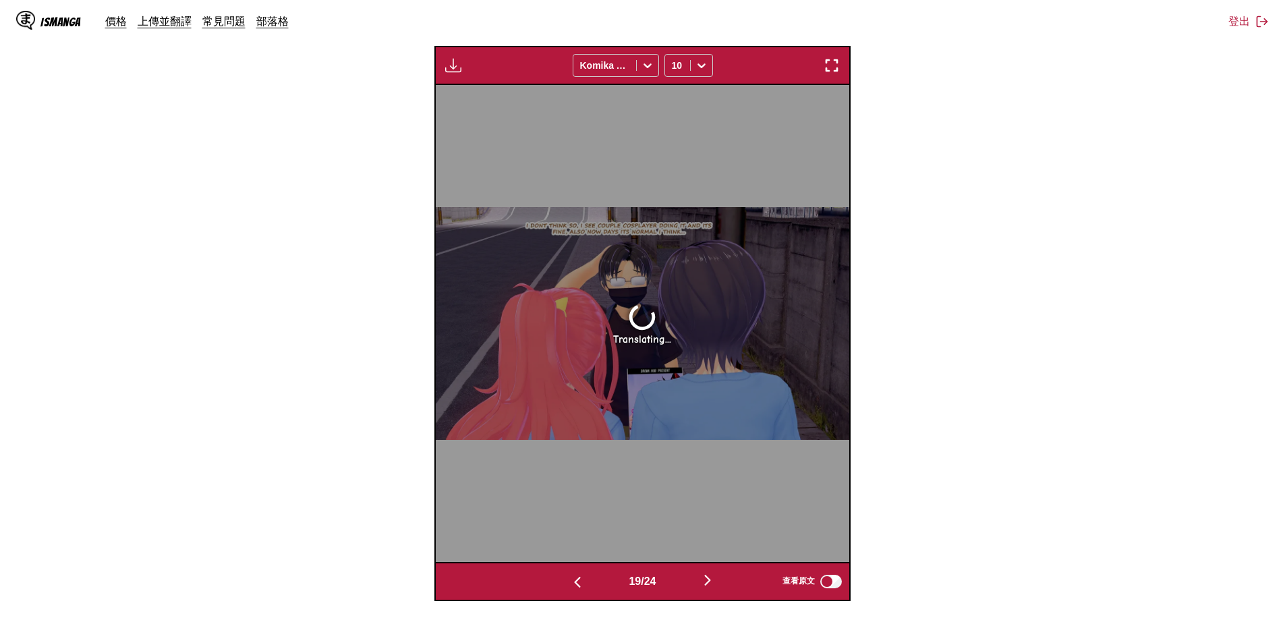
click at [581, 580] on img "button" at bounding box center [577, 582] width 16 height 16
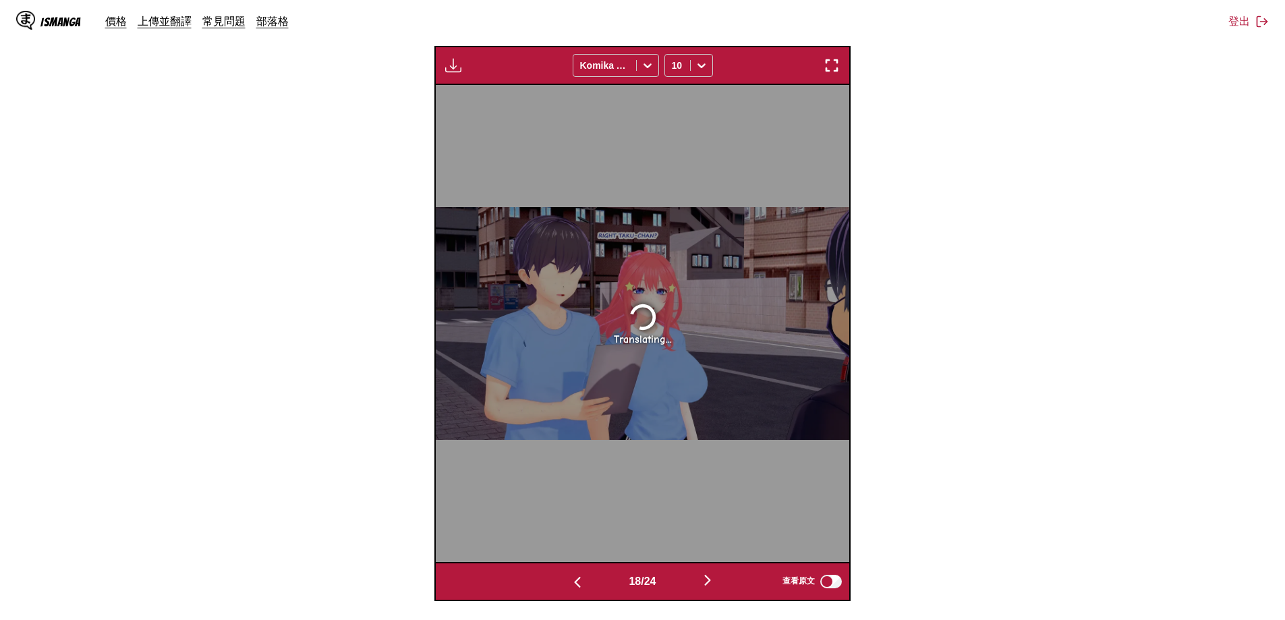
click at [581, 580] on img "button" at bounding box center [577, 582] width 16 height 16
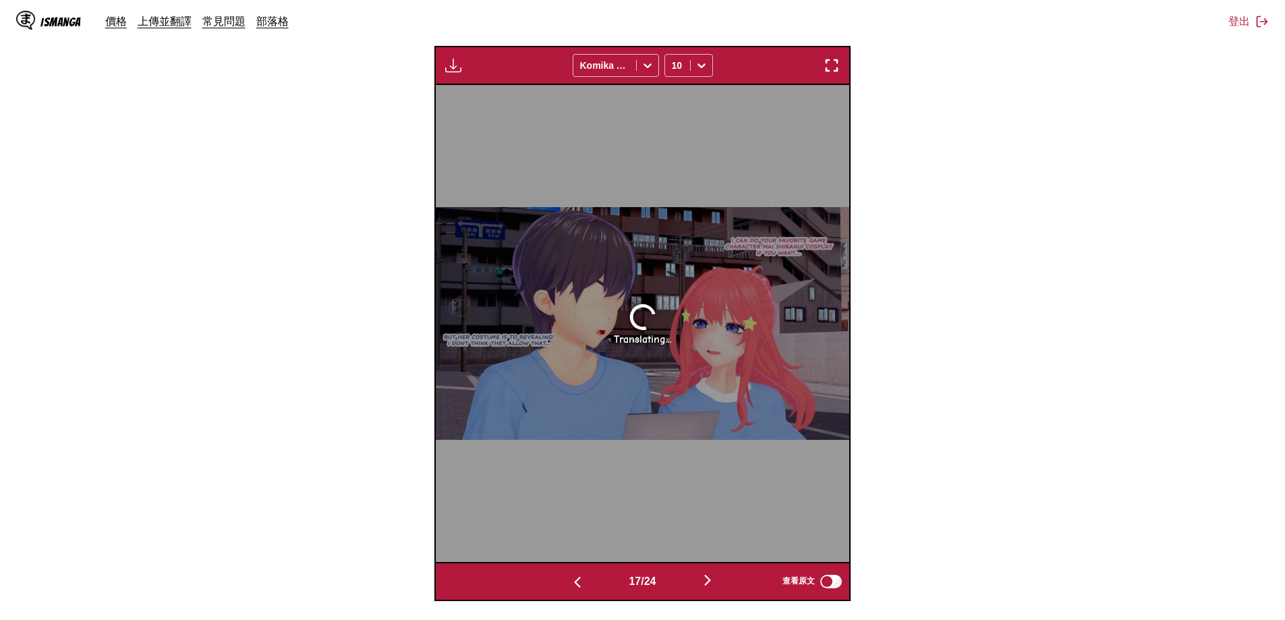
click at [581, 580] on img "button" at bounding box center [577, 582] width 16 height 16
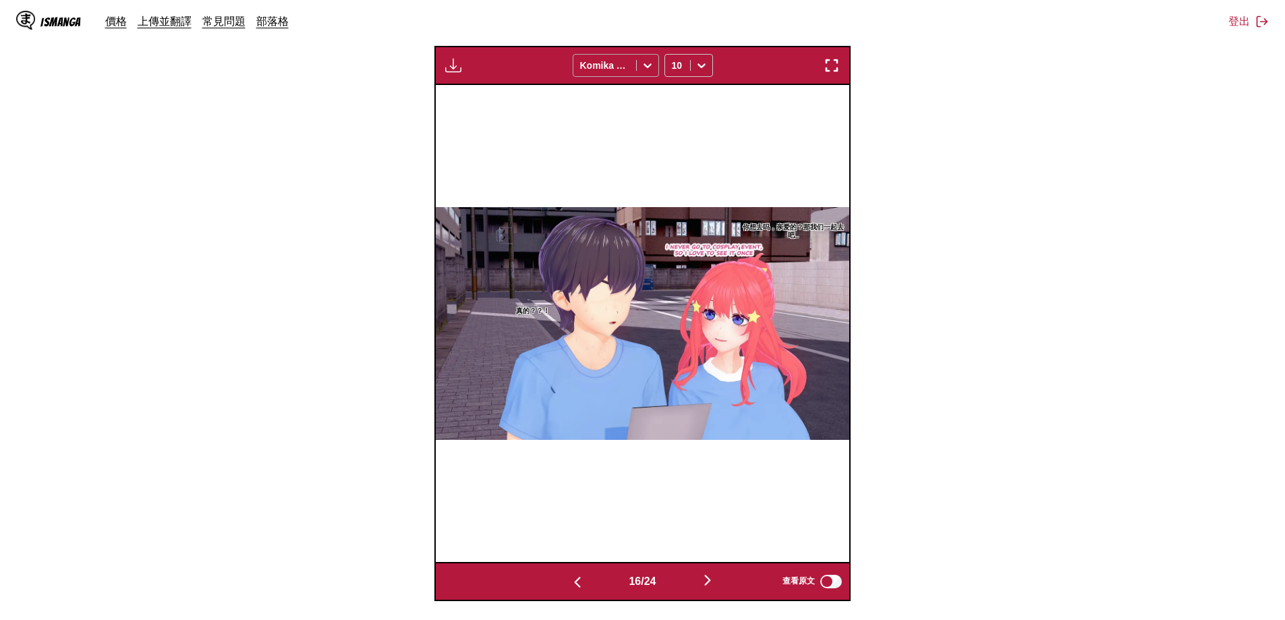
click at [646, 61] on icon at bounding box center [647, 65] width 13 height 13
click at [621, 146] on div "Comic Neue" at bounding box center [616, 148] width 86 height 20
click at [654, 64] on icon at bounding box center [647, 65] width 13 height 13
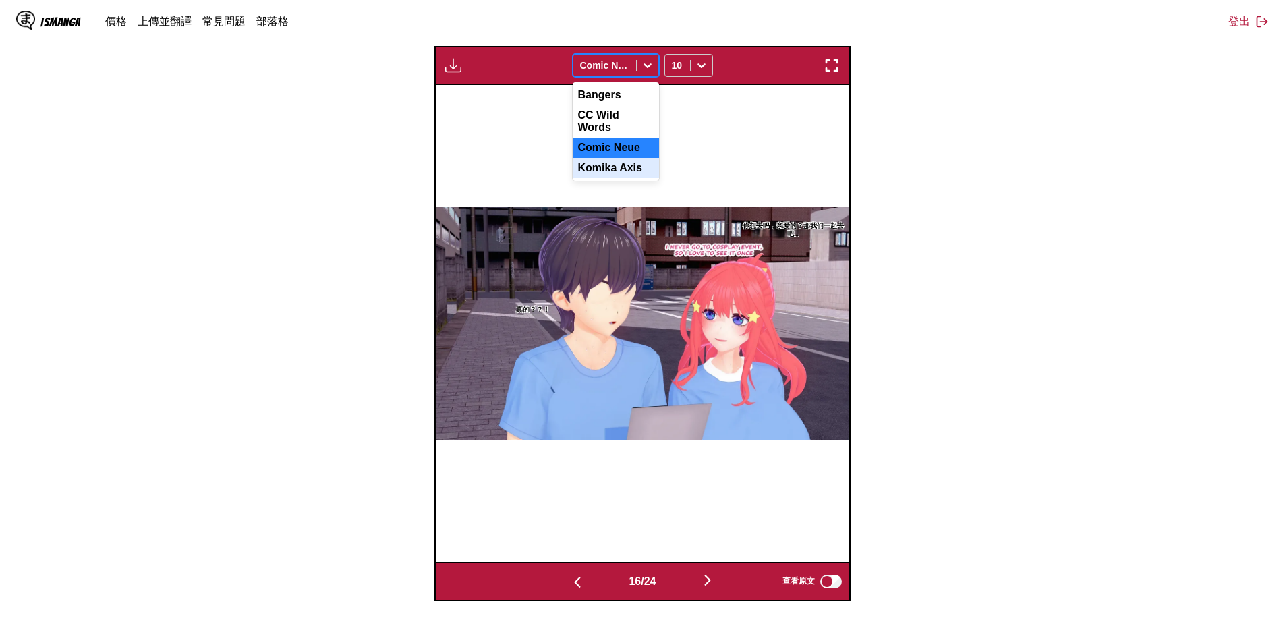
click at [631, 161] on div "Komika Axis" at bounding box center [616, 168] width 86 height 20
click at [650, 66] on icon at bounding box center [647, 65] width 13 height 13
click at [622, 120] on div "CC Wild Words" at bounding box center [616, 121] width 86 height 32
click at [651, 72] on icon at bounding box center [647, 65] width 13 height 13
click at [617, 97] on div "Bangers" at bounding box center [616, 95] width 86 height 20
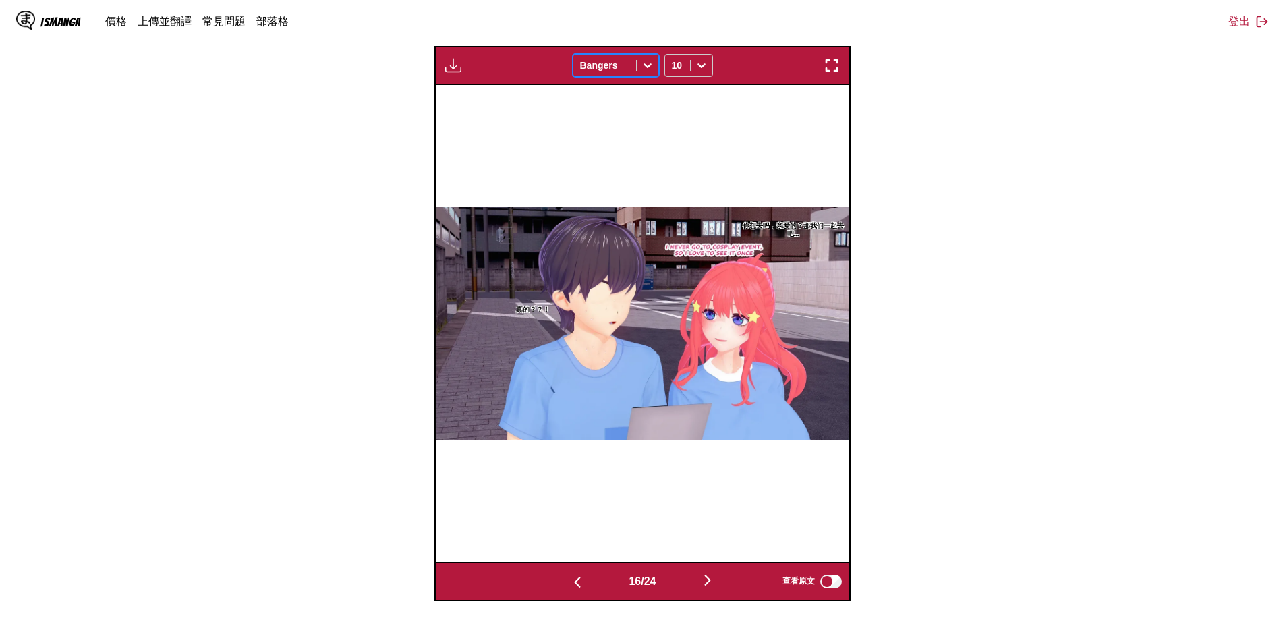
click at [650, 65] on icon at bounding box center [648, 65] width 8 height 5
click at [627, 162] on div "Komika Axis" at bounding box center [616, 168] width 86 height 20
click at [704, 61] on icon at bounding box center [701, 65] width 13 height 13
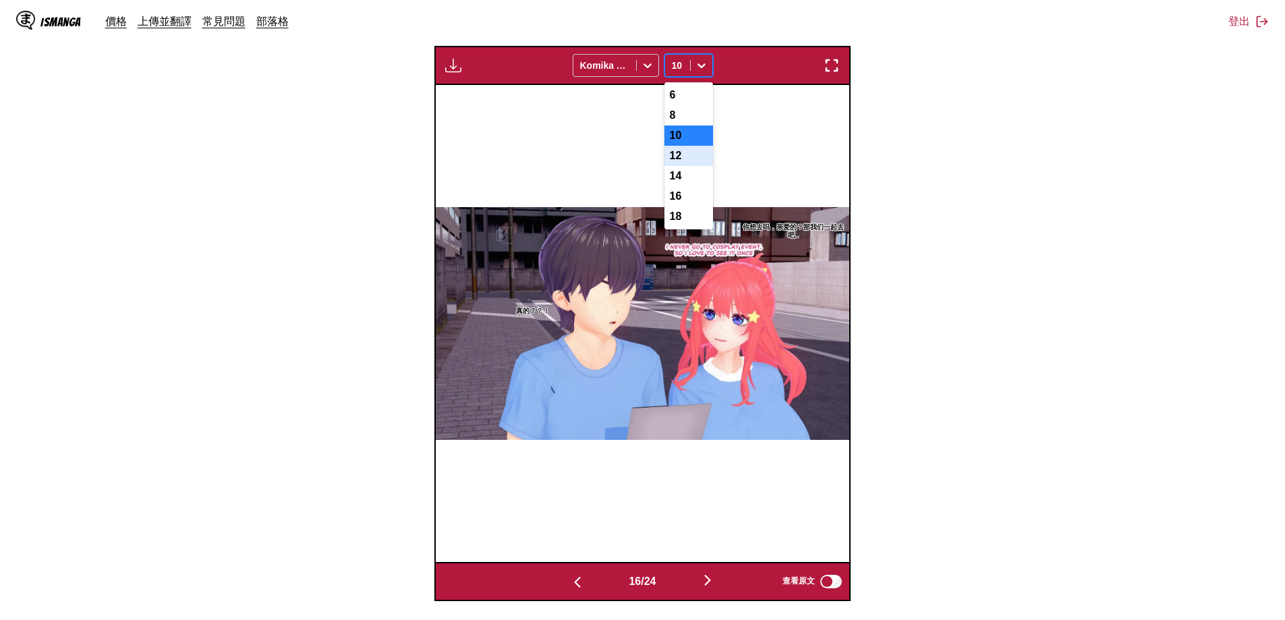
click at [689, 166] on div "12" at bounding box center [689, 156] width 49 height 20
click at [700, 64] on icon at bounding box center [701, 65] width 13 height 13
click at [681, 140] on div "10" at bounding box center [689, 135] width 49 height 20
click at [569, 577] on img "button" at bounding box center [577, 582] width 16 height 16
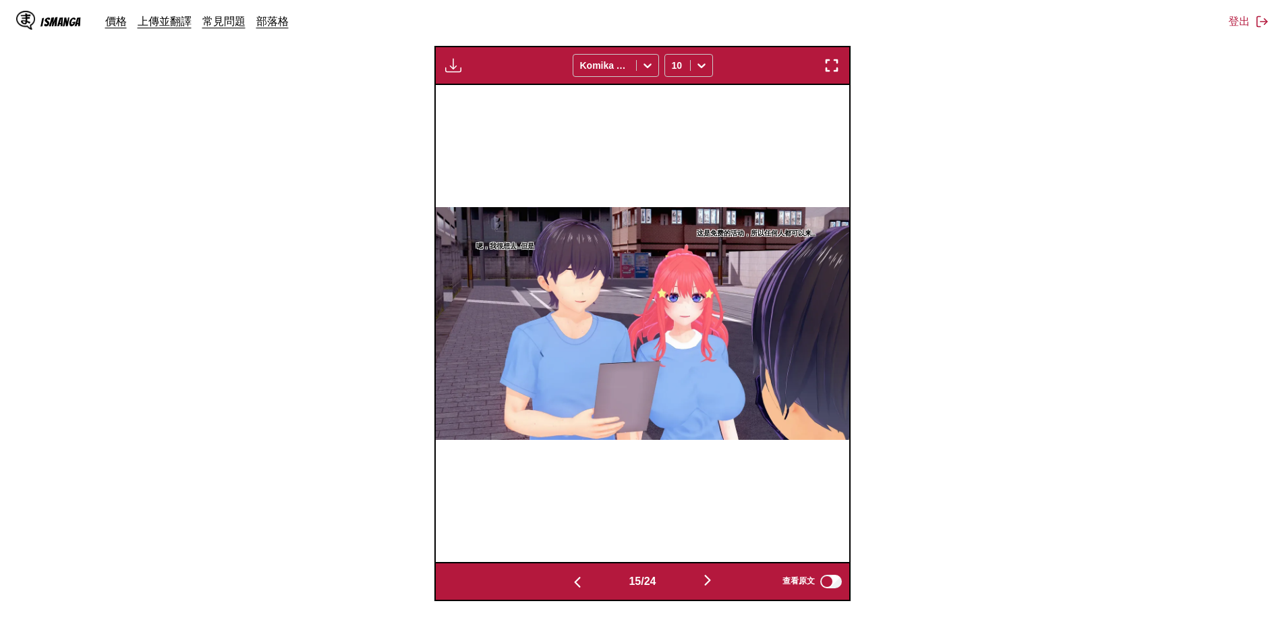
click at [716, 582] on img "button" at bounding box center [708, 580] width 16 height 16
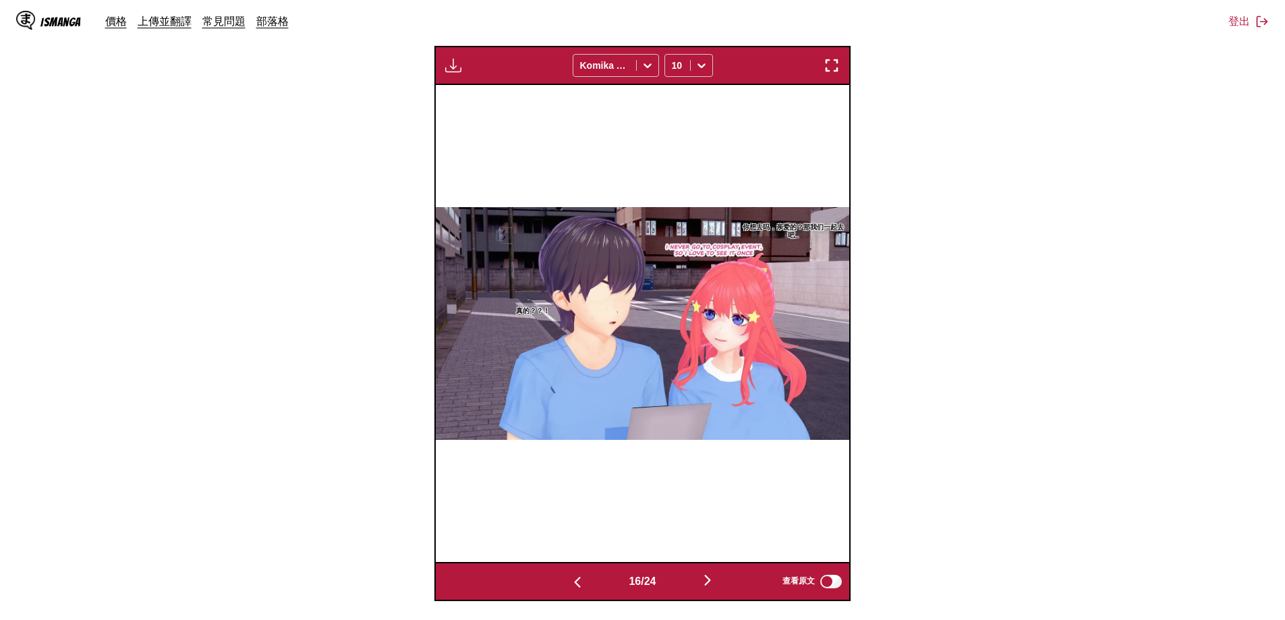
click at [574, 578] on img "button" at bounding box center [577, 582] width 16 height 16
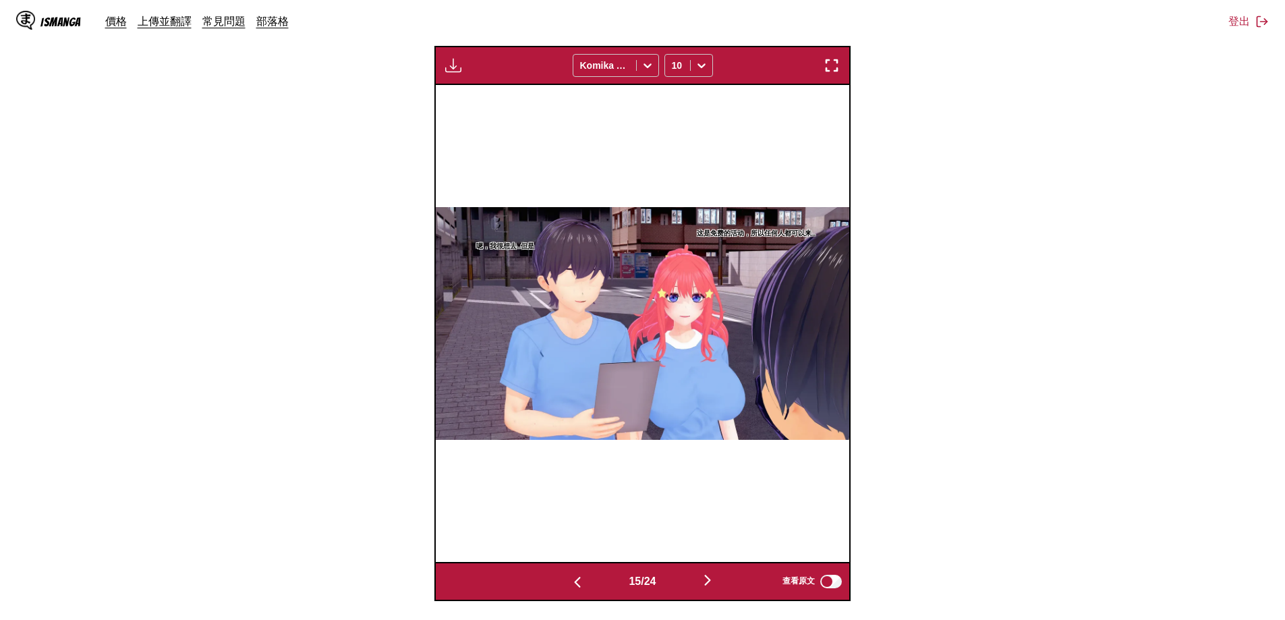
click at [574, 578] on img "button" at bounding box center [577, 582] width 16 height 16
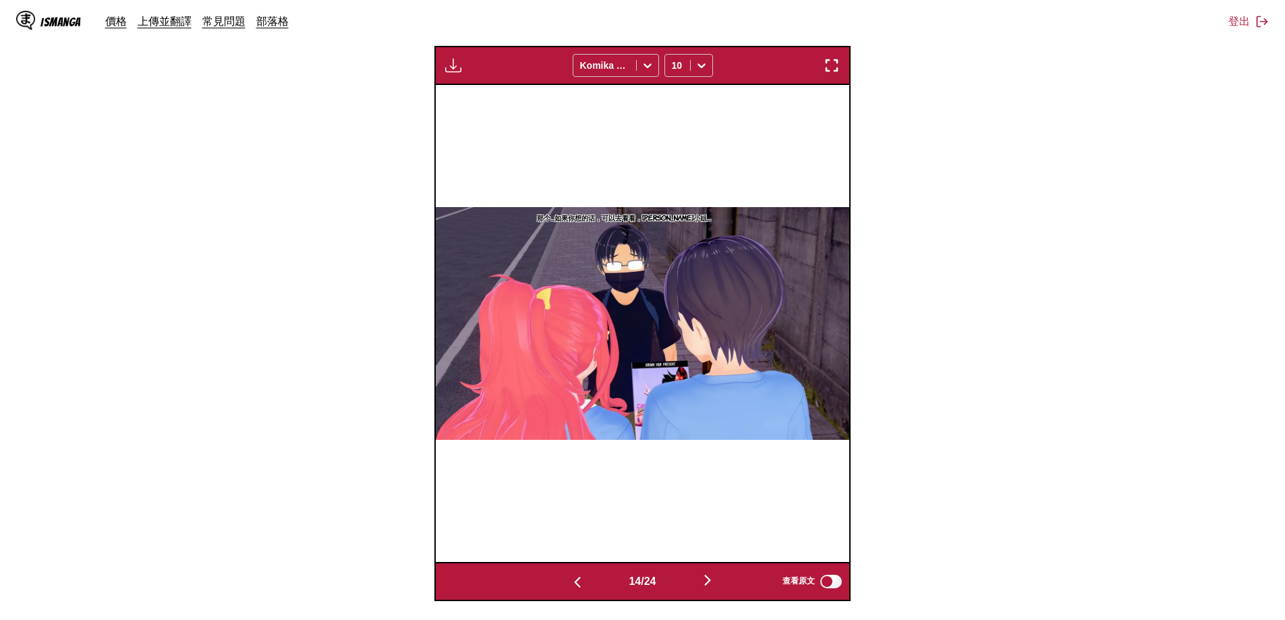
click at [574, 578] on img "button" at bounding box center [577, 582] width 16 height 16
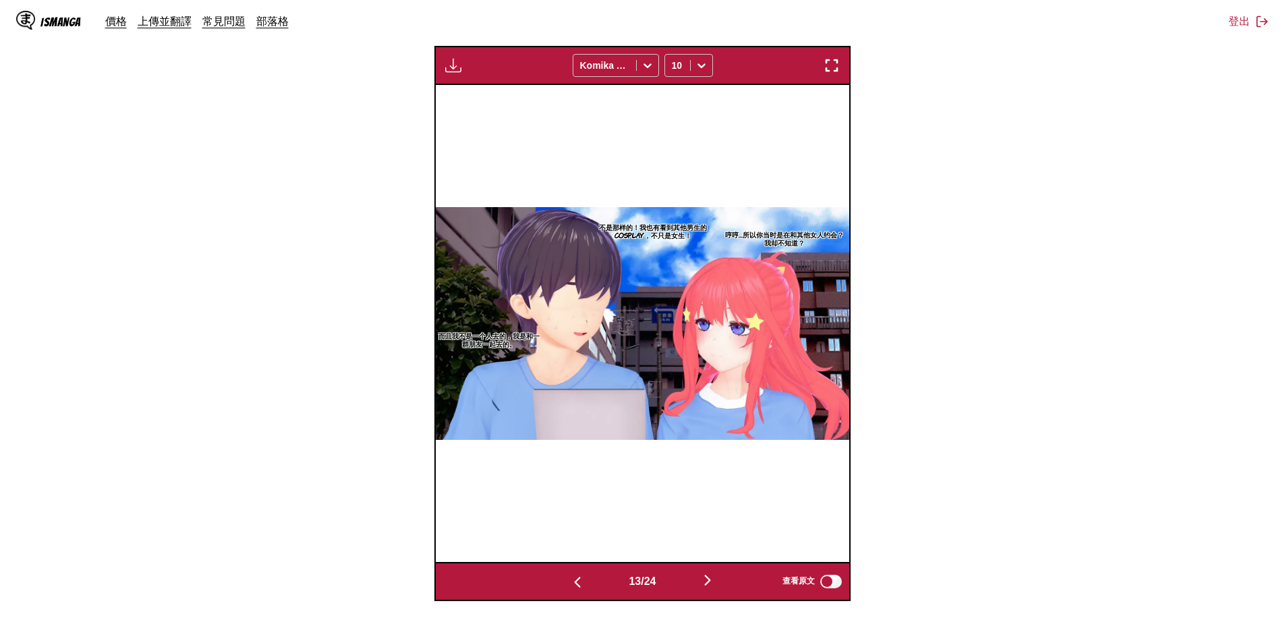
click at [574, 578] on img "button" at bounding box center [577, 582] width 16 height 16
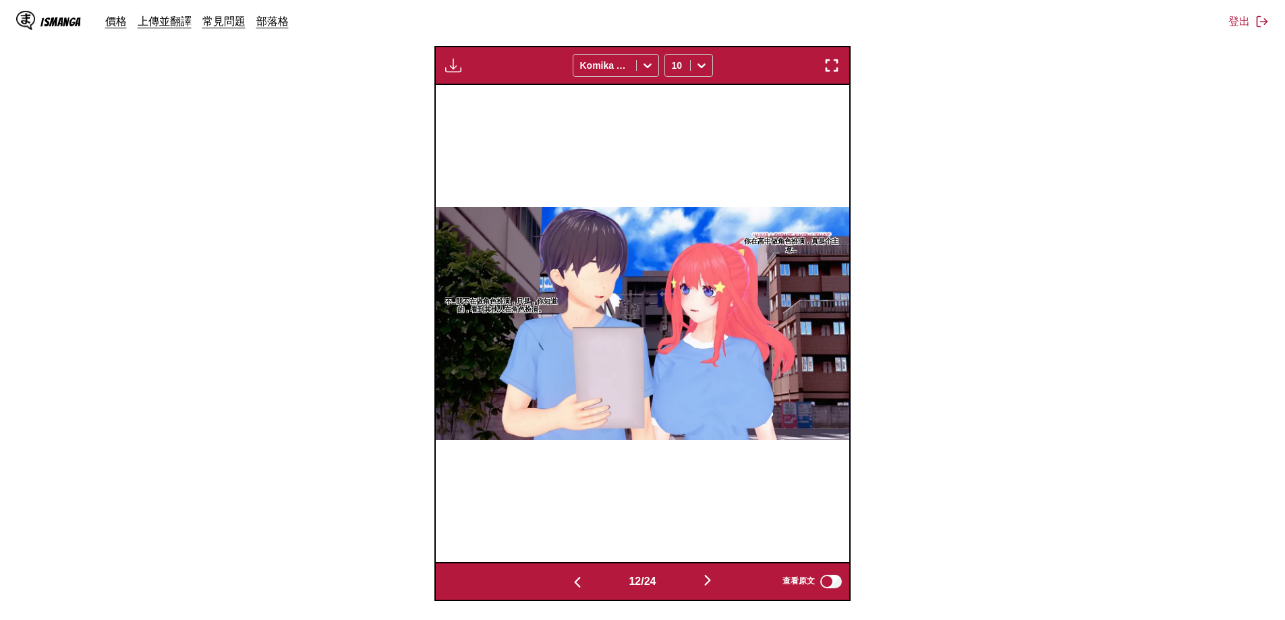
click at [716, 576] on img "button" at bounding box center [708, 580] width 16 height 16
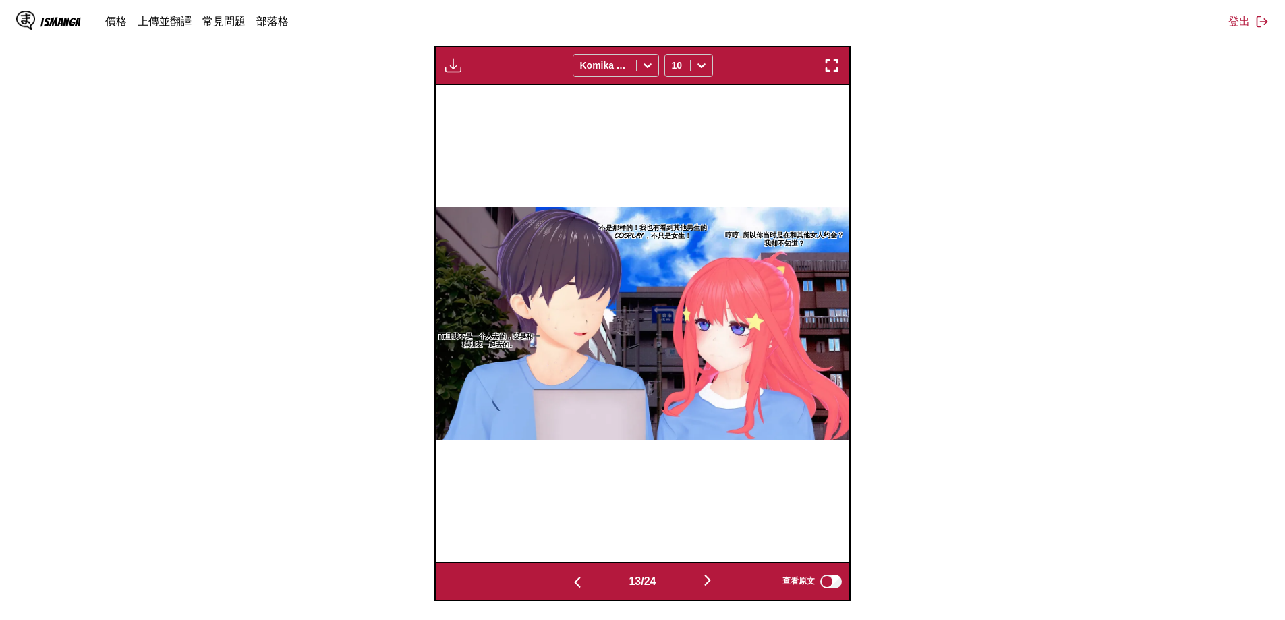
click at [716, 576] on img "button" at bounding box center [708, 580] width 16 height 16
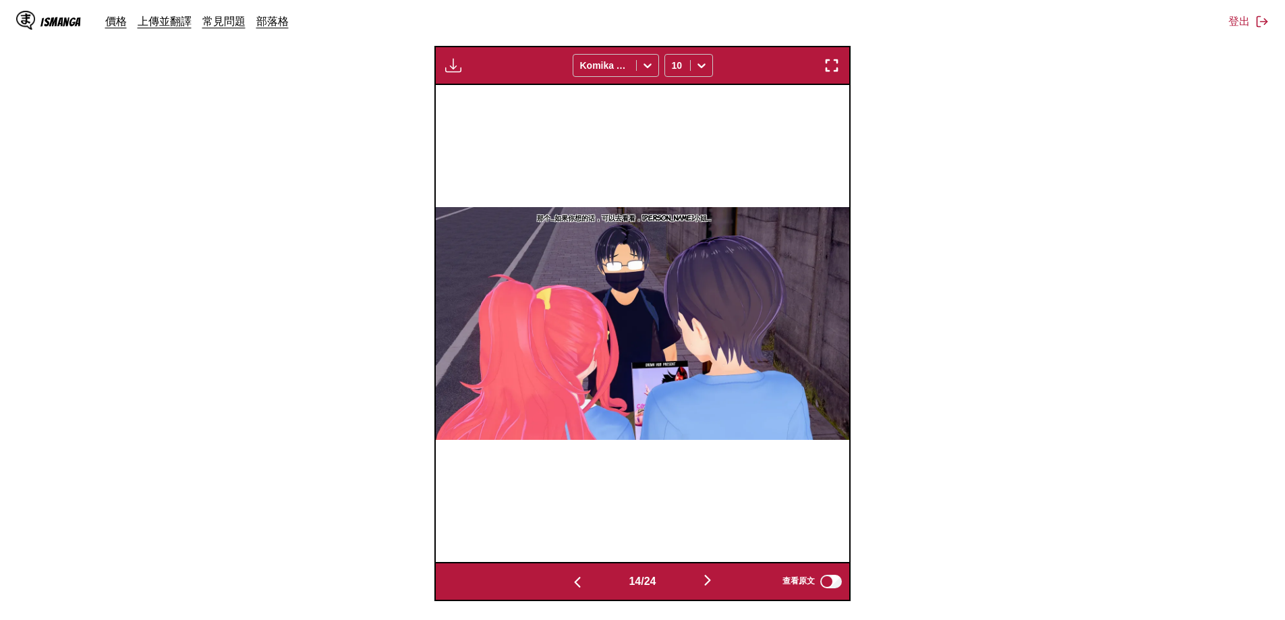
click at [716, 576] on img "button" at bounding box center [708, 580] width 16 height 16
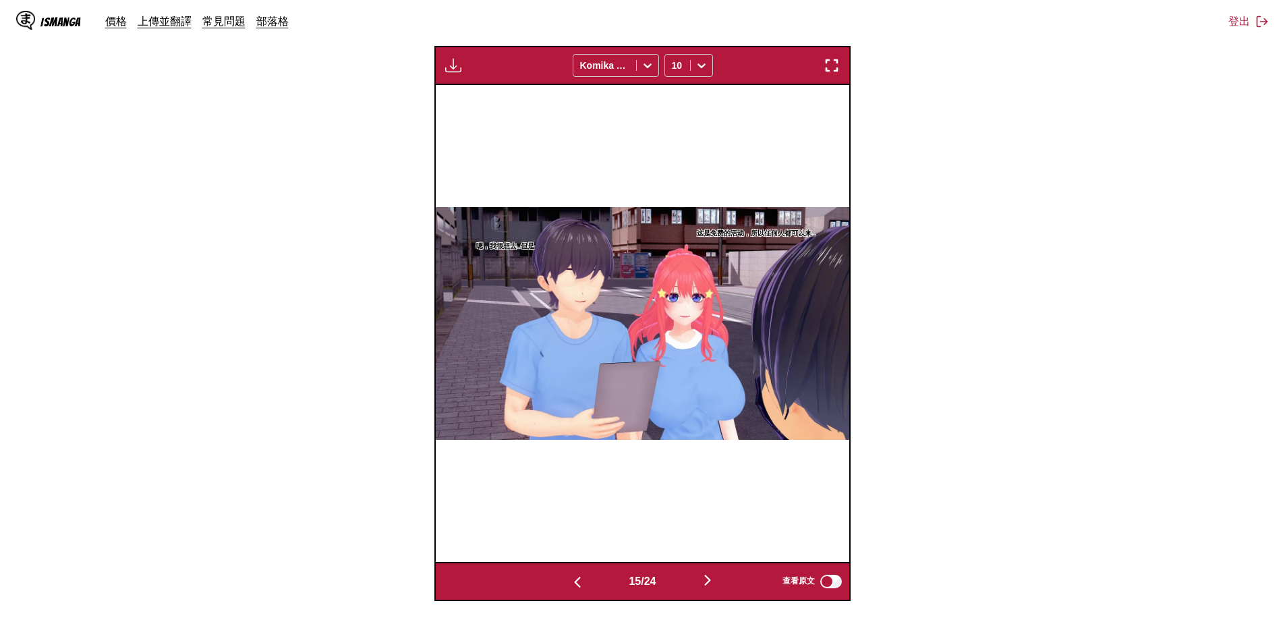
click at [716, 576] on img "button" at bounding box center [708, 580] width 16 height 16
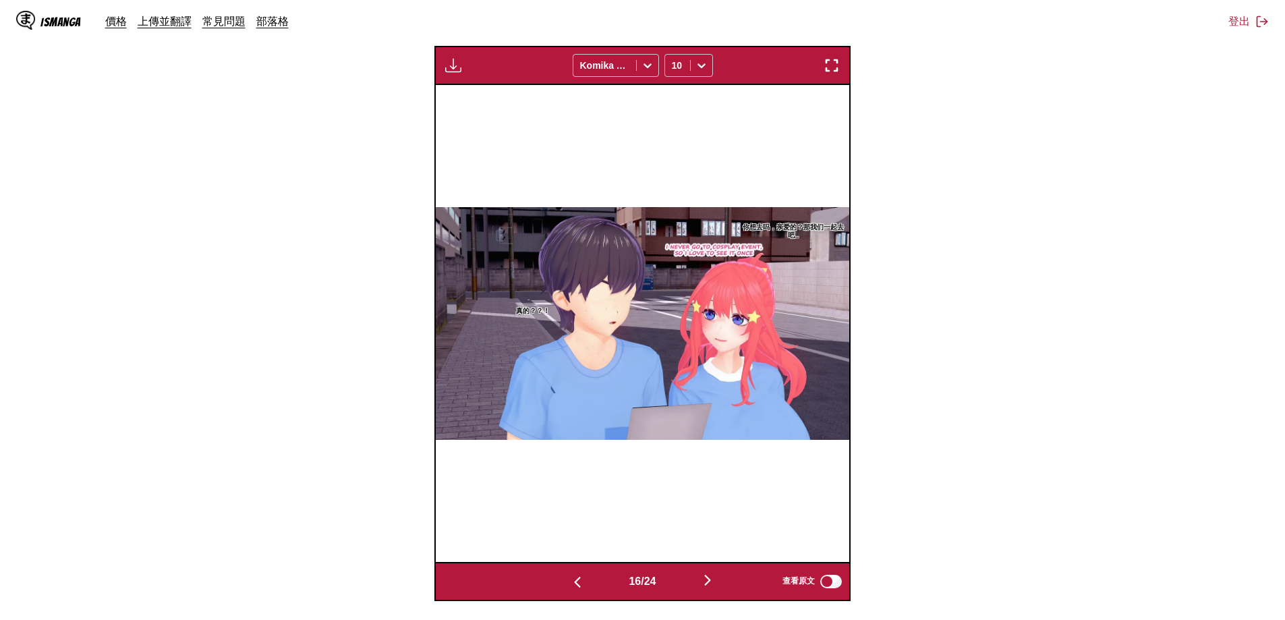
click at [716, 576] on img "button" at bounding box center [708, 580] width 16 height 16
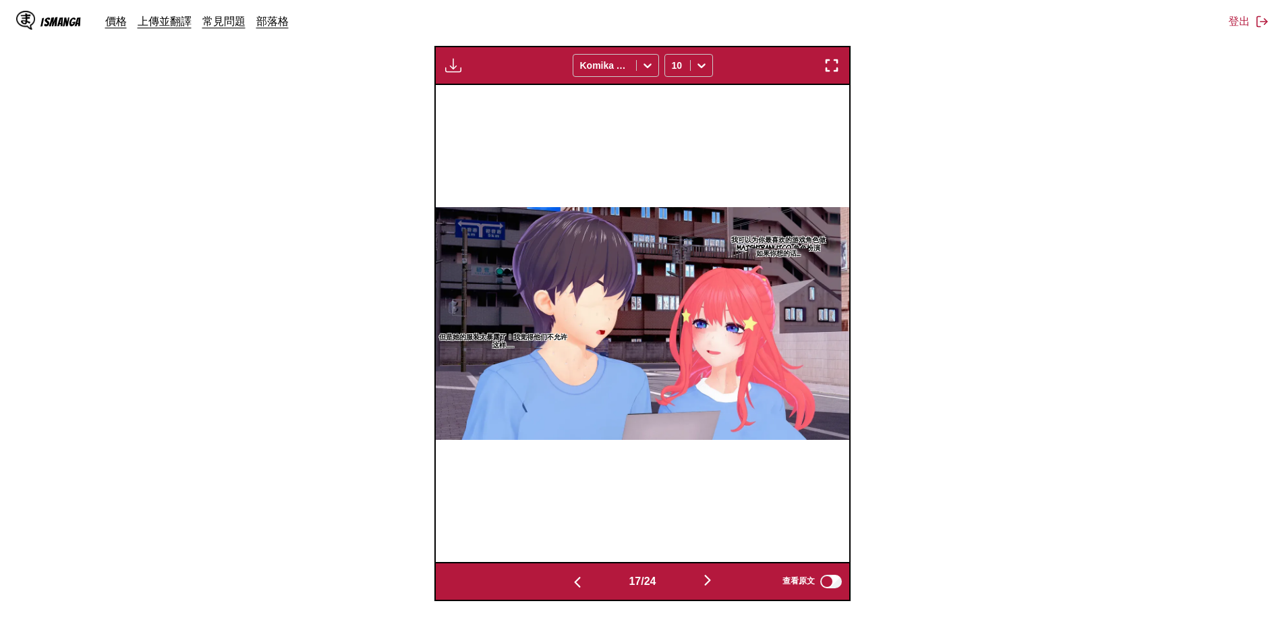
click at [716, 576] on img "button" at bounding box center [708, 580] width 16 height 16
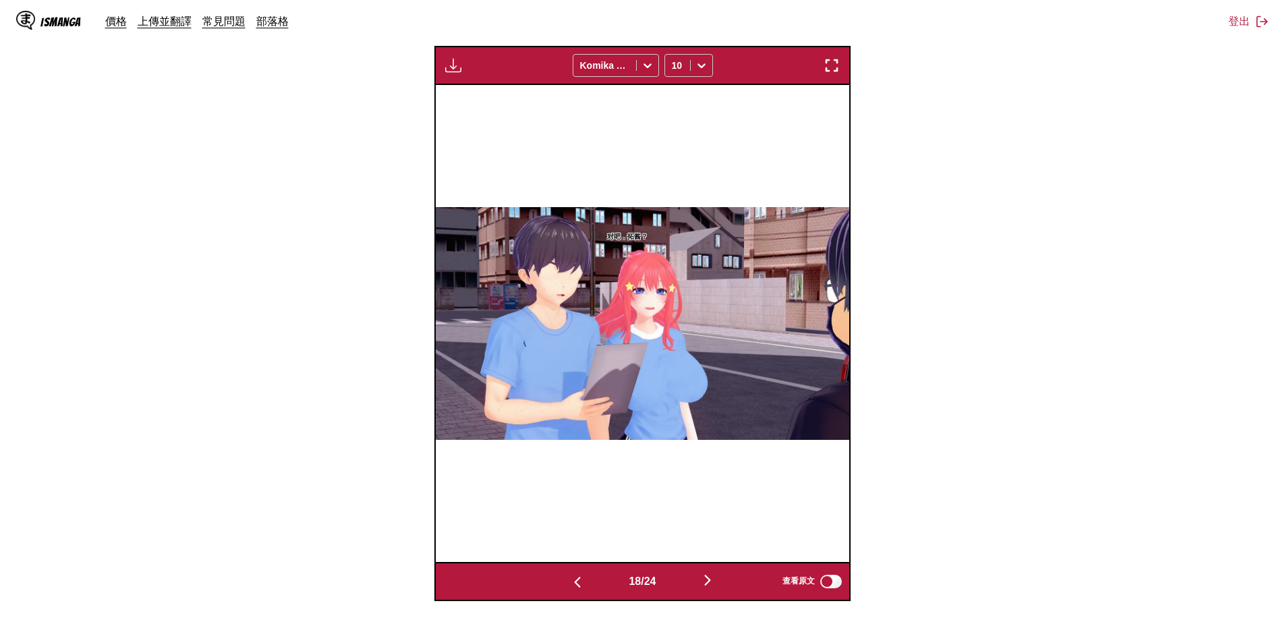
click at [569, 583] on img "button" at bounding box center [577, 582] width 16 height 16
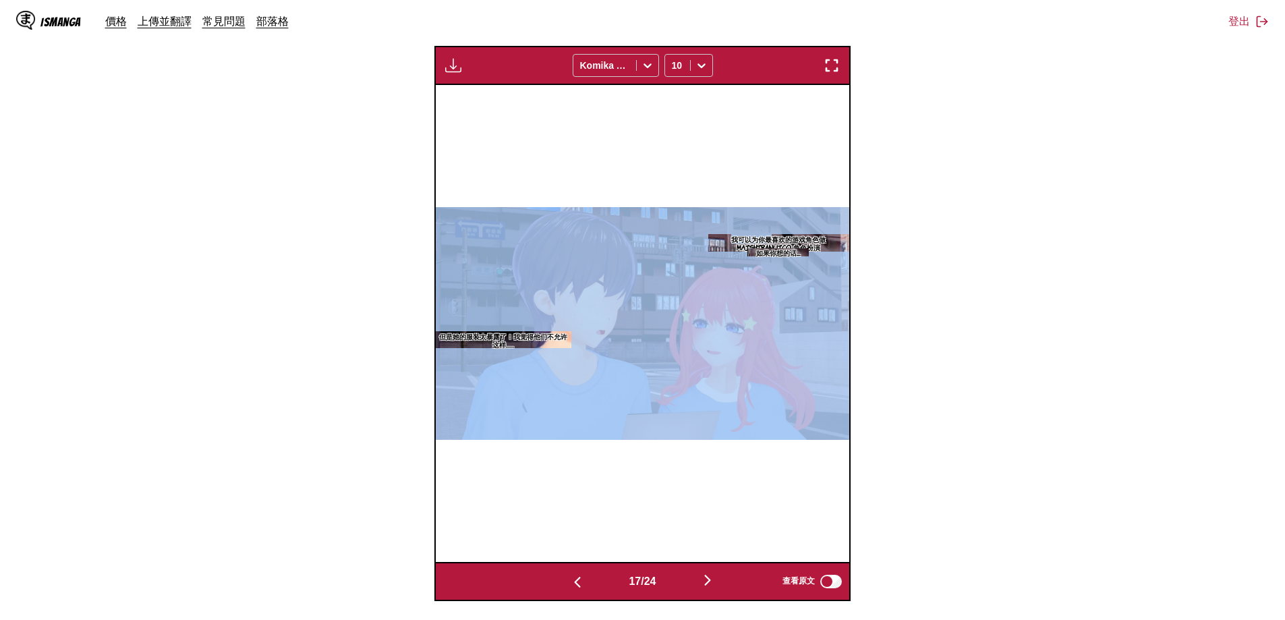
drag, startPoint x: 770, startPoint y: 237, endPoint x: 755, endPoint y: 267, distance: 33.2
click at [755, 267] on div "我可以为你最喜欢的游戏角色做 MAISHIRANUICO 角色扮演 如果你想的话..... 但是她的服装太暴露了！我觉得他们不允许这样……" at bounding box center [643, 323] width 414 height 477
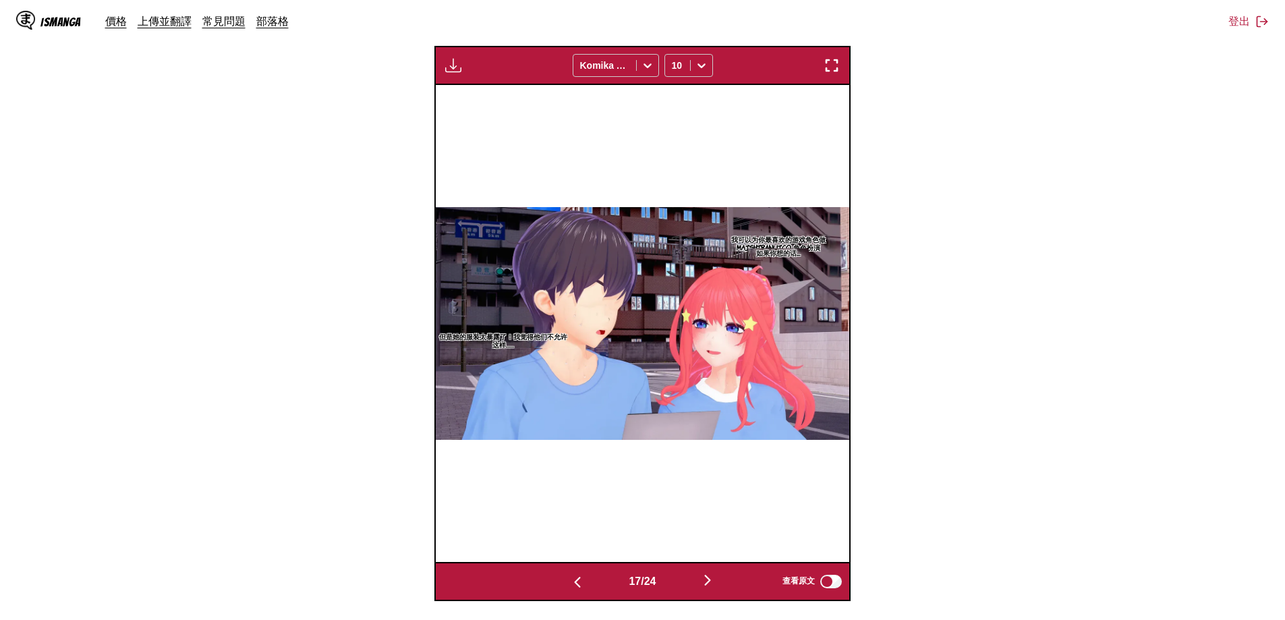
click at [744, 248] on p "我可以为你最喜欢的游戏角色做 MAISHIRANUICO 角色扮演" at bounding box center [778, 243] width 141 height 22
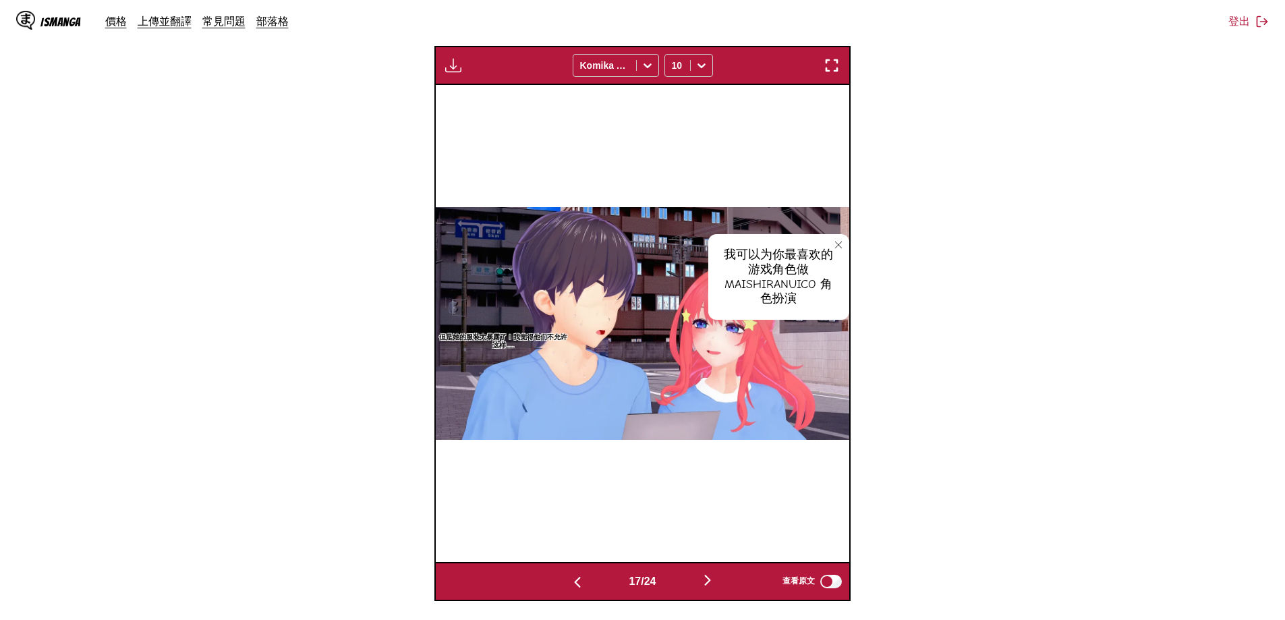
click at [837, 245] on icon "close-tooltip" at bounding box center [838, 244] width 9 height 9
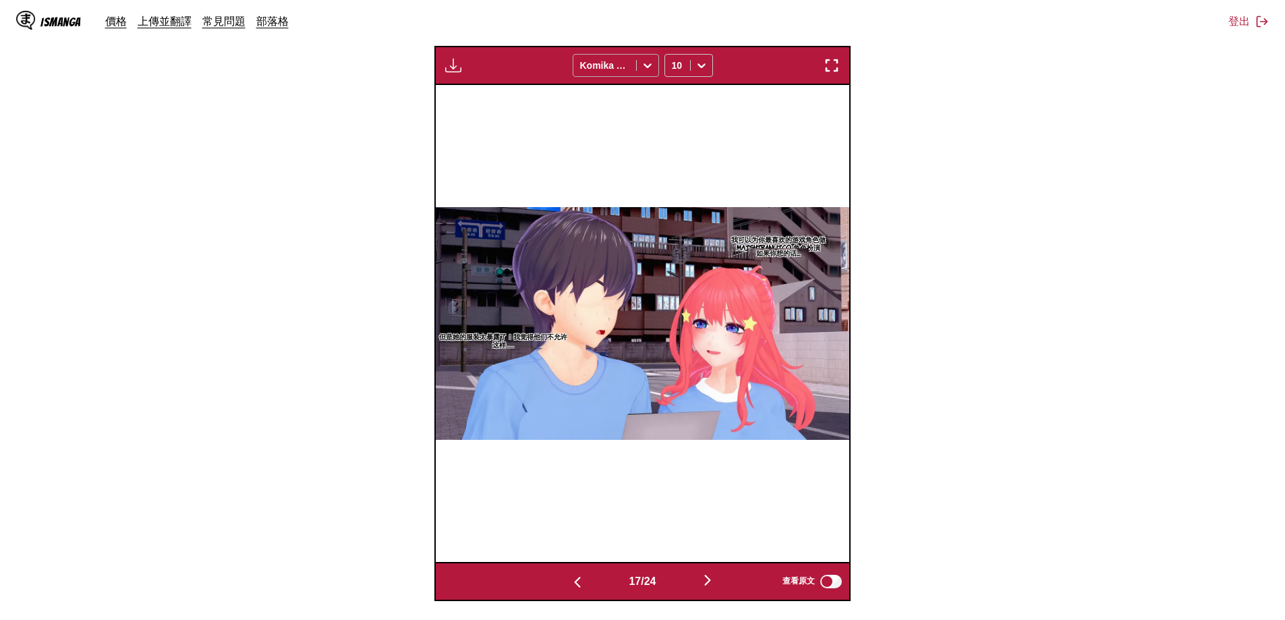
click at [652, 64] on icon at bounding box center [647, 65] width 13 height 13
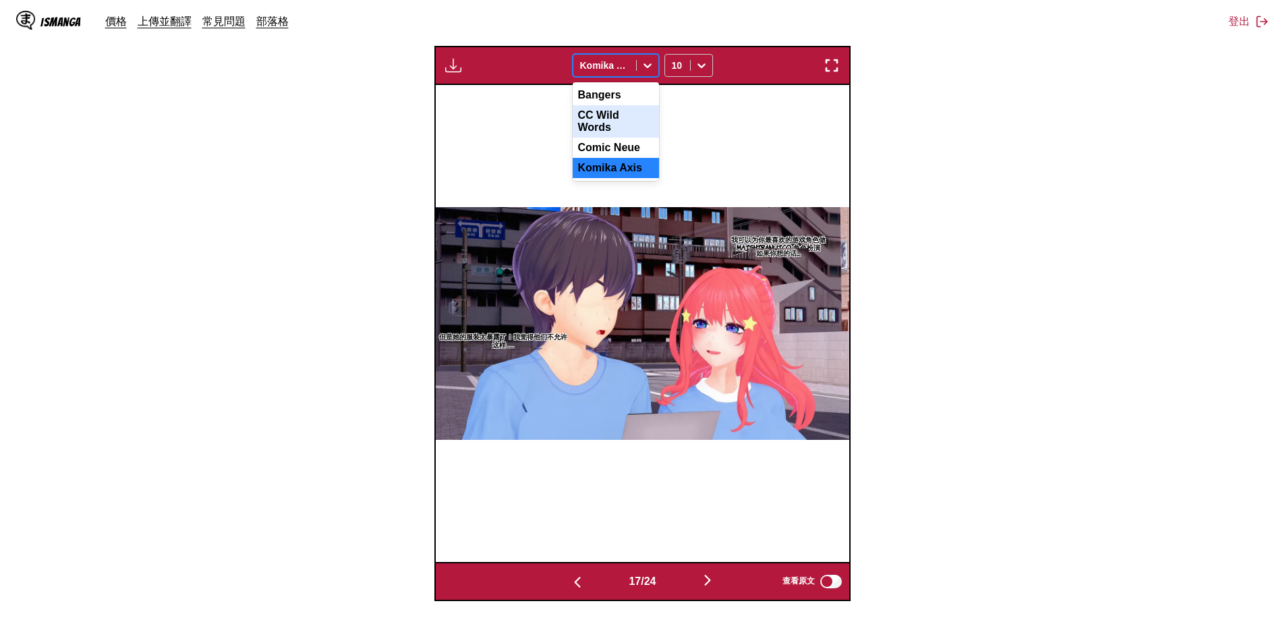
click at [633, 121] on div "CC Wild Words" at bounding box center [616, 121] width 86 height 32
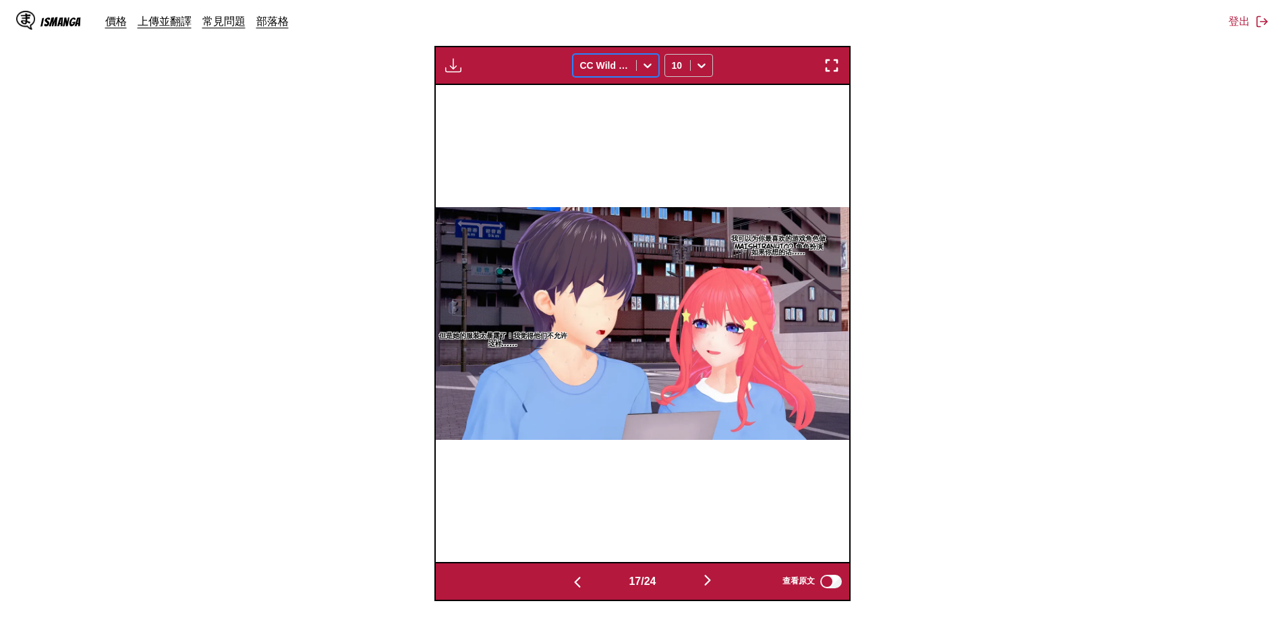
click at [651, 68] on icon at bounding box center [647, 65] width 13 height 13
click at [613, 158] on div "Komika Axis" at bounding box center [616, 168] width 86 height 20
click at [708, 62] on icon at bounding box center [701, 65] width 13 height 13
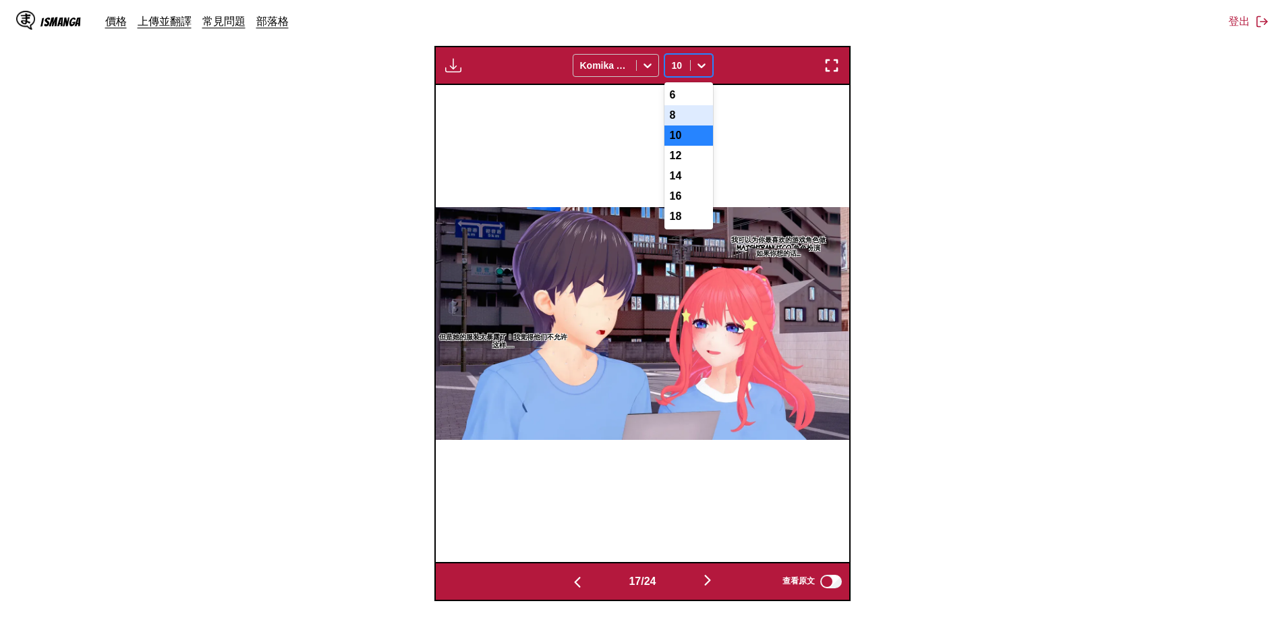
click at [677, 117] on div "8" at bounding box center [689, 115] width 49 height 20
click at [702, 67] on icon at bounding box center [702, 65] width 8 height 5
click at [688, 144] on div "10" at bounding box center [689, 135] width 49 height 20
click at [704, 67] on icon at bounding box center [701, 65] width 13 height 13
click at [686, 166] on div "12" at bounding box center [689, 156] width 49 height 20
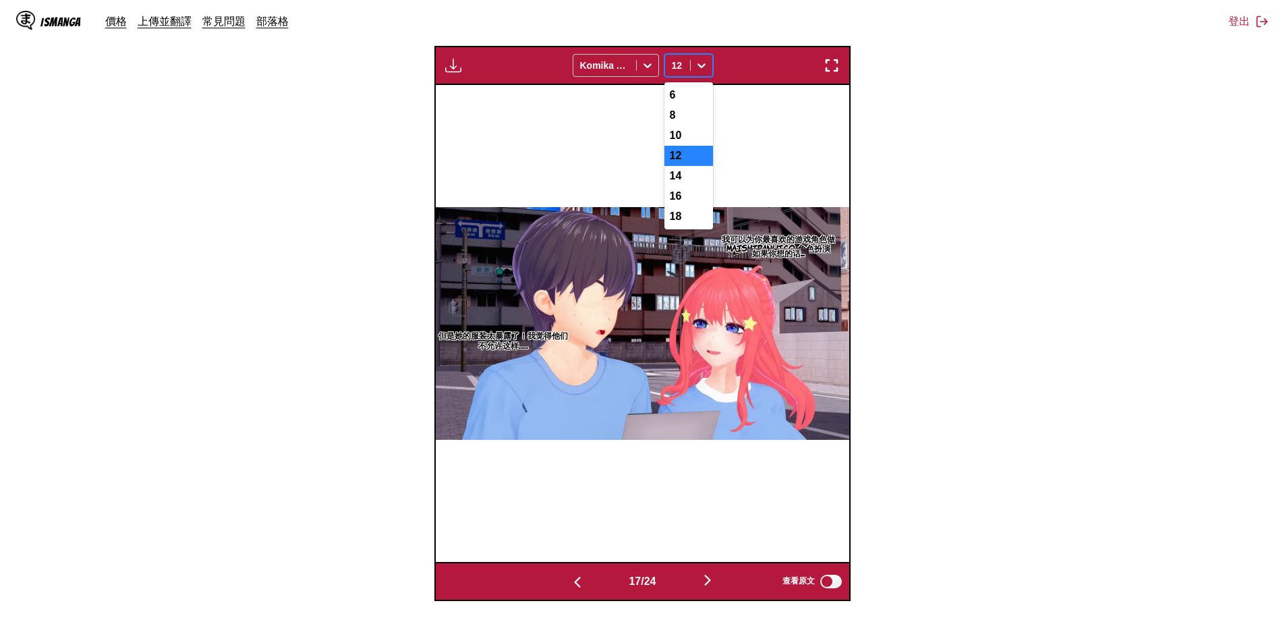
click at [705, 66] on icon at bounding box center [701, 65] width 13 height 13
click at [685, 119] on div "8" at bounding box center [689, 115] width 49 height 20
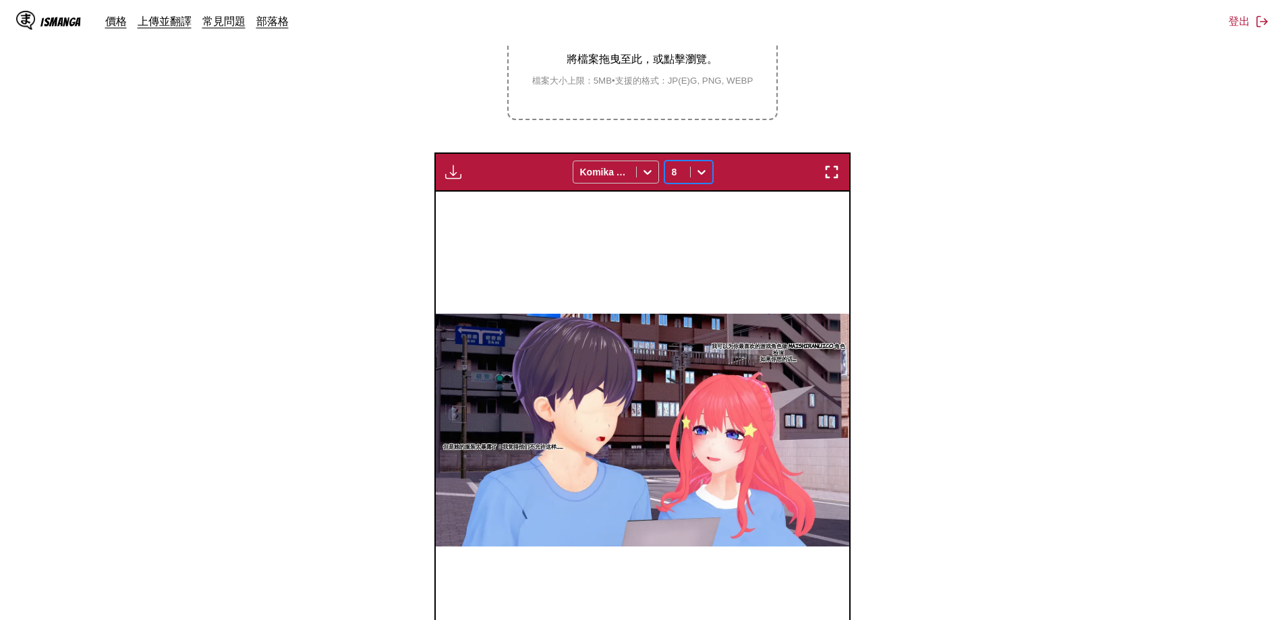
scroll to position [278, 0]
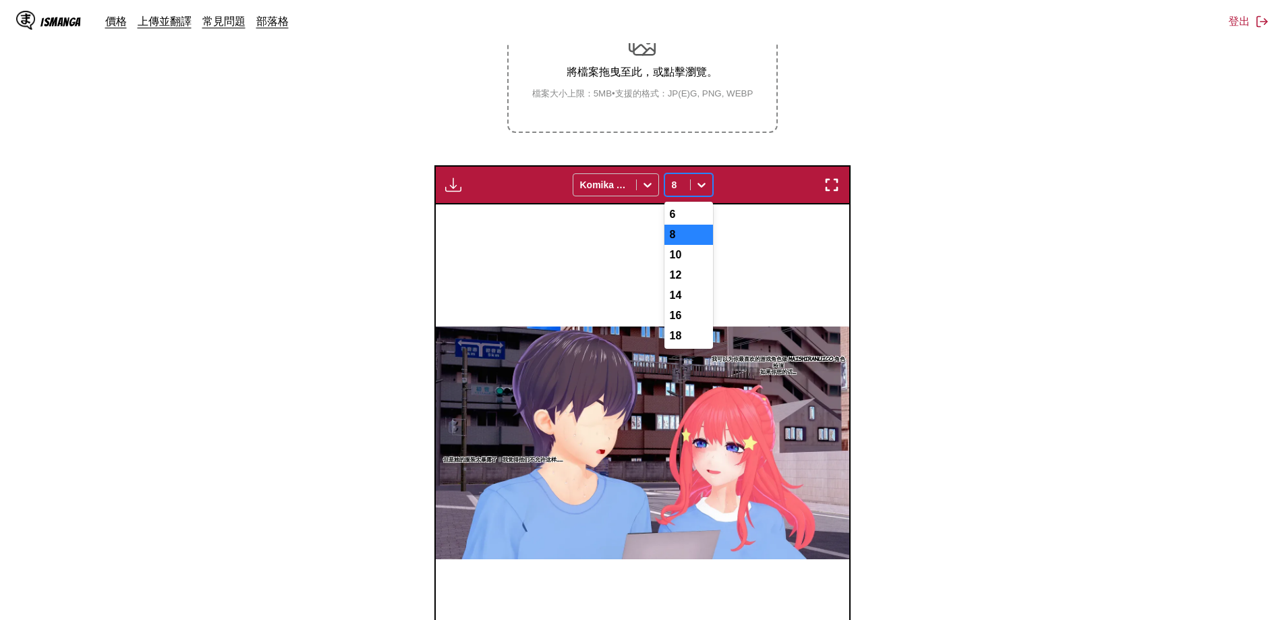
click at [709, 186] on div at bounding box center [702, 185] width 22 height 22
click at [690, 256] on div "10" at bounding box center [689, 255] width 49 height 20
click at [831, 179] on img "button" at bounding box center [832, 185] width 16 height 16
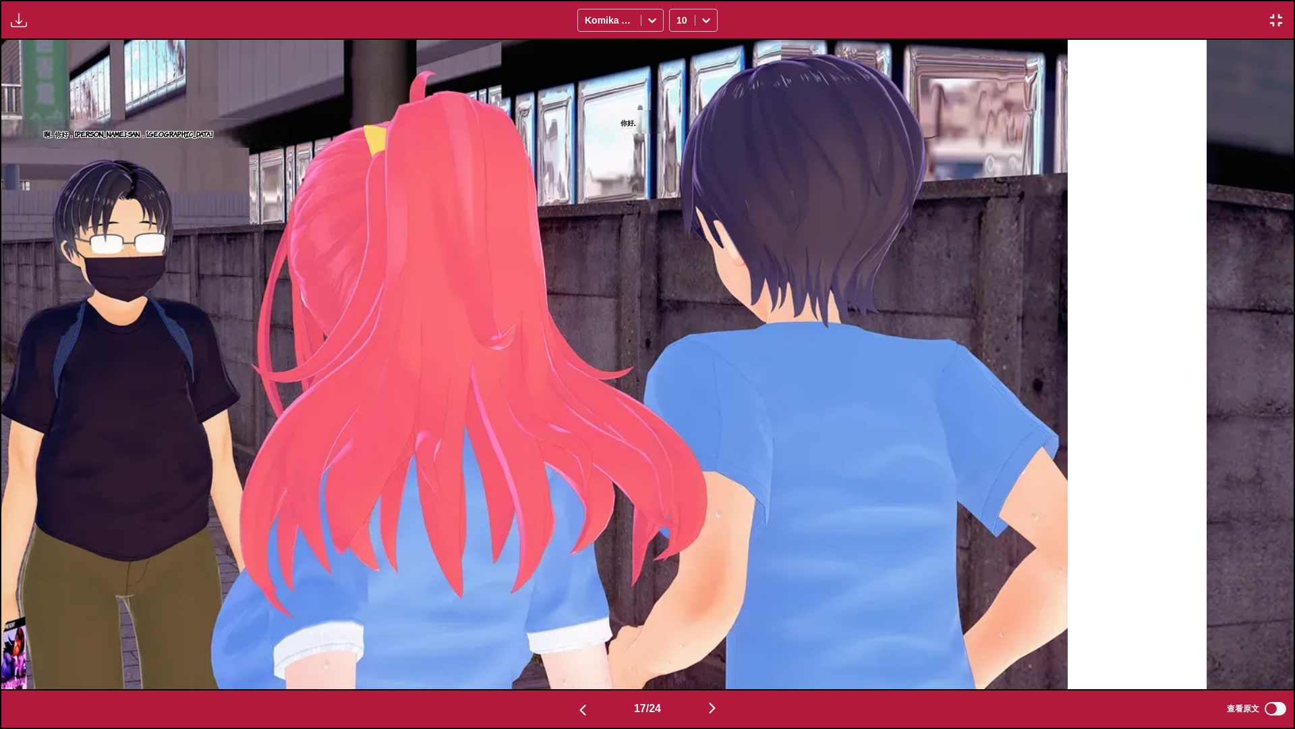
scroll to position [0, 20684]
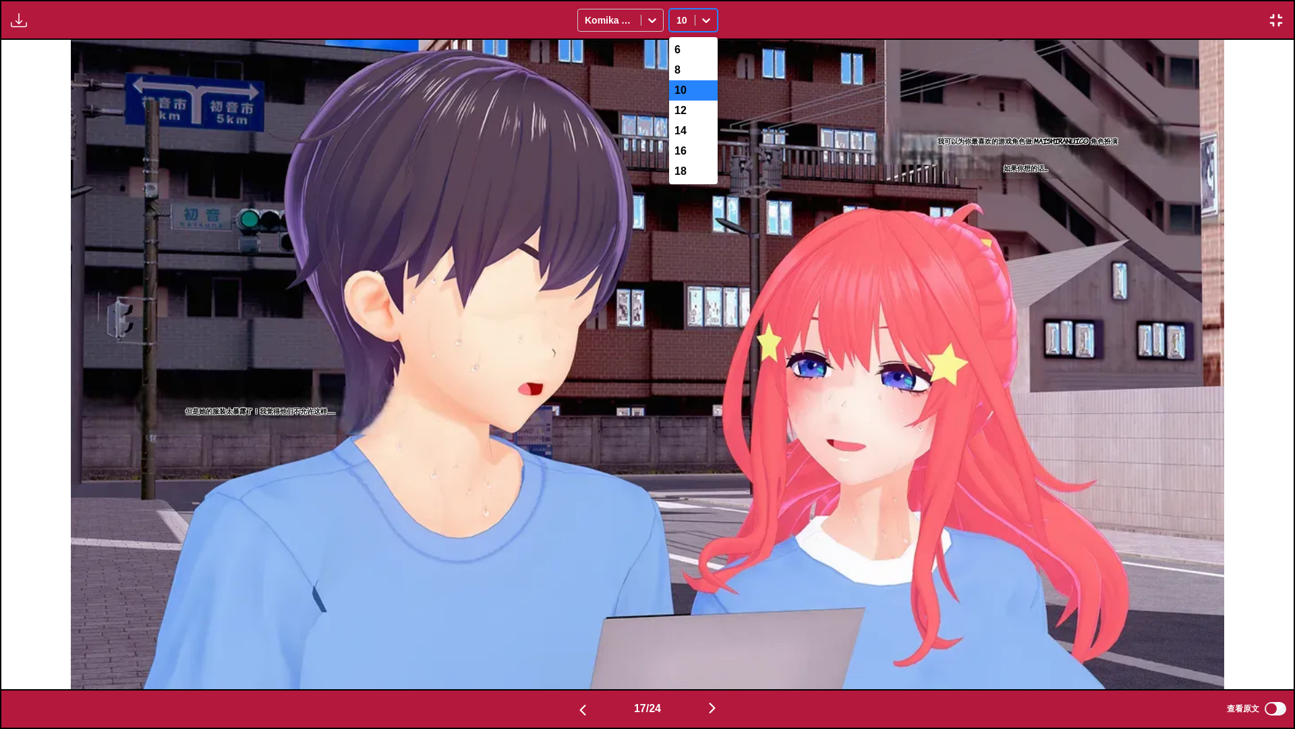
click at [710, 13] on icon at bounding box center [706, 19] width 13 height 13
click at [694, 130] on div "14" at bounding box center [693, 131] width 49 height 20
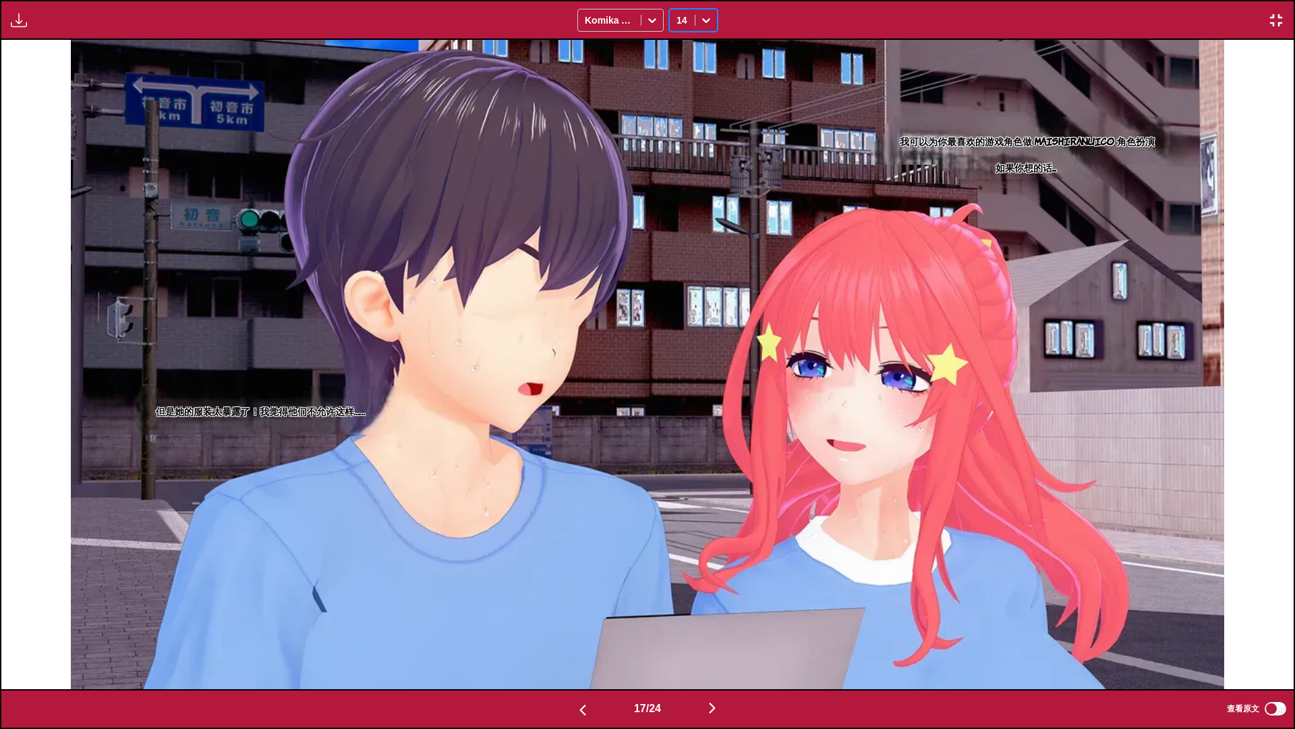
click at [704, 16] on icon at bounding box center [706, 19] width 13 height 13
click at [695, 160] on div "16" at bounding box center [693, 151] width 49 height 20
click at [586, 609] on img "button" at bounding box center [583, 710] width 16 height 16
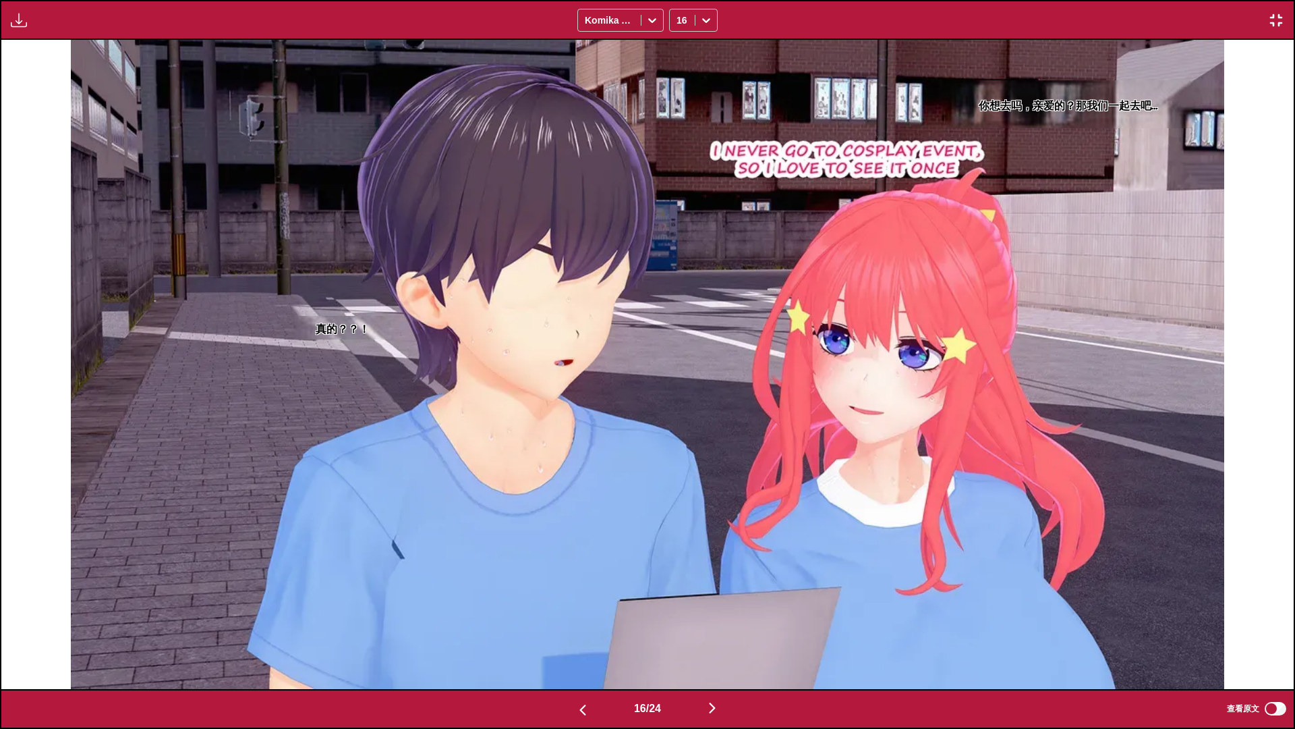
click at [735, 162] on img at bounding box center [648, 364] width 1154 height 649
click at [837, 151] on img at bounding box center [648, 364] width 1154 height 649
click at [1274, 18] on img "button" at bounding box center [1276, 20] width 16 height 16
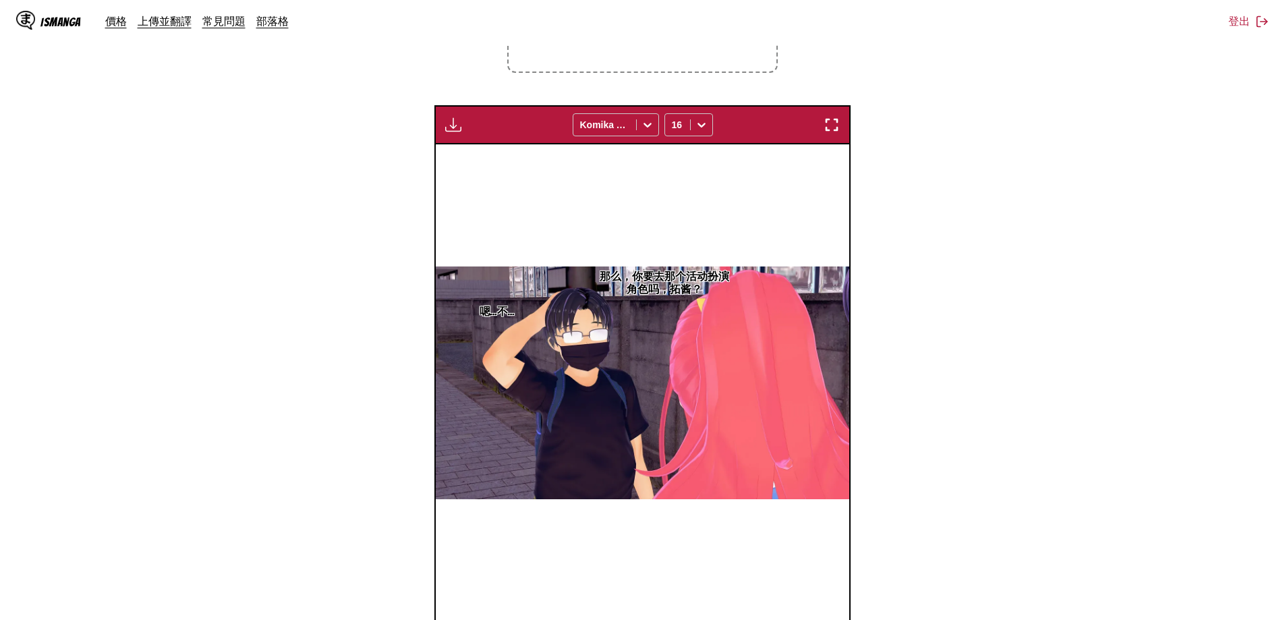
scroll to position [0, 6207]
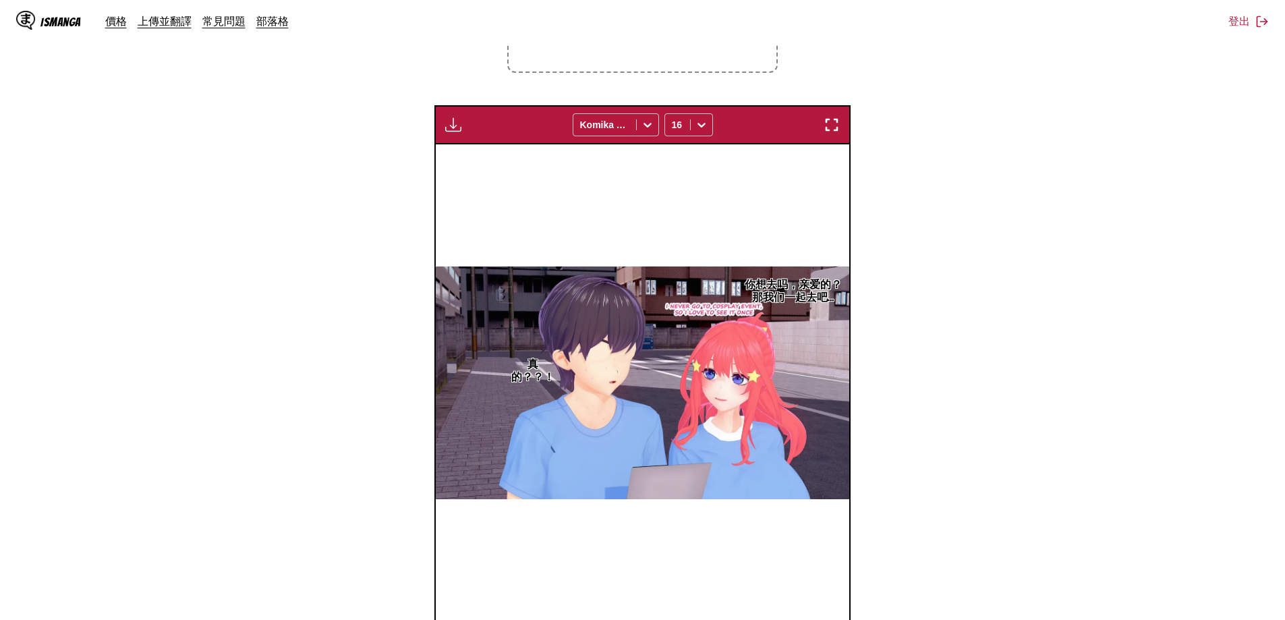
drag, startPoint x: 743, startPoint y: 295, endPoint x: 735, endPoint y: 297, distance: 7.7
click at [735, 297] on div "你想去吗，亲爱的？那我们一起去吧… 真的？？！" at bounding box center [643, 382] width 414 height 477
click at [775, 298] on p "你想去吗，亲爱的？那我们一起去吧…" at bounding box center [793, 289] width 112 height 31
click at [838, 293] on icon "close-tooltip" at bounding box center [838, 291] width 9 height 9
click at [812, 276] on p "你想去吗，亲爱的？那我们一起去吧…" at bounding box center [793, 289] width 112 height 31
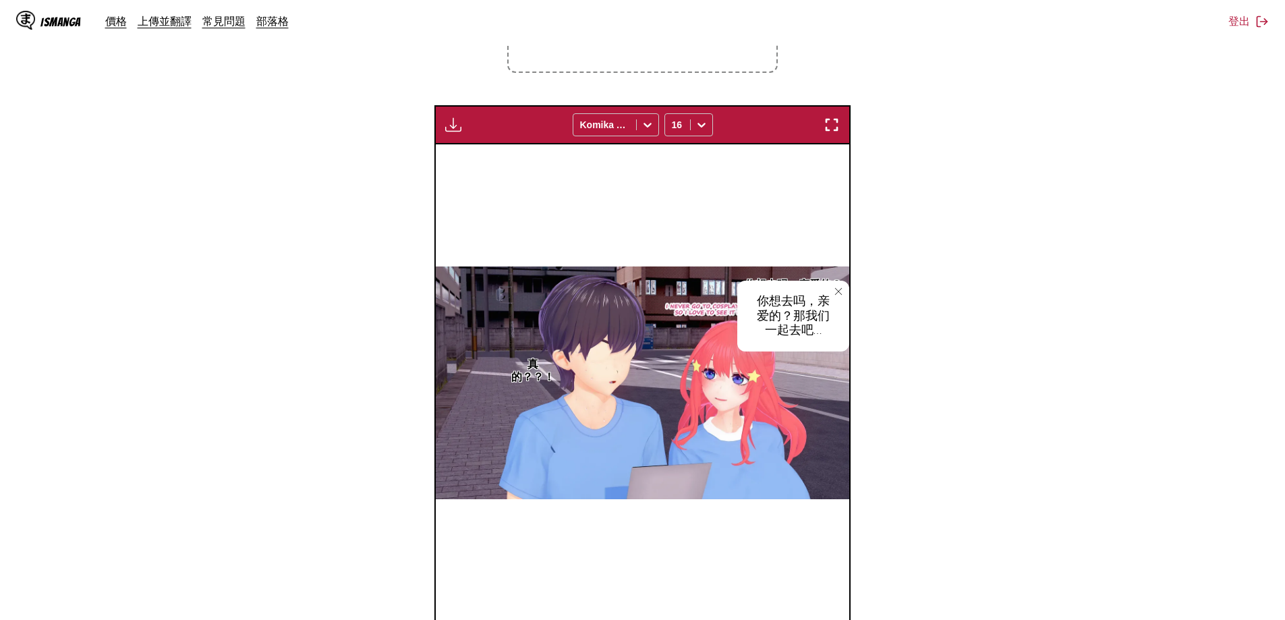
click at [831, 286] on button "close-tooltip" at bounding box center [839, 292] width 22 height 22
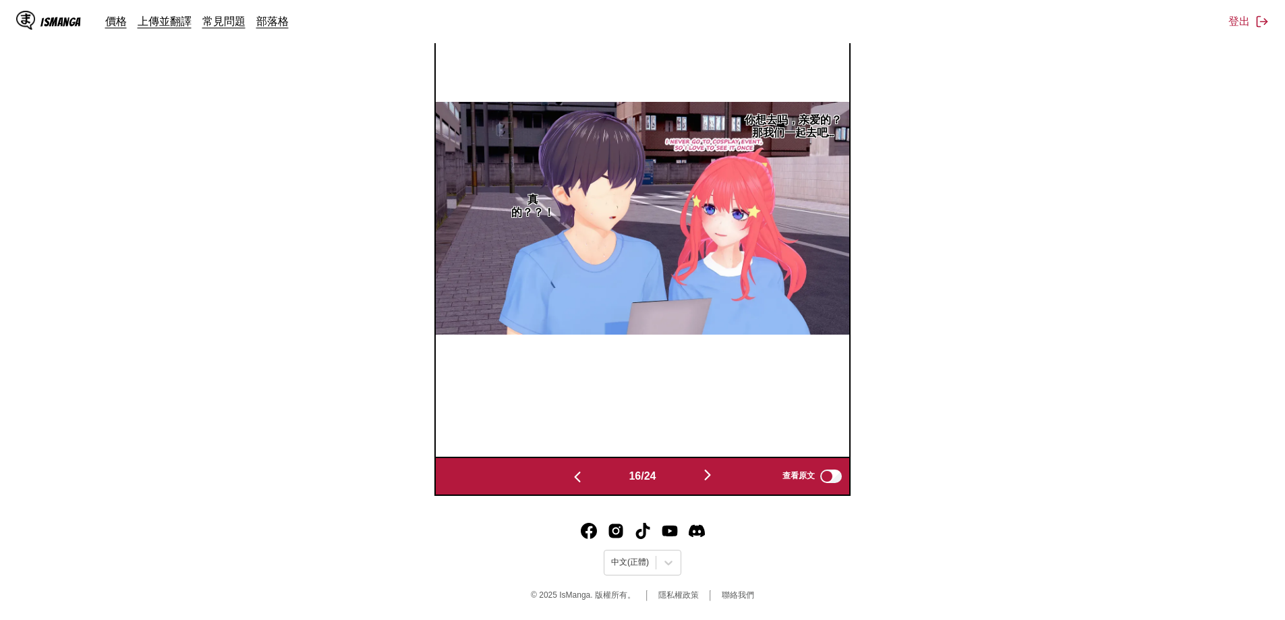
scroll to position [53, 0]
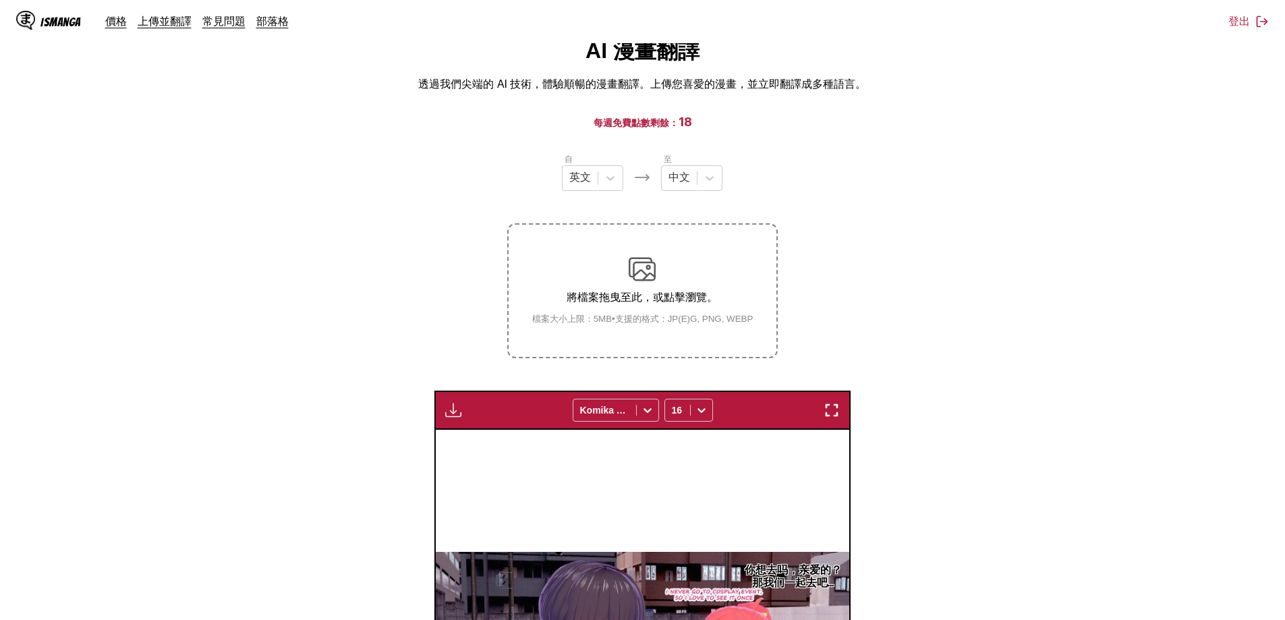
click at [458, 413] on img "button" at bounding box center [453, 410] width 16 height 16
click at [482, 455] on button "下載全部" at bounding box center [490, 455] width 86 height 32
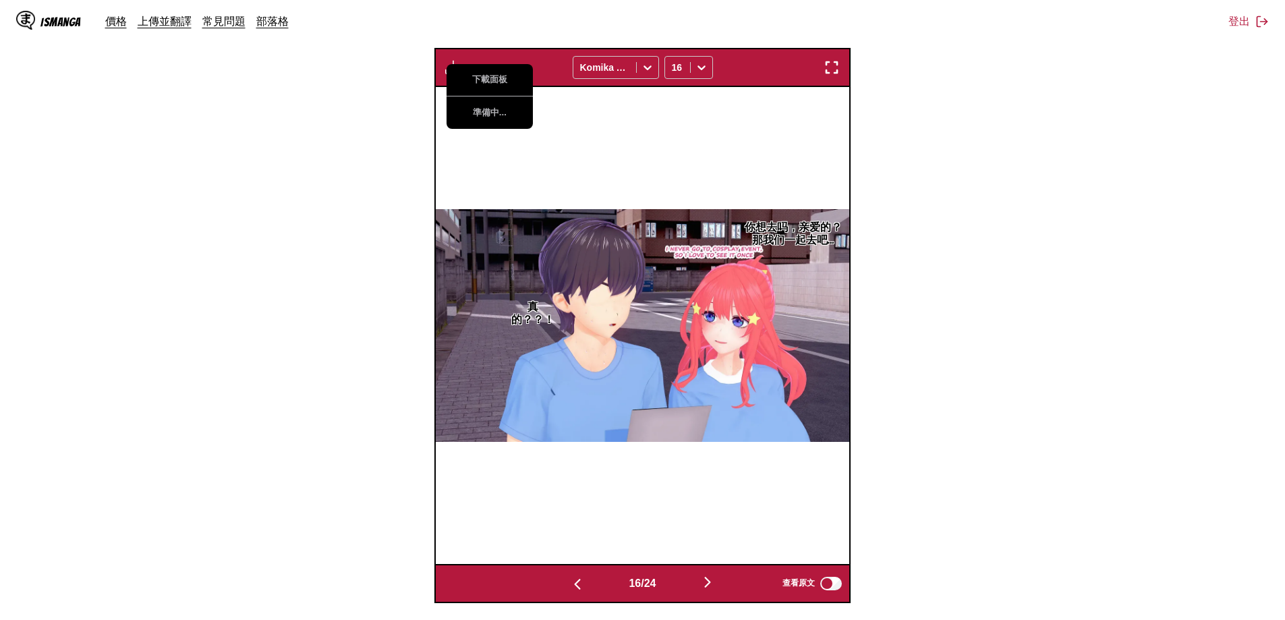
scroll to position [503, 0]
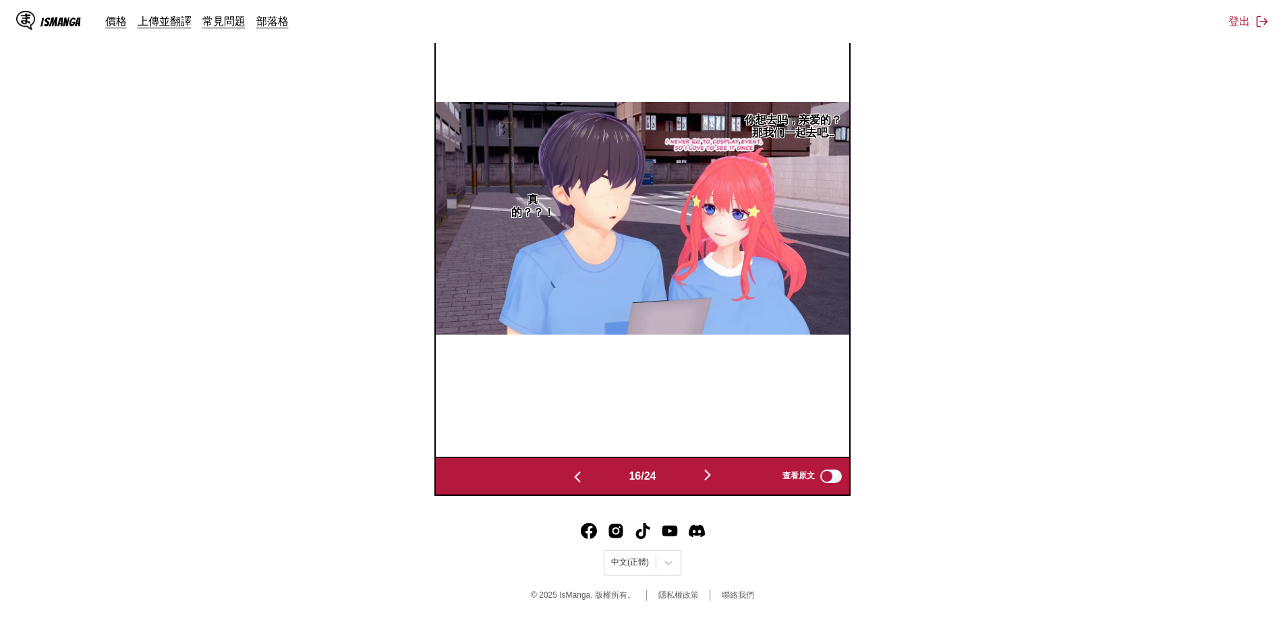
click at [1142, 252] on section "自 英文 至 中文 將檔案拖曳至此，或點擊瀏覽。 檔案大小上限：5MB • 支援的格式：JP(E)G, PNG, WEBP 下載面板 準備中... Komik…" at bounding box center [643, 98] width 1264 height 793
click at [1177, 233] on section "自 英文 至 中文 將檔案拖曳至此，或點擊瀏覽。 檔案大小上限：5MB • 支援的格式：JP(E)G, PNG, WEBP 下載面板 準備中... Komik…" at bounding box center [643, 98] width 1264 height 793
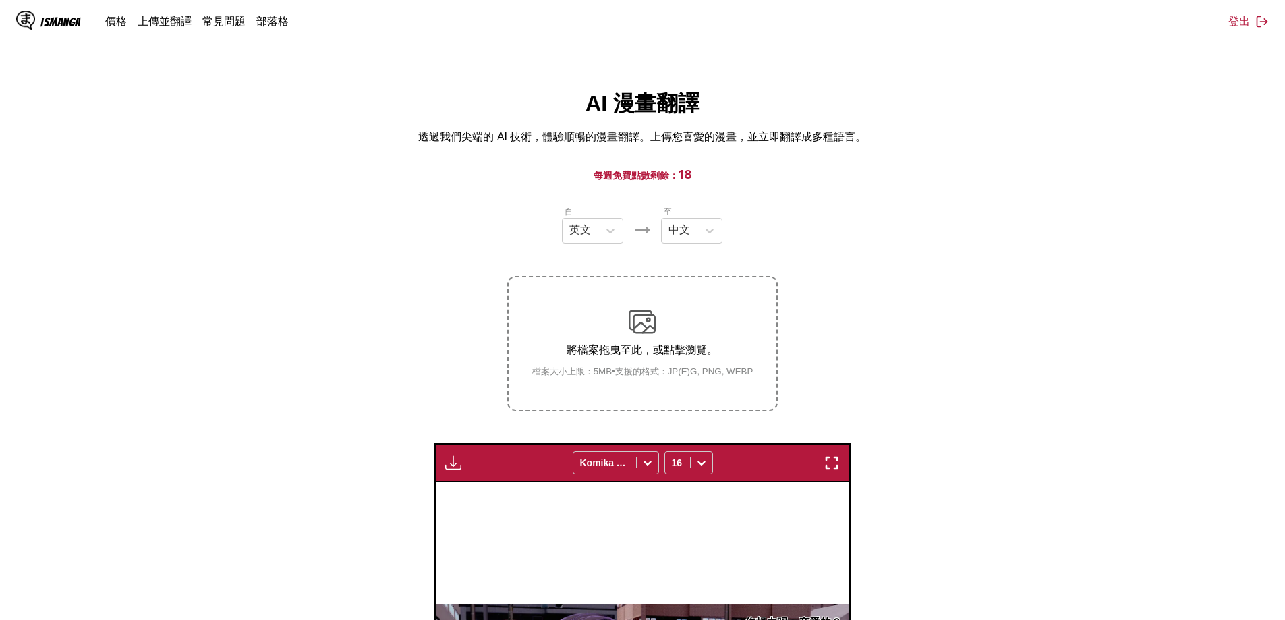
click at [457, 466] on img "button" at bounding box center [453, 463] width 16 height 16
click at [1048, 357] on section "自 英文 至 中文 將檔案拖曳至此，或點擊瀏覽。 檔案大小上限：5MB • 支援的格式：JP(E)G, PNG, WEBP 下載面板 下載全部 Komika …" at bounding box center [643, 601] width 1264 height 793
click at [454, 455] on img "button" at bounding box center [453, 463] width 16 height 16
click at [473, 500] on button "下載全部" at bounding box center [490, 508] width 86 height 32
click at [1012, 396] on section "自 英文 至 中文 將檔案拖曳至此，或點擊瀏覽。 檔案大小上限：5MB • 支援的格式：JP(E)G, PNG, WEBP 下載面板 準備中... Komik…" at bounding box center [643, 601] width 1264 height 793
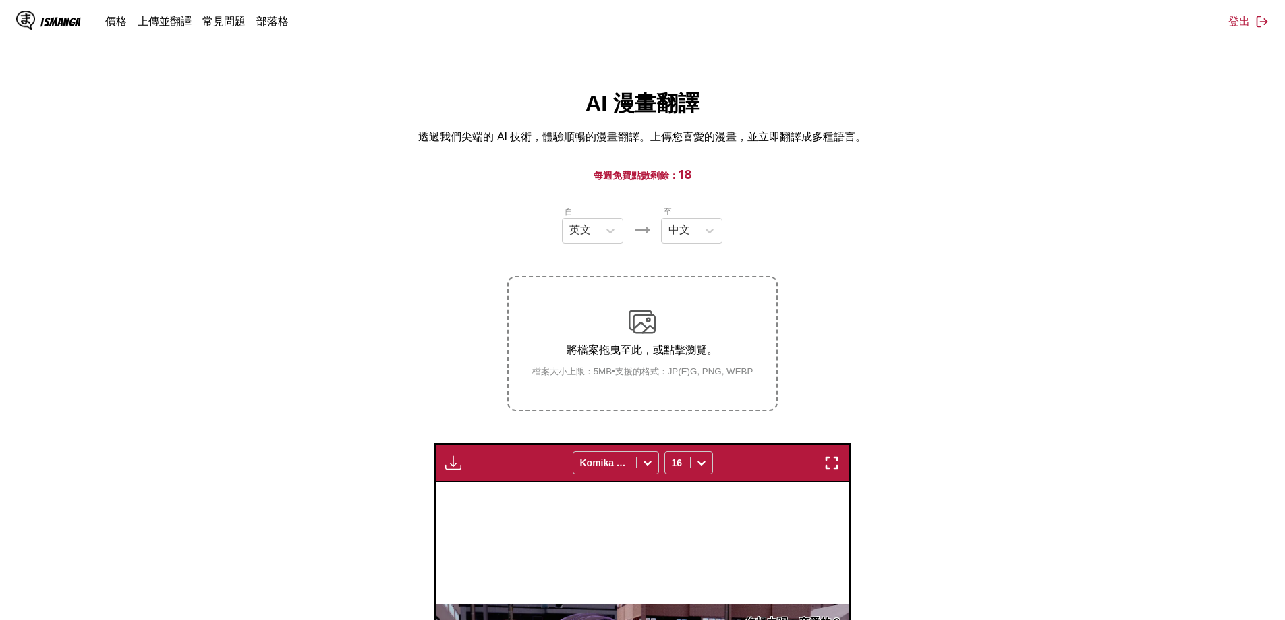
click at [456, 466] on img "button" at bounding box center [453, 463] width 16 height 16
drag, startPoint x: 456, startPoint y: 298, endPoint x: 424, endPoint y: 268, distance: 43.9
click at [456, 298] on section "自 英文 至 中文 將檔案拖曳至此，或點擊瀏覽。 檔案大小上限：5MB • 支援的格式：JP(E)G, PNG, WEBP 下載面板 準備中... Komik…" at bounding box center [643, 601] width 1264 height 793
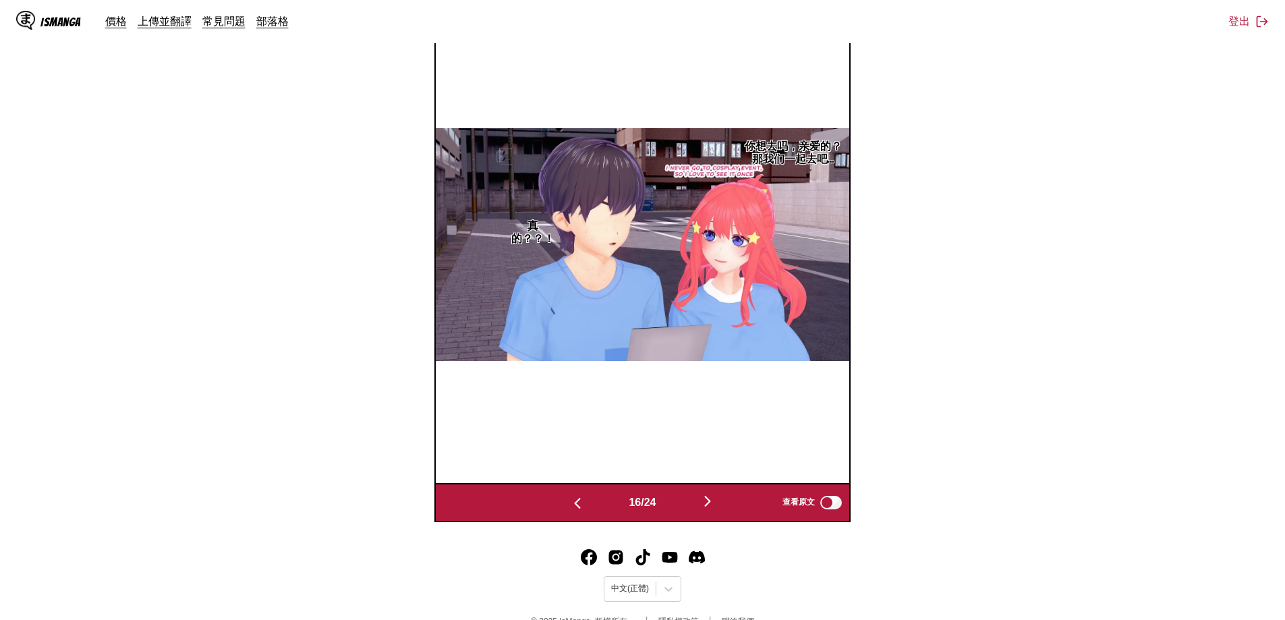
scroll to position [503, 0]
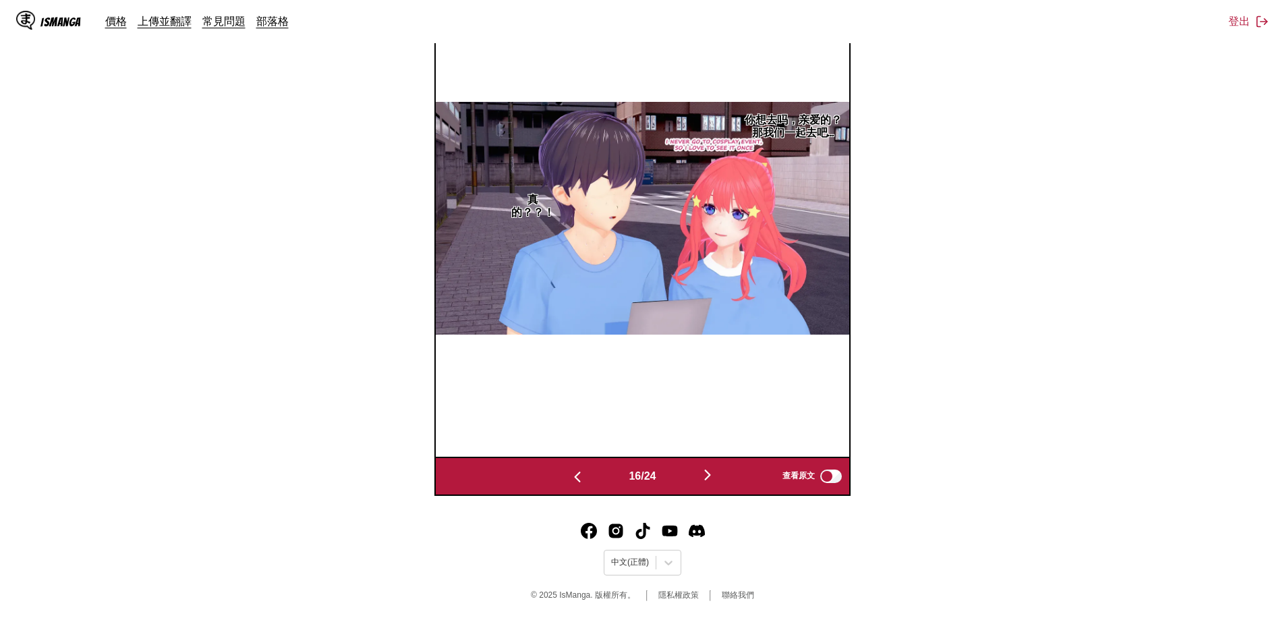
click at [578, 470] on img "button" at bounding box center [577, 477] width 16 height 16
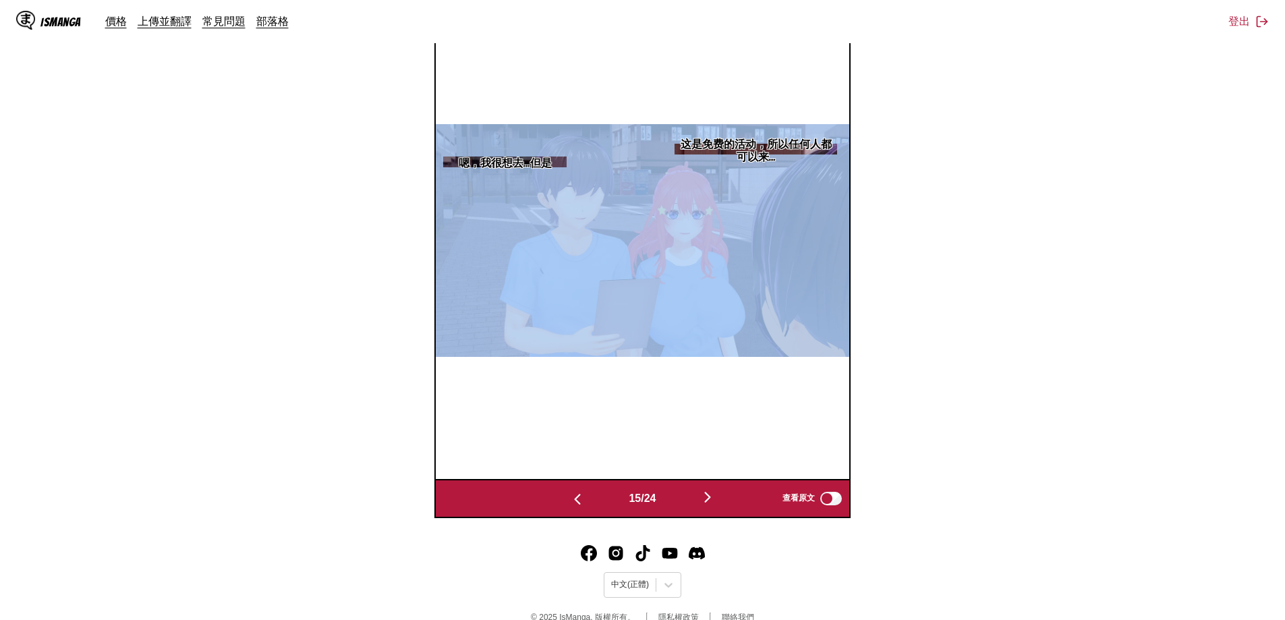
click at [578, 470] on div "这是免费的活动，所以任何人都可以来… 嗯，我很想去…但是" at bounding box center [642, 240] width 414 height 477
click at [578, 497] on img "button" at bounding box center [577, 499] width 16 height 16
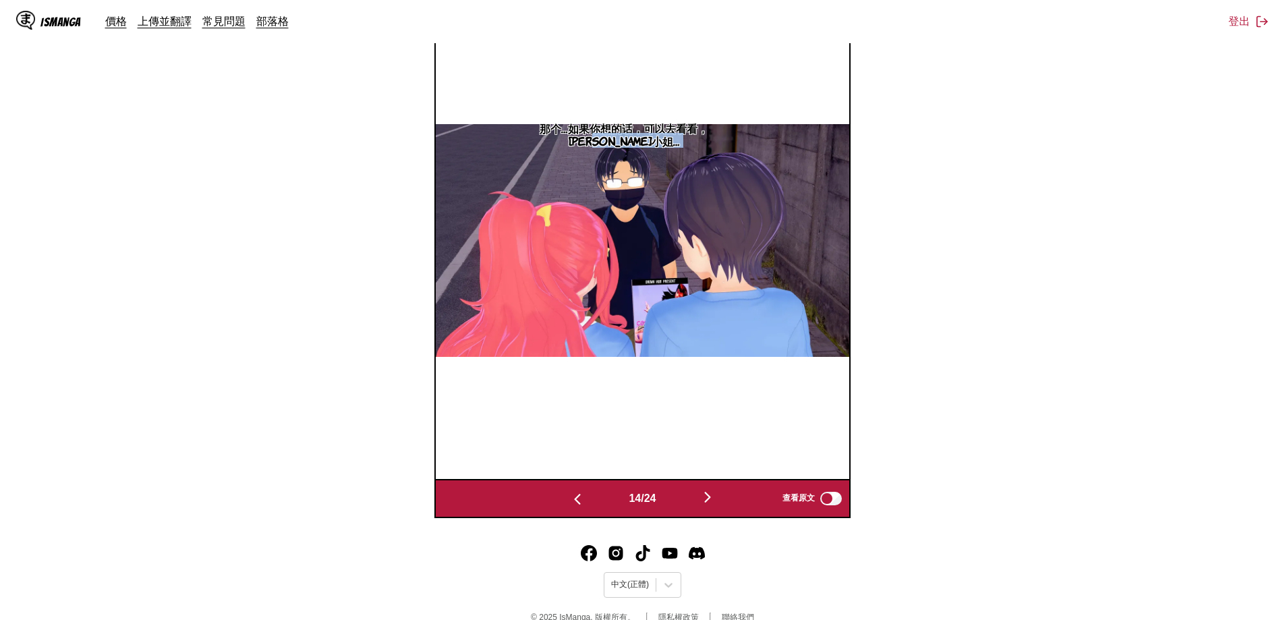
click at [573, 499] on img "button" at bounding box center [577, 499] width 16 height 16
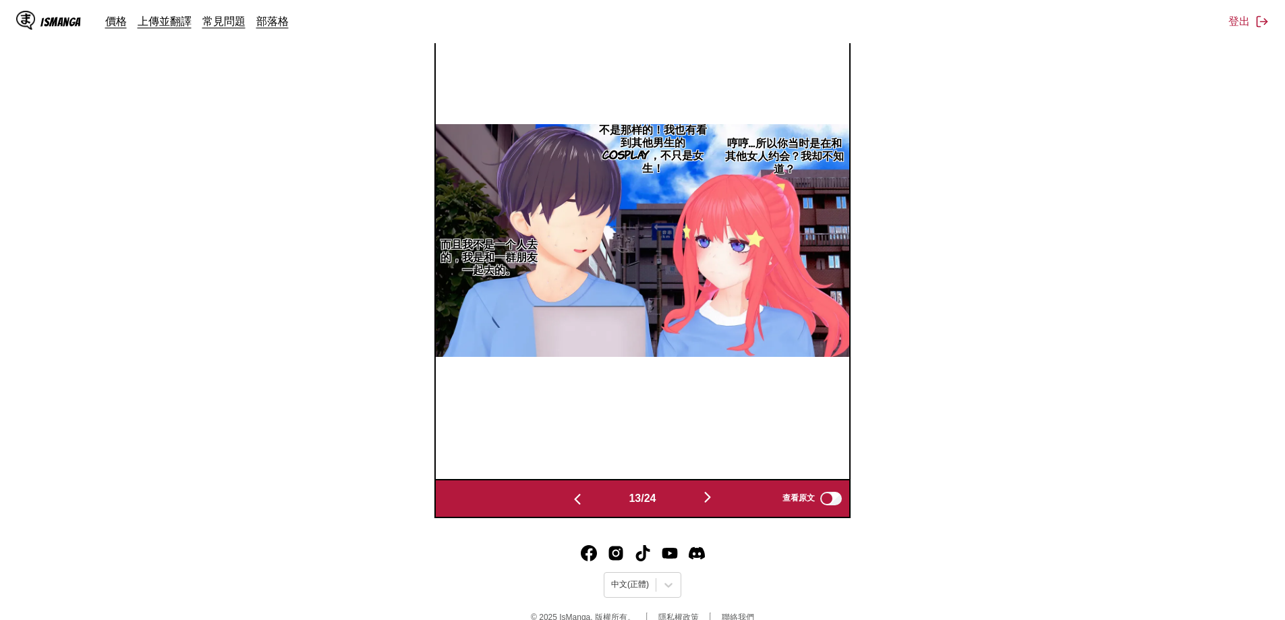
click at [573, 499] on img "button" at bounding box center [577, 499] width 16 height 16
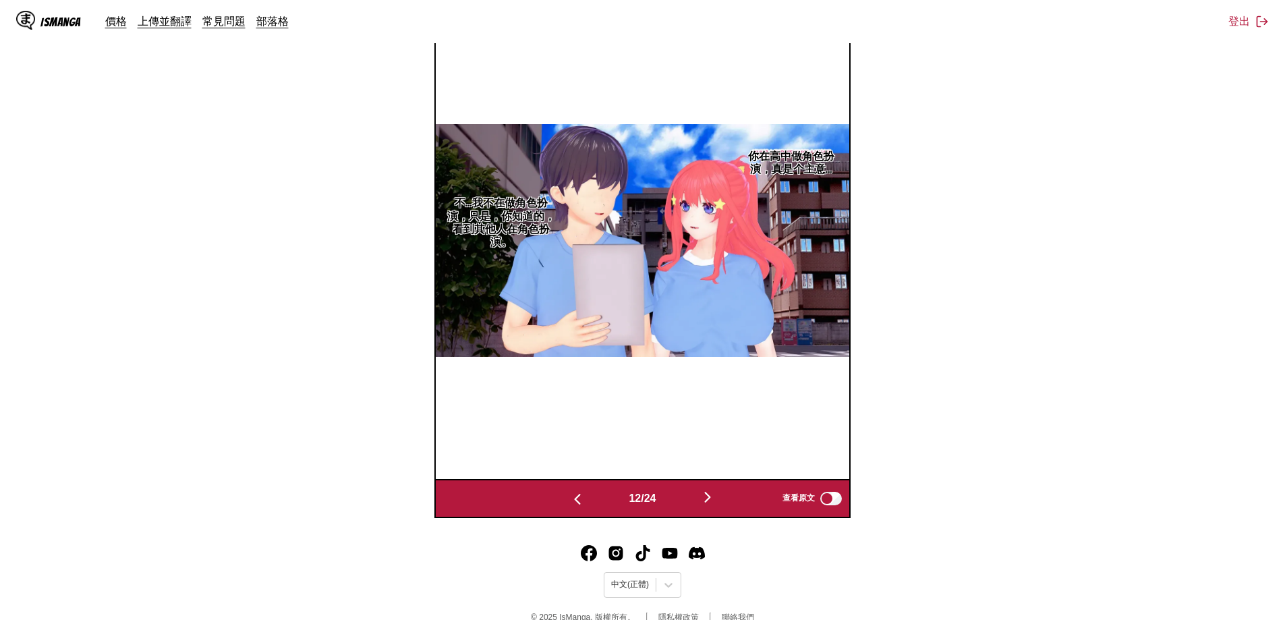
click at [573, 499] on img "button" at bounding box center [577, 499] width 16 height 16
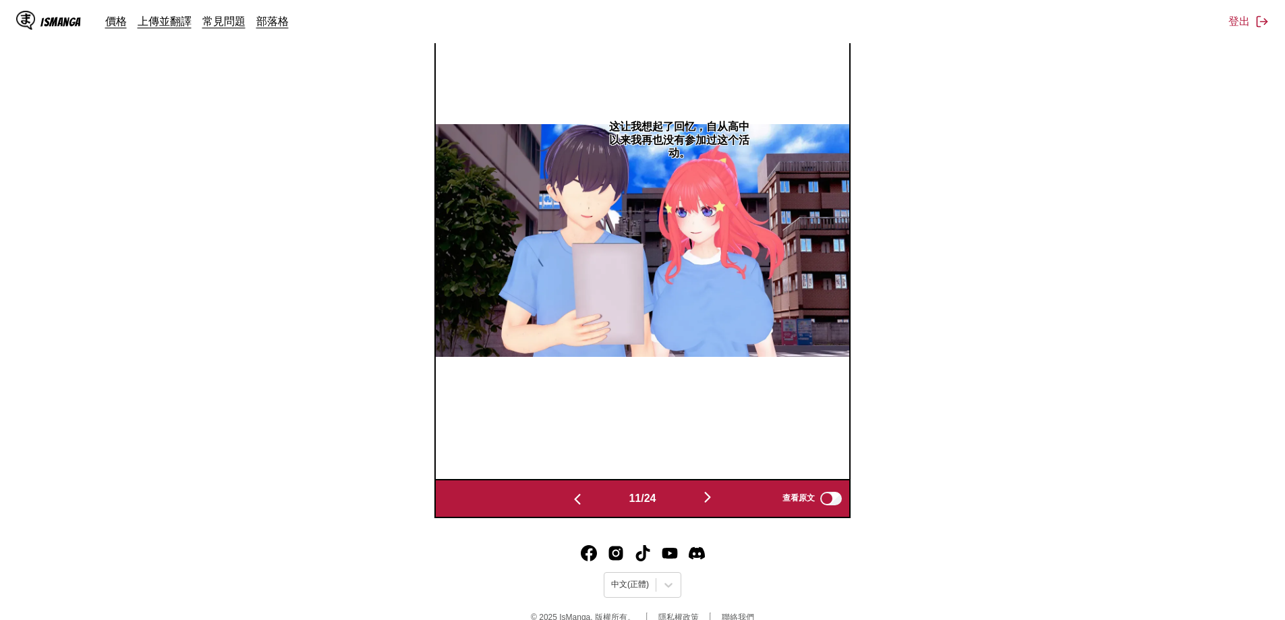
click at [573, 499] on img "button" at bounding box center [577, 499] width 16 height 16
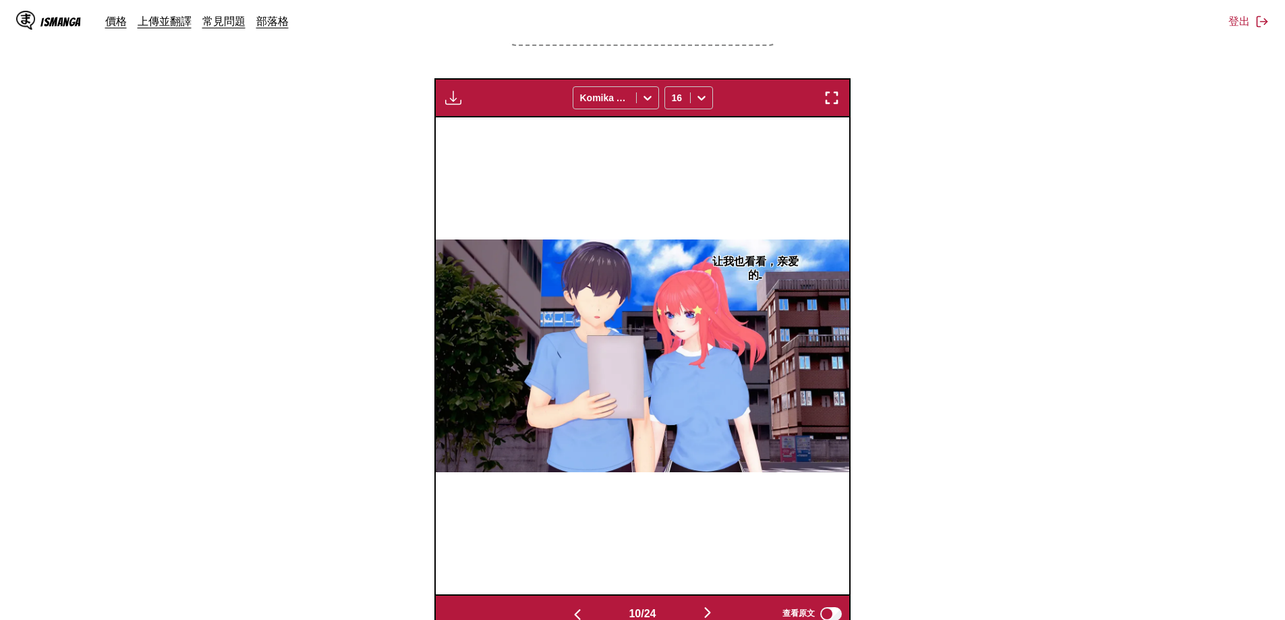
scroll to position [53, 0]
